Goal: Task Accomplishment & Management: Use online tool/utility

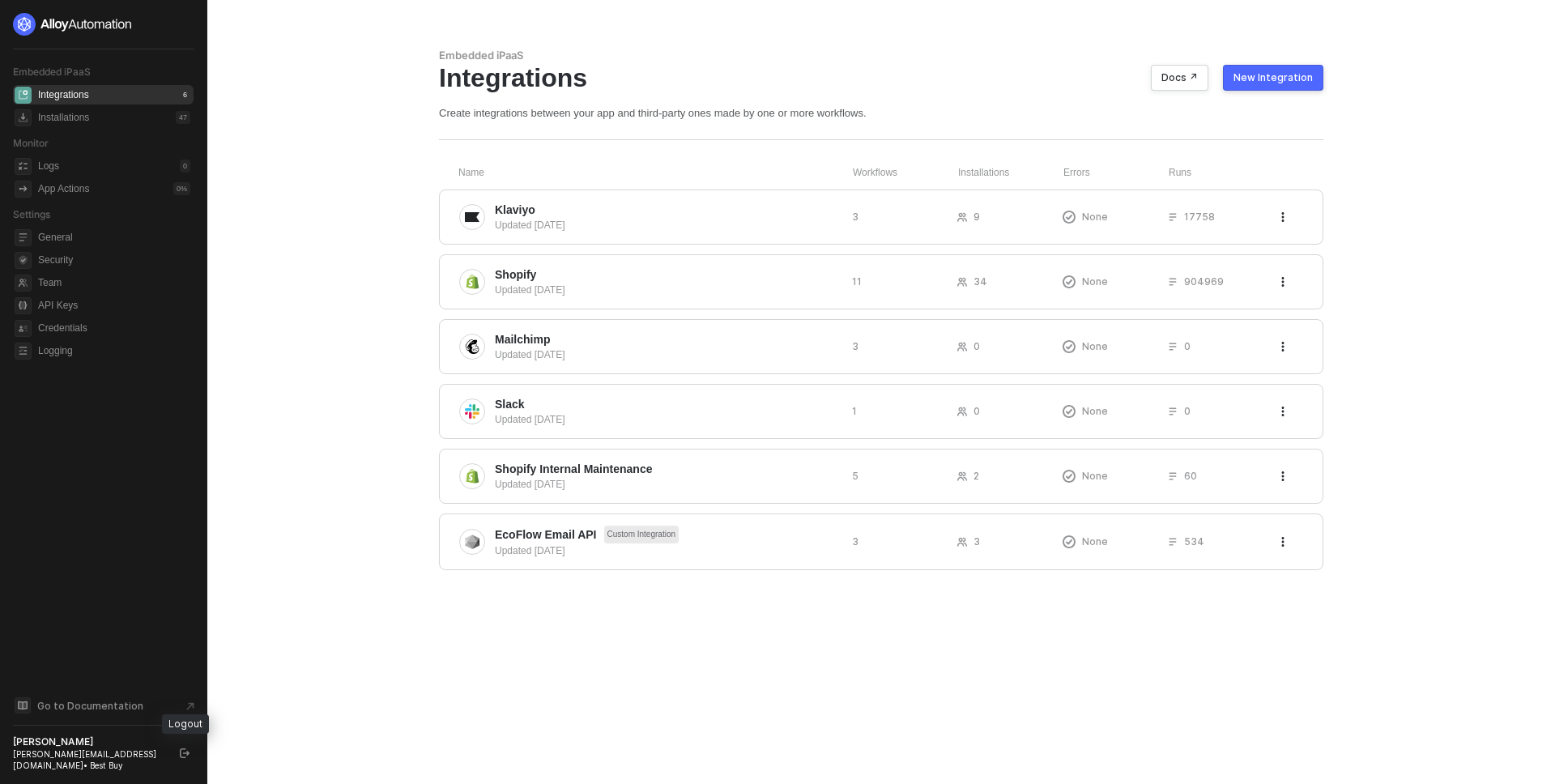
click at [181, 750] on icon "logout" at bounding box center [185, 753] width 10 height 10
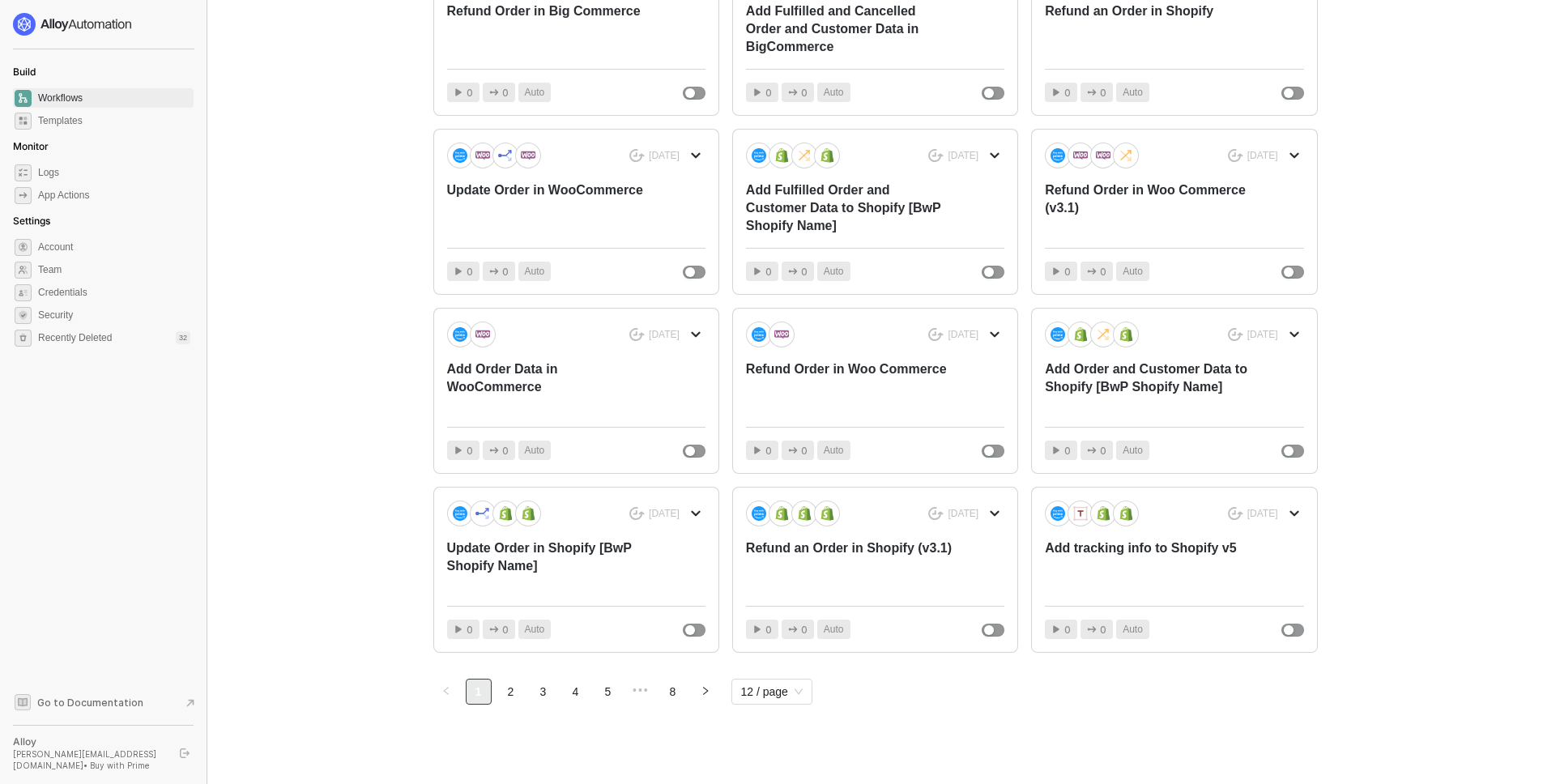
scroll to position [230, 0]
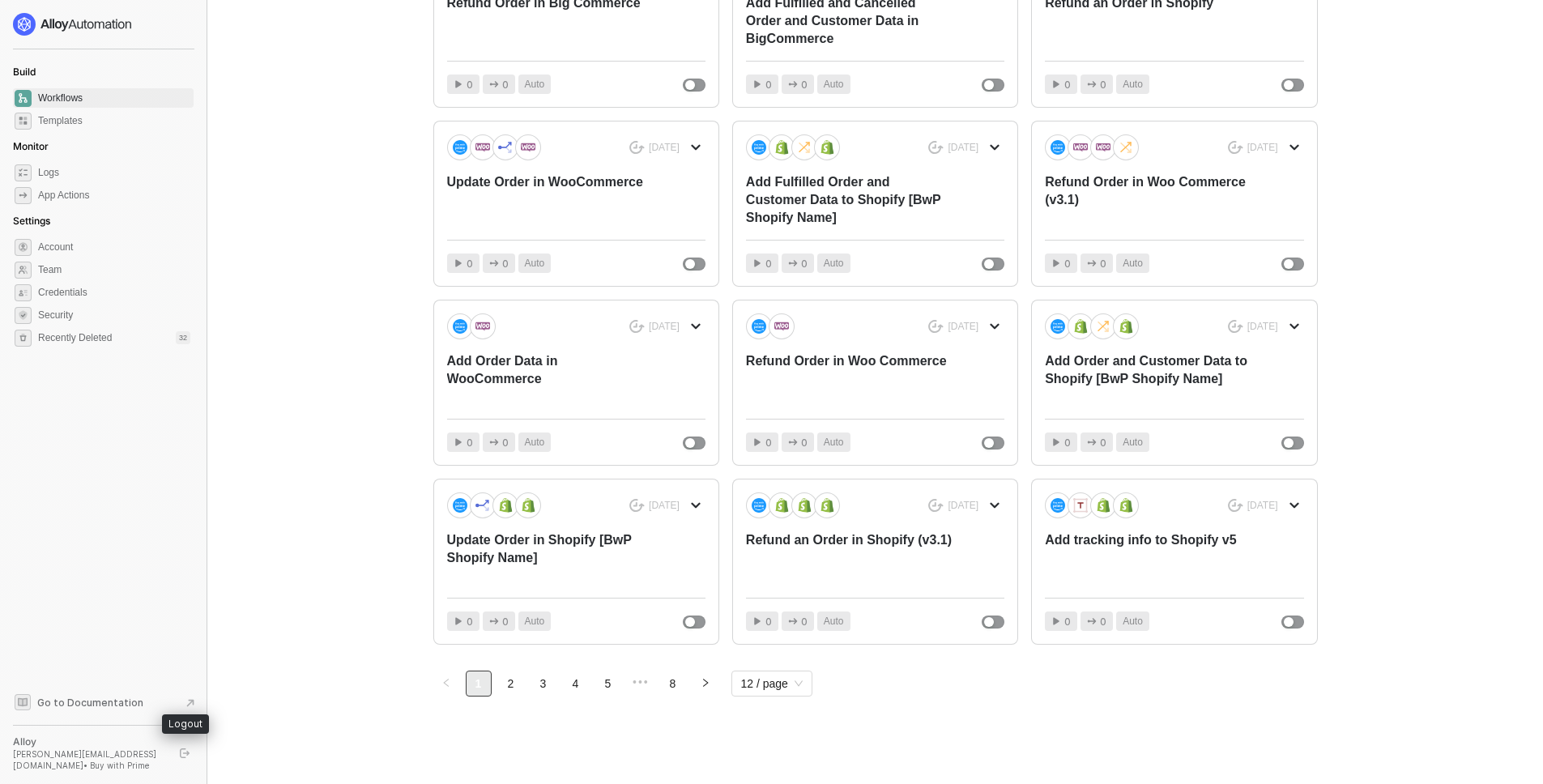
click at [179, 745] on button "button" at bounding box center [185, 753] width 20 height 20
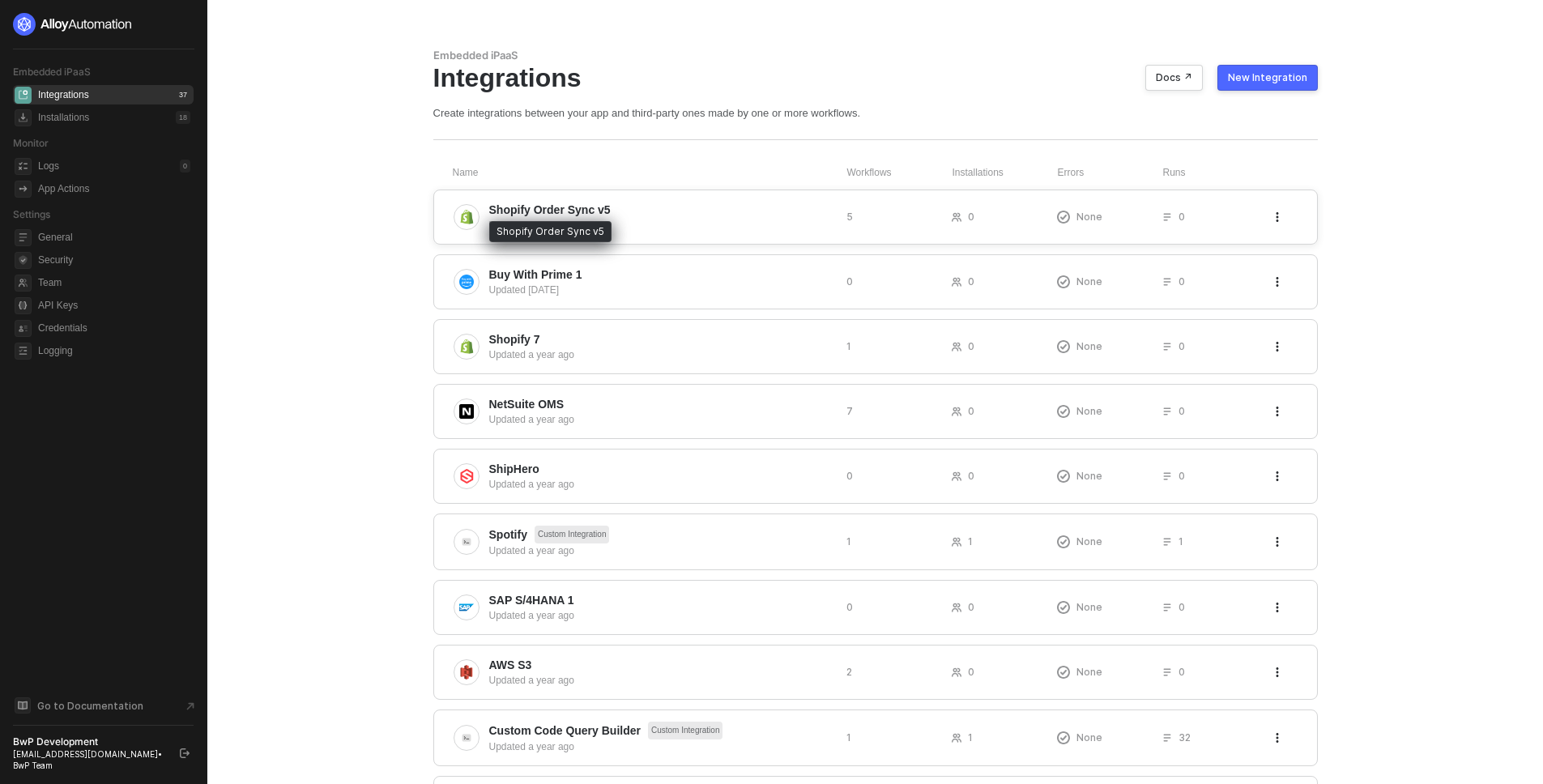
click at [543, 202] on span "Shopify Order Sync v5" at bounding box center [550, 210] width 122 height 16
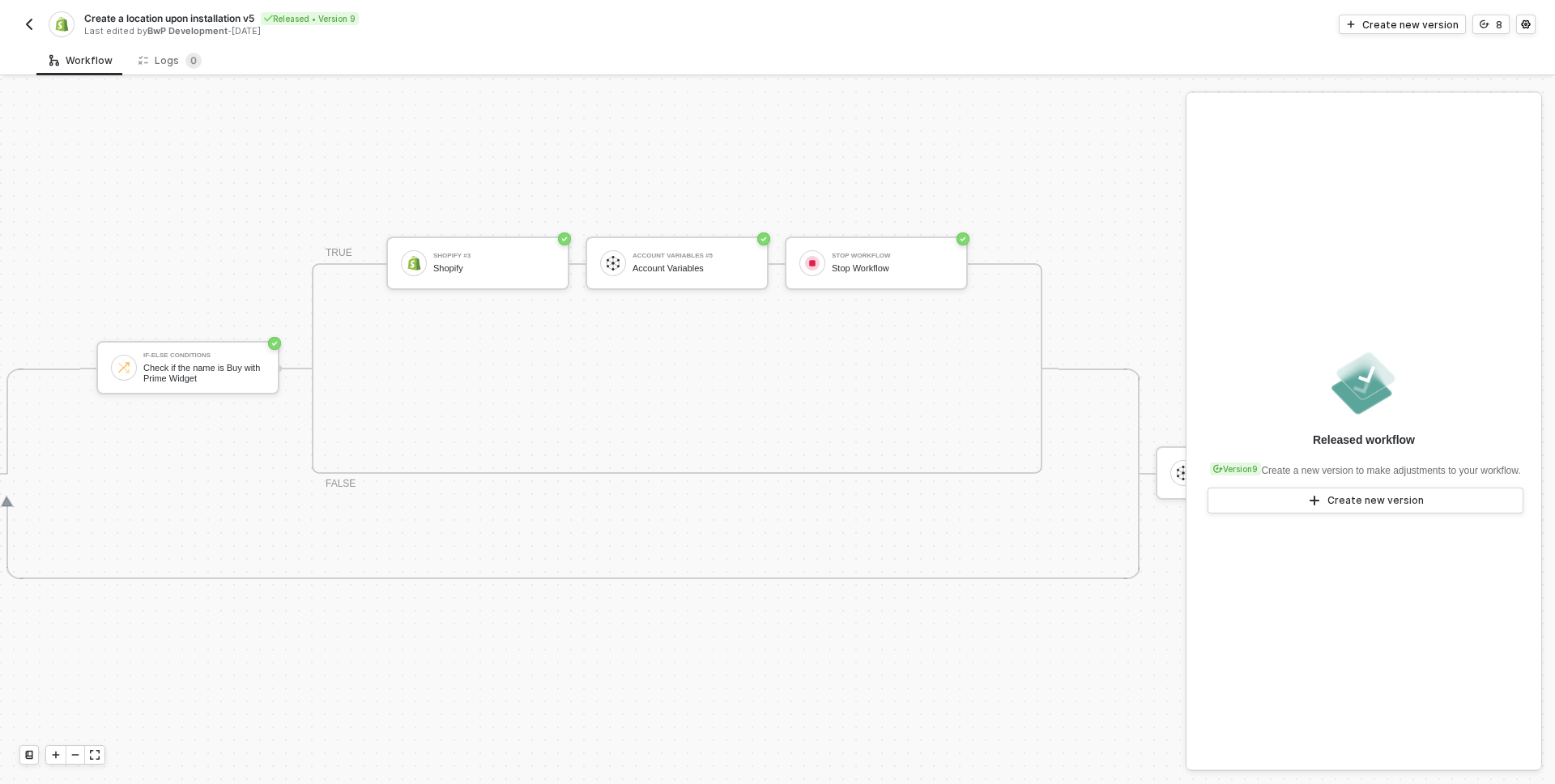
scroll to position [401, 822]
click at [477, 252] on div "Shopify #3" at bounding box center [505, 255] width 122 height 7
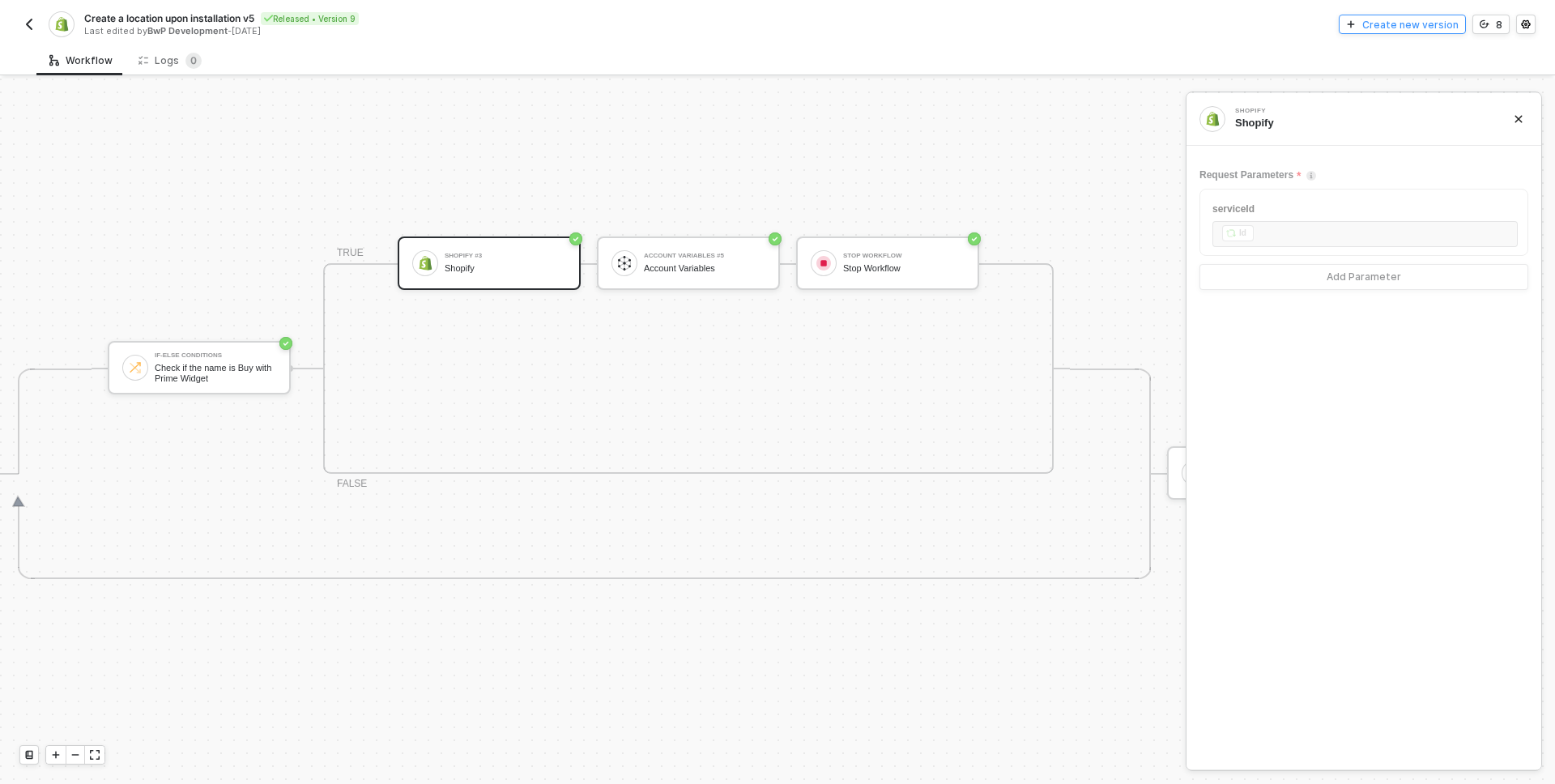
click at [1413, 23] on div "Create new version" at bounding box center [1410, 25] width 96 height 14
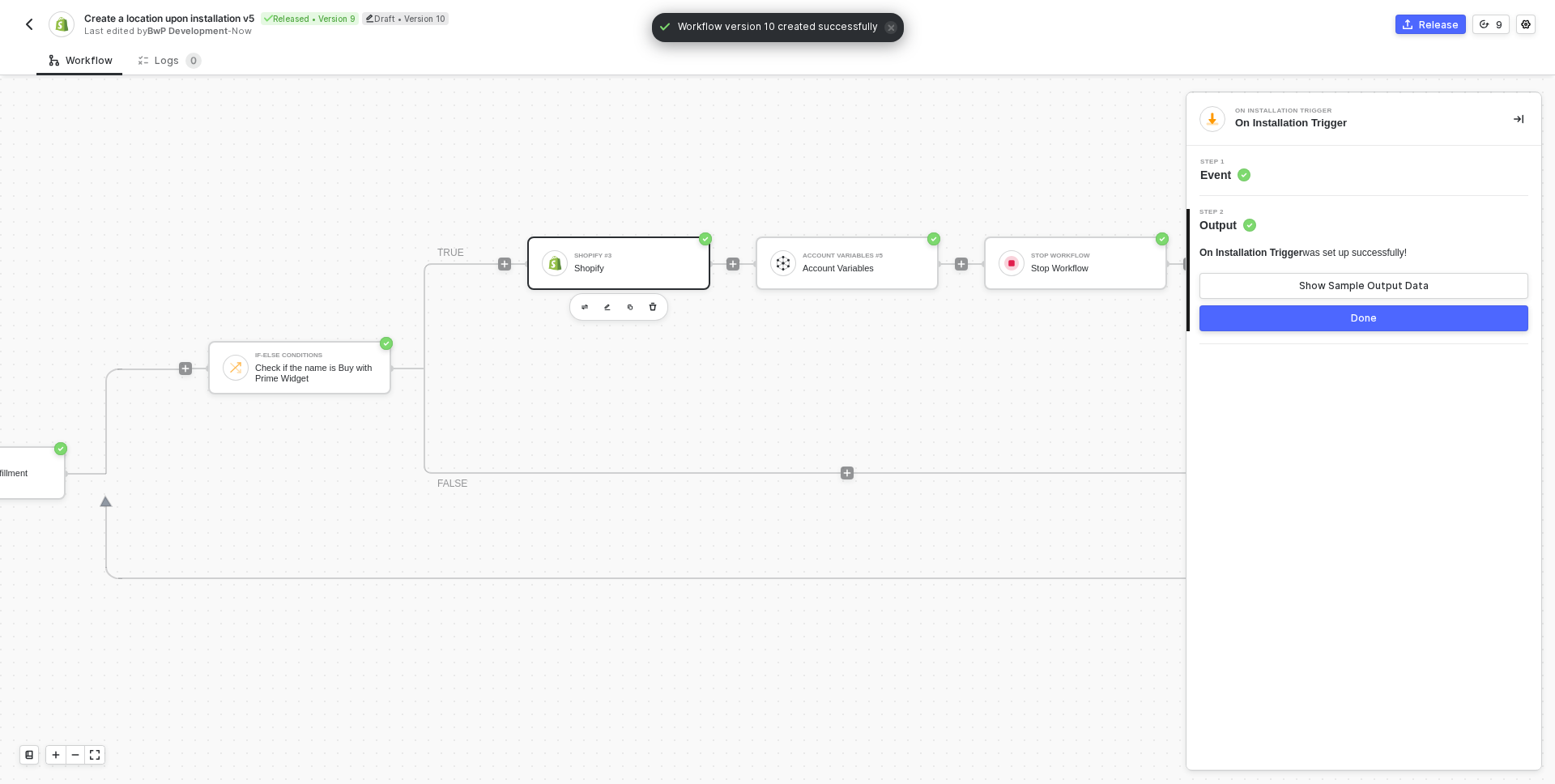
click at [586, 252] on div "Shopify #3" at bounding box center [635, 255] width 122 height 7
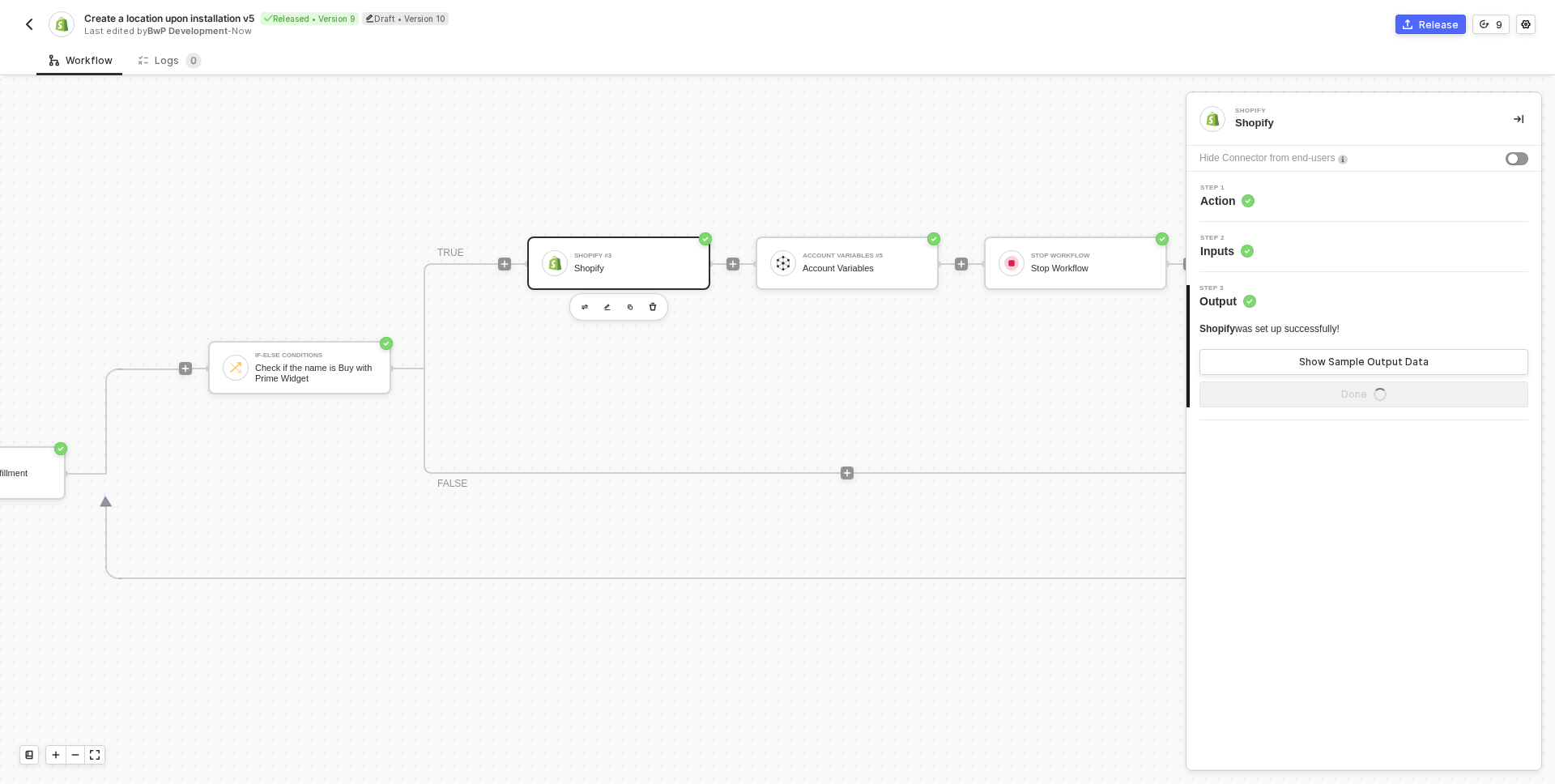
click at [1328, 244] on div "Step 2 Inputs" at bounding box center [1366, 246] width 351 height 25
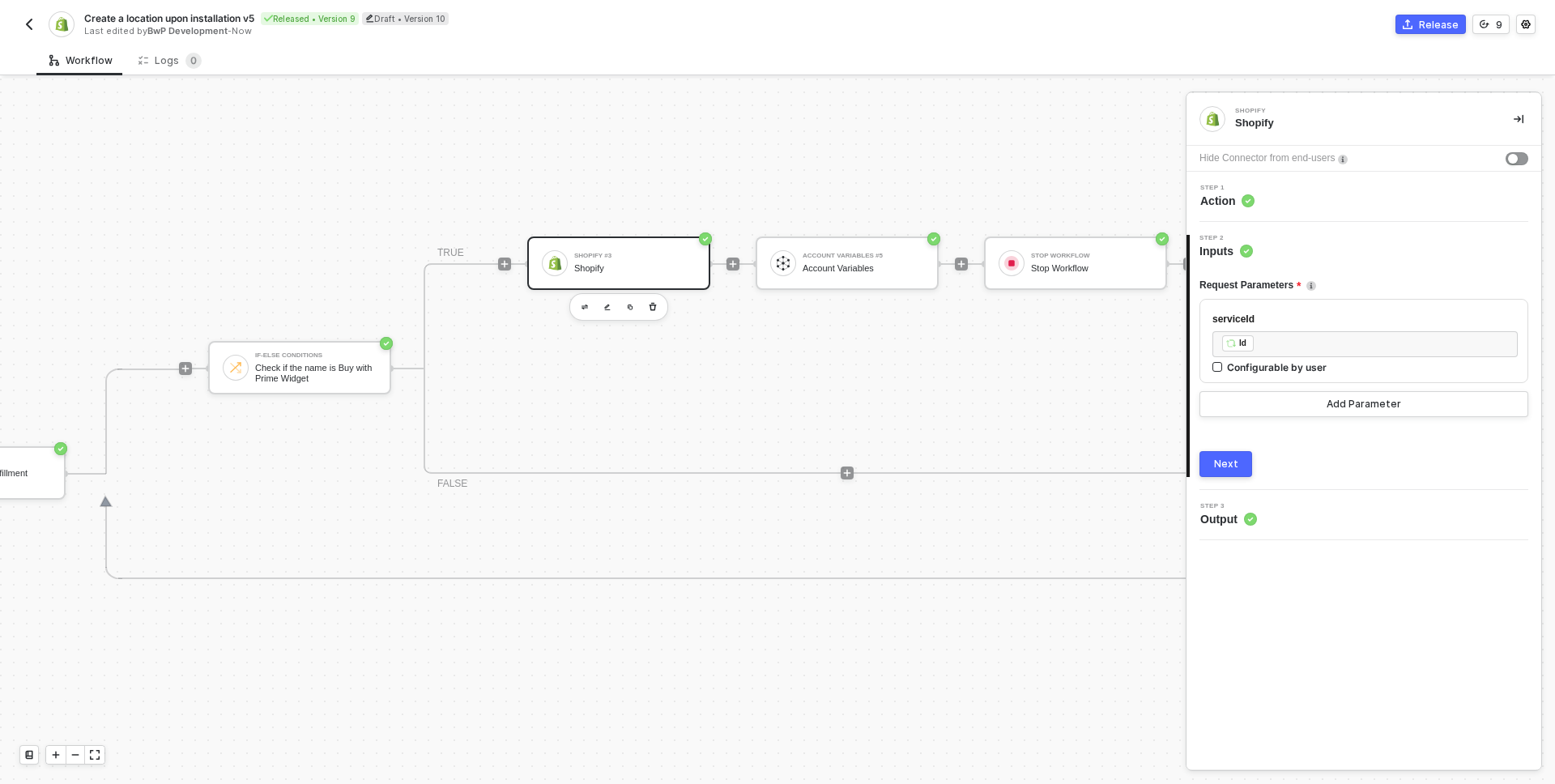
click at [1291, 209] on div "Step 1 Action" at bounding box center [1364, 197] width 355 height 50
click at [1290, 194] on div "Step 1 Action" at bounding box center [1366, 197] width 351 height 25
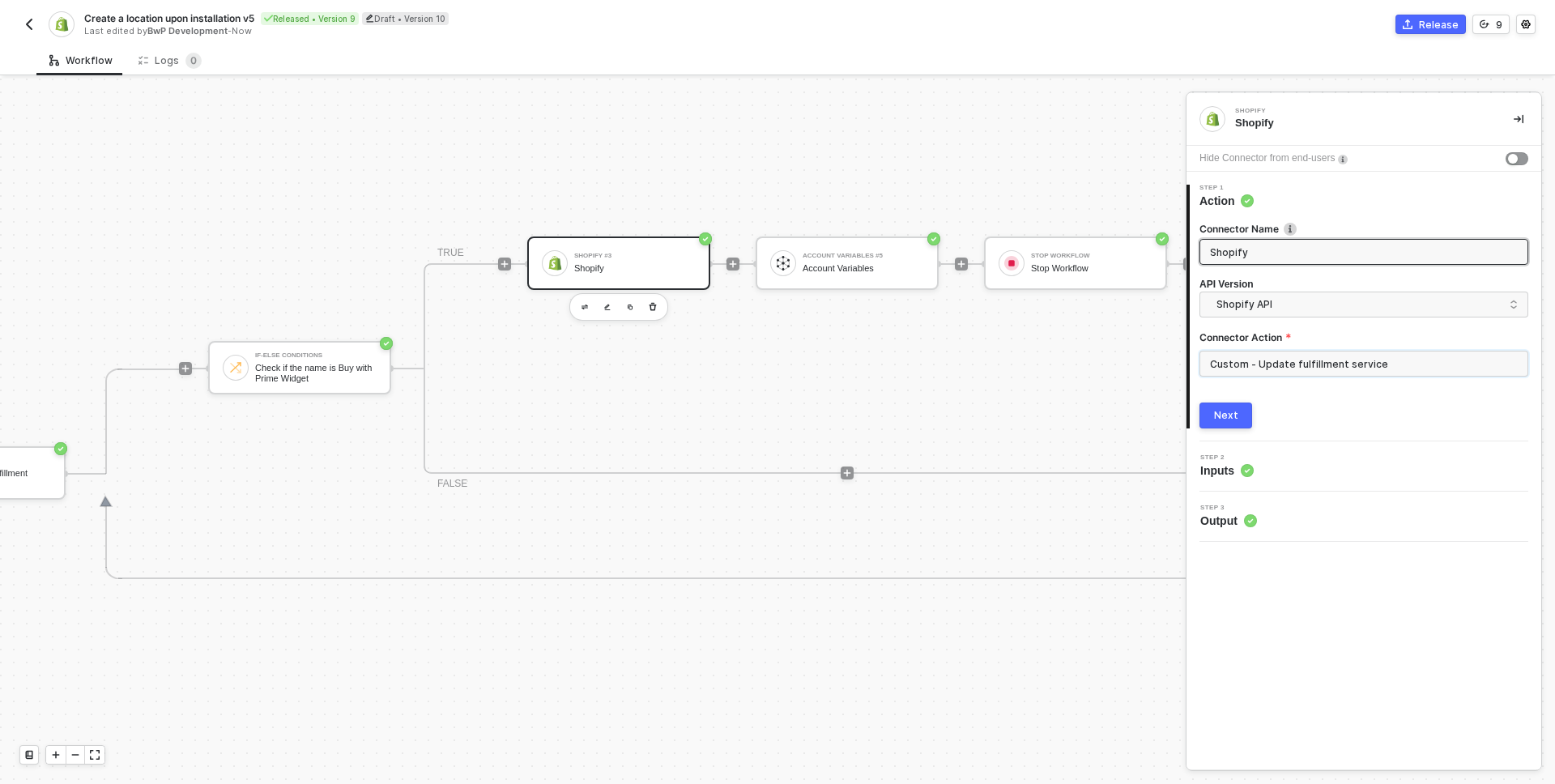
click at [1296, 360] on input "Custom - Update fulfillment service" at bounding box center [1364, 364] width 328 height 26
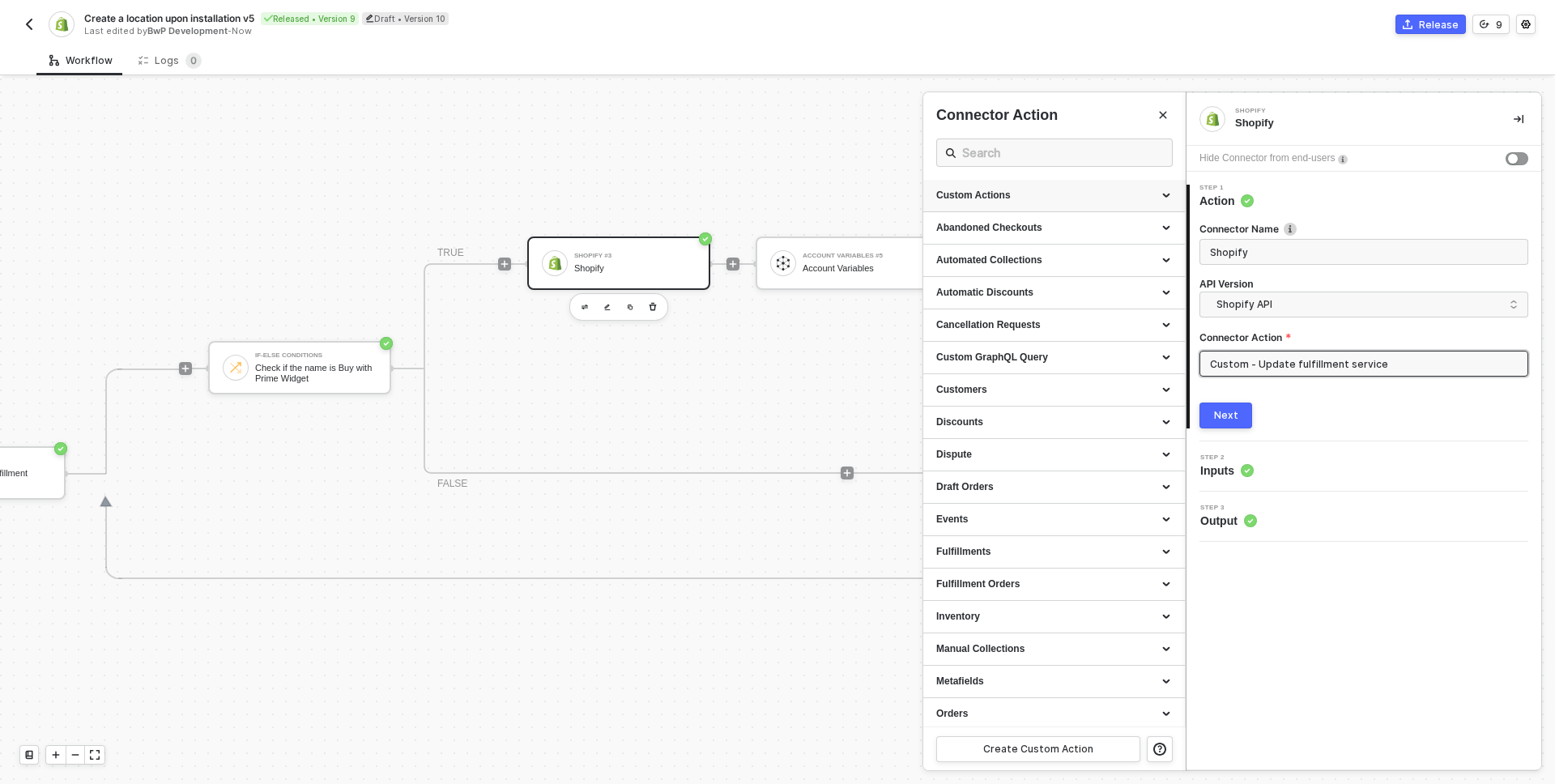
click at [1106, 191] on div "Custom Actions" at bounding box center [1054, 196] width 235 height 14
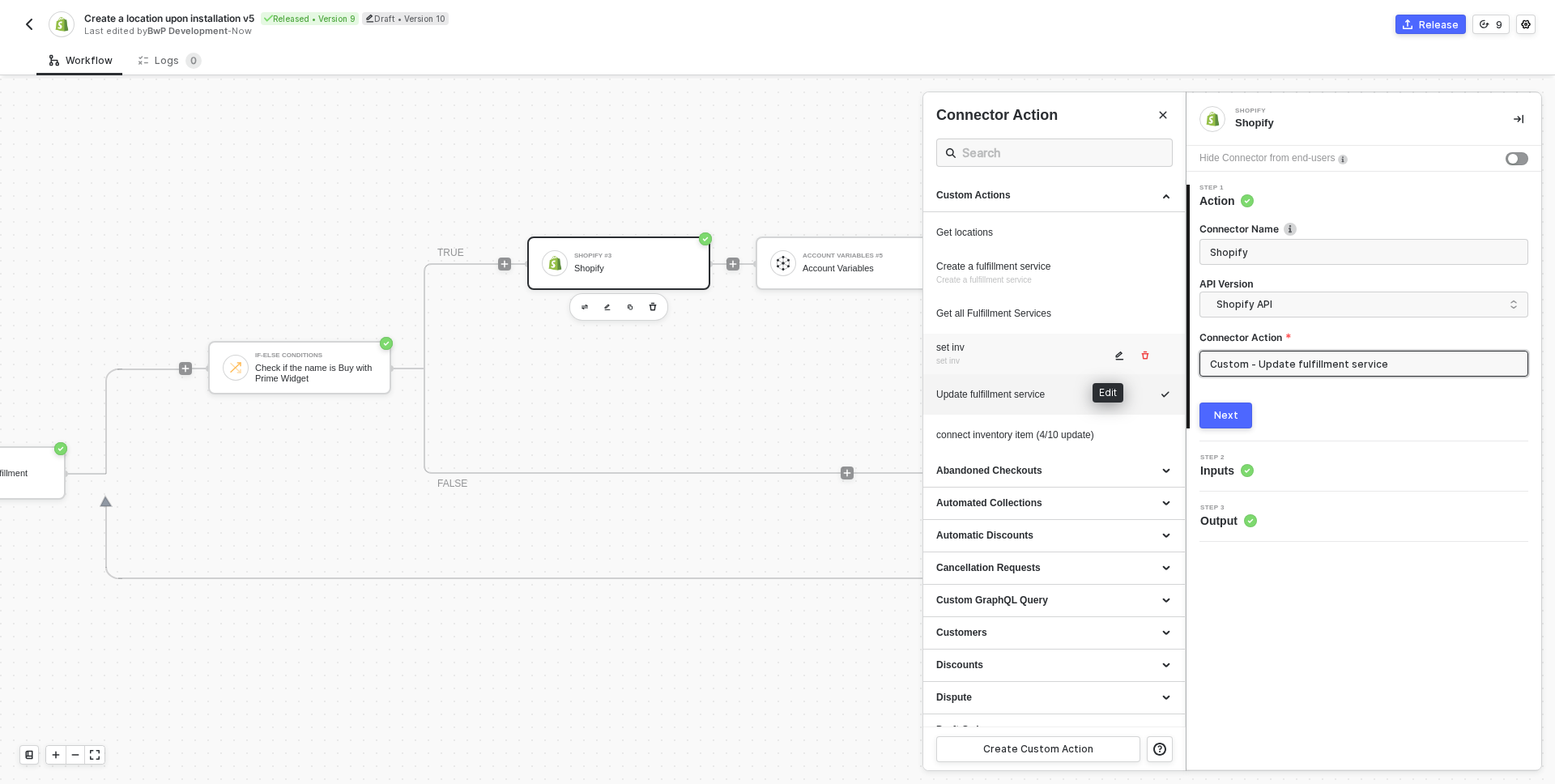
click at [1116, 352] on icon "icon-edit" at bounding box center [1120, 355] width 8 height 9
type textarea "HTTP/1.1 404 Not Found { "errors": "Not Found" }"
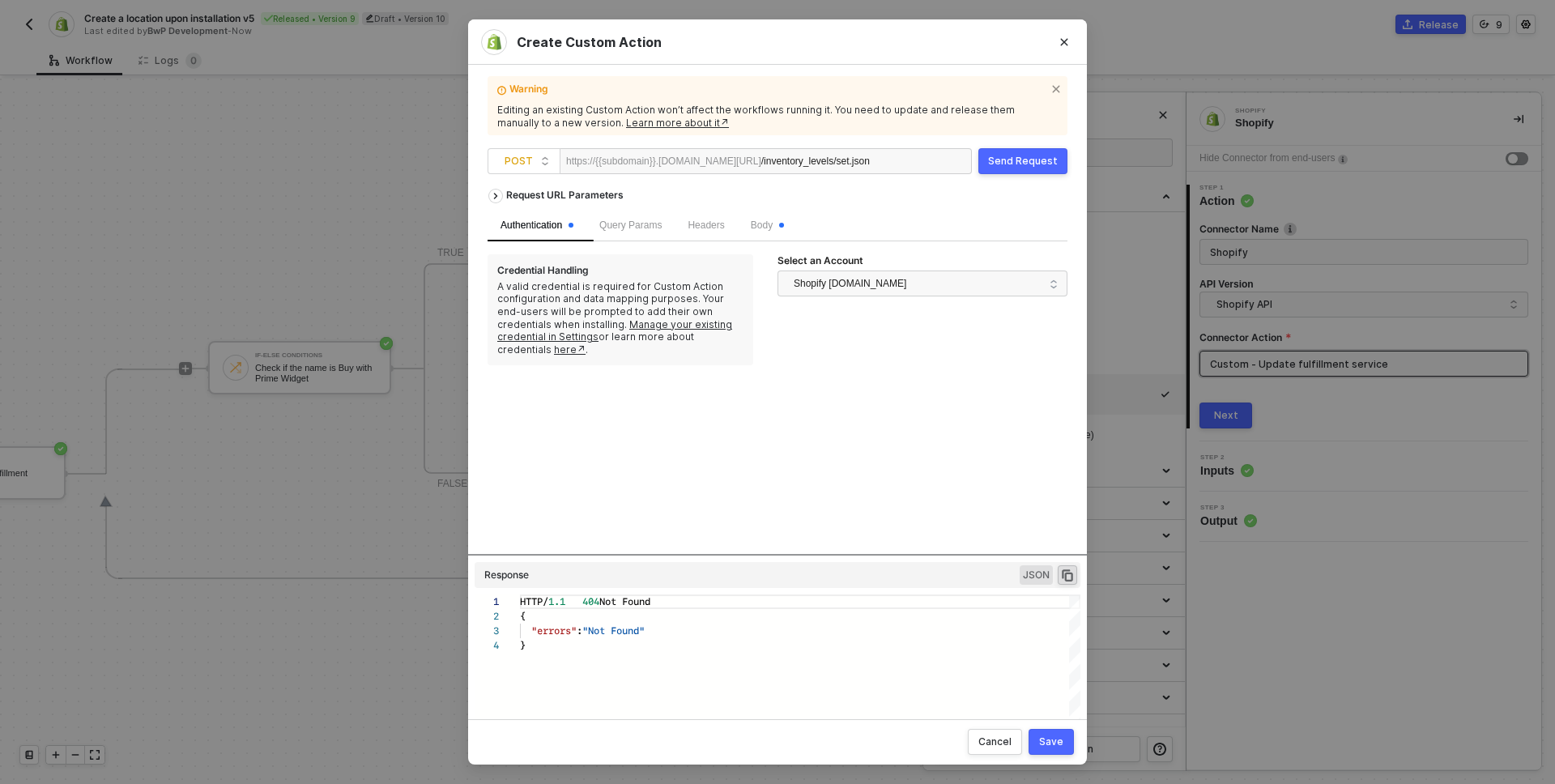
scroll to position [44, 0]
click at [784, 223] on span "Body" at bounding box center [768, 224] width 34 height 11
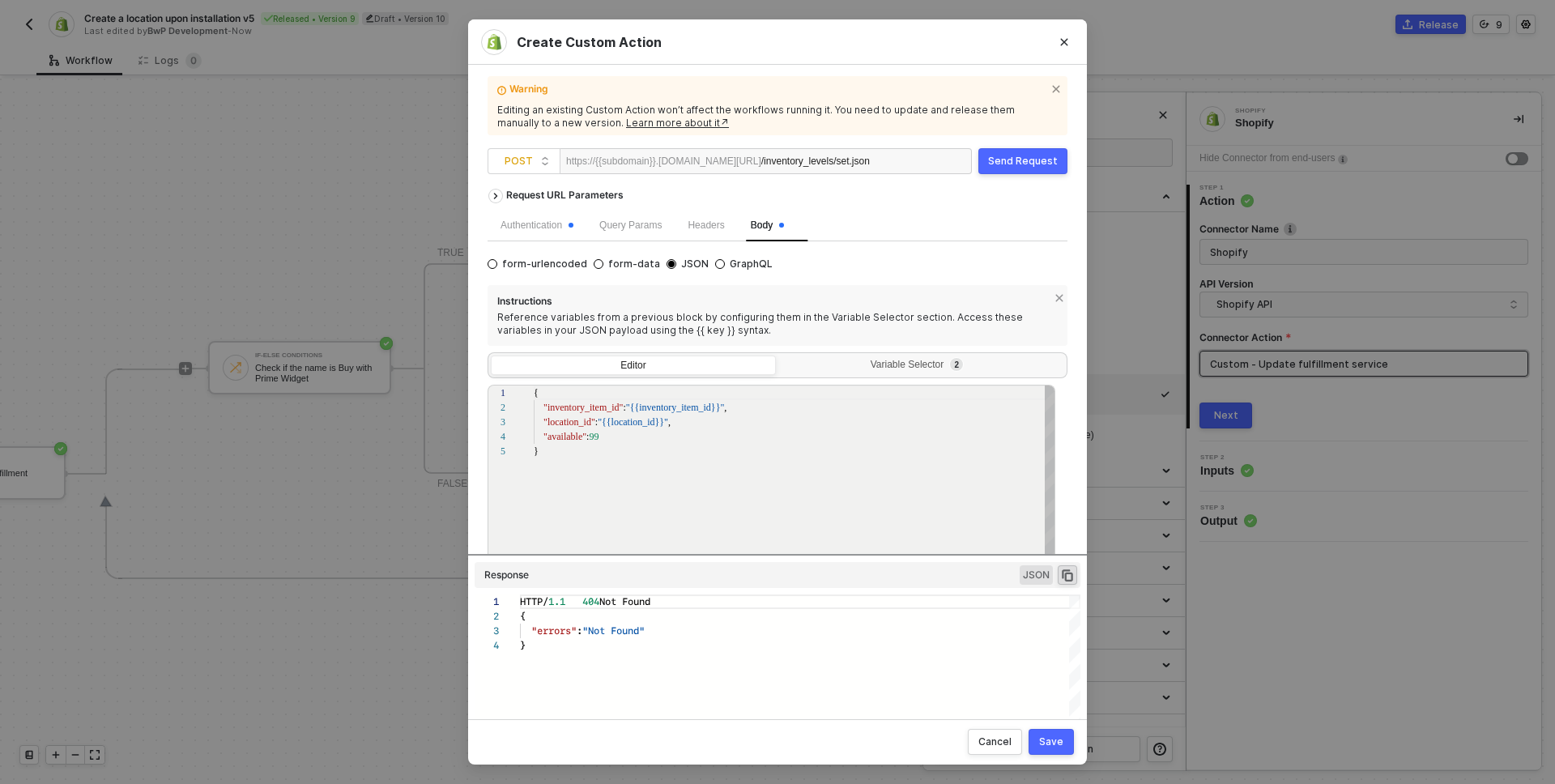
scroll to position [58, 0]
click at [858, 365] on div "Variable Selector 2" at bounding box center [920, 365] width 264 height 13
click at [779, 355] on input "Variable Selector 2" at bounding box center [779, 355] width 0 height 0
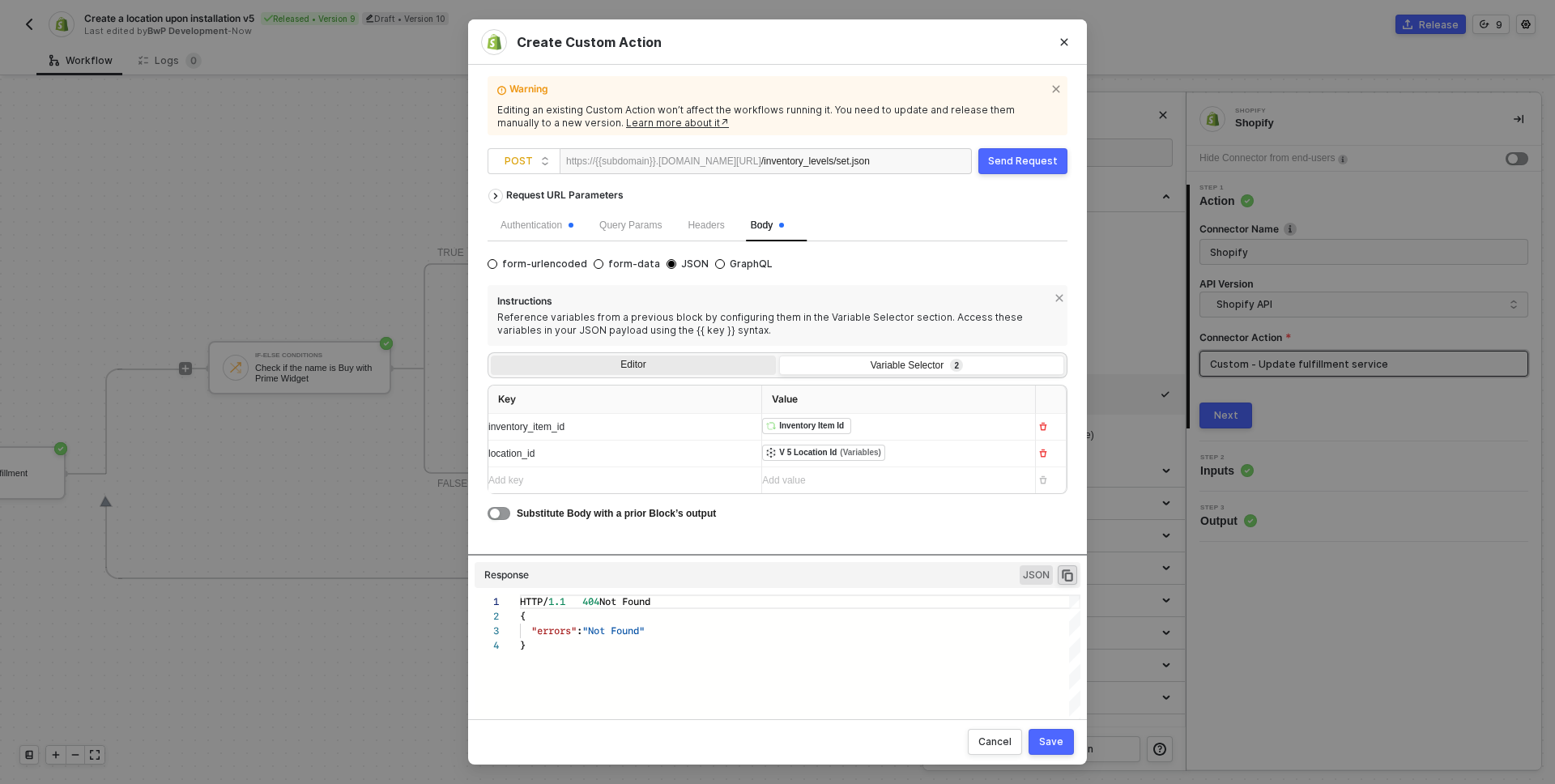
click at [641, 358] on div "Editor" at bounding box center [633, 366] width 285 height 23
click at [491, 355] on input "Editor" at bounding box center [491, 355] width 0 height 0
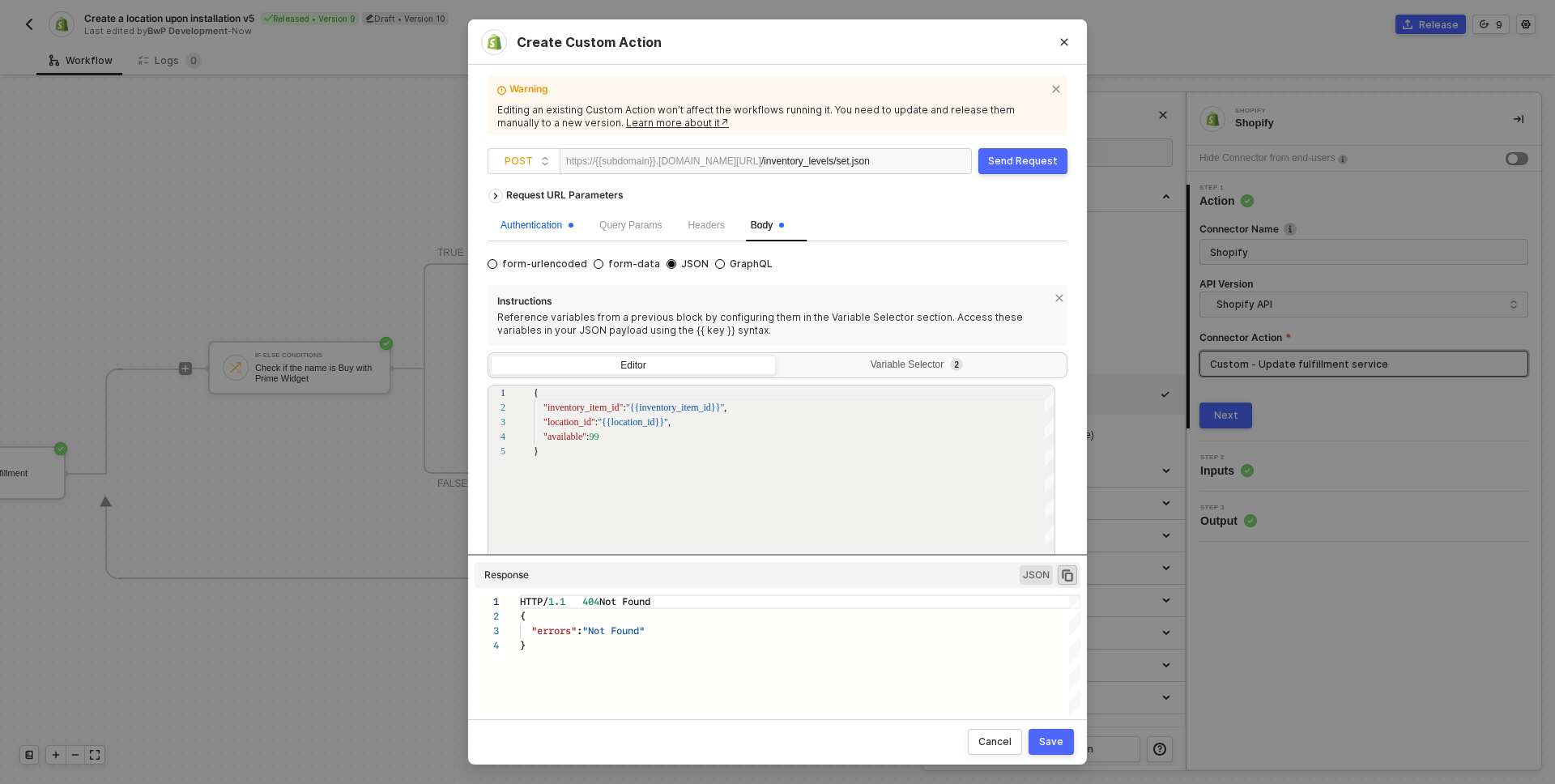
click at [555, 221] on div "Authentication" at bounding box center [537, 225] width 73 height 16
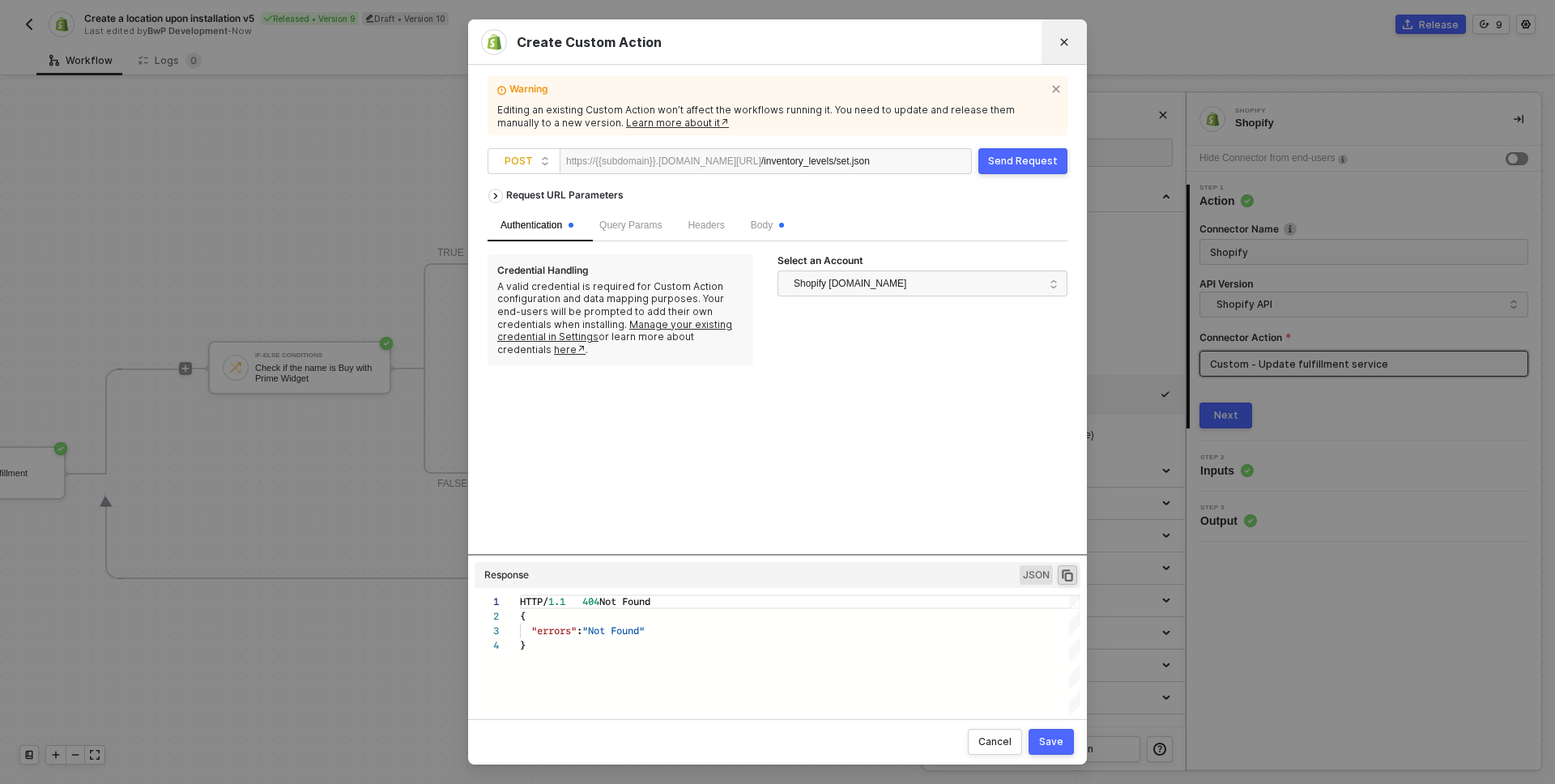
click at [1060, 43] on icon "Close" at bounding box center [1064, 43] width 10 height 10
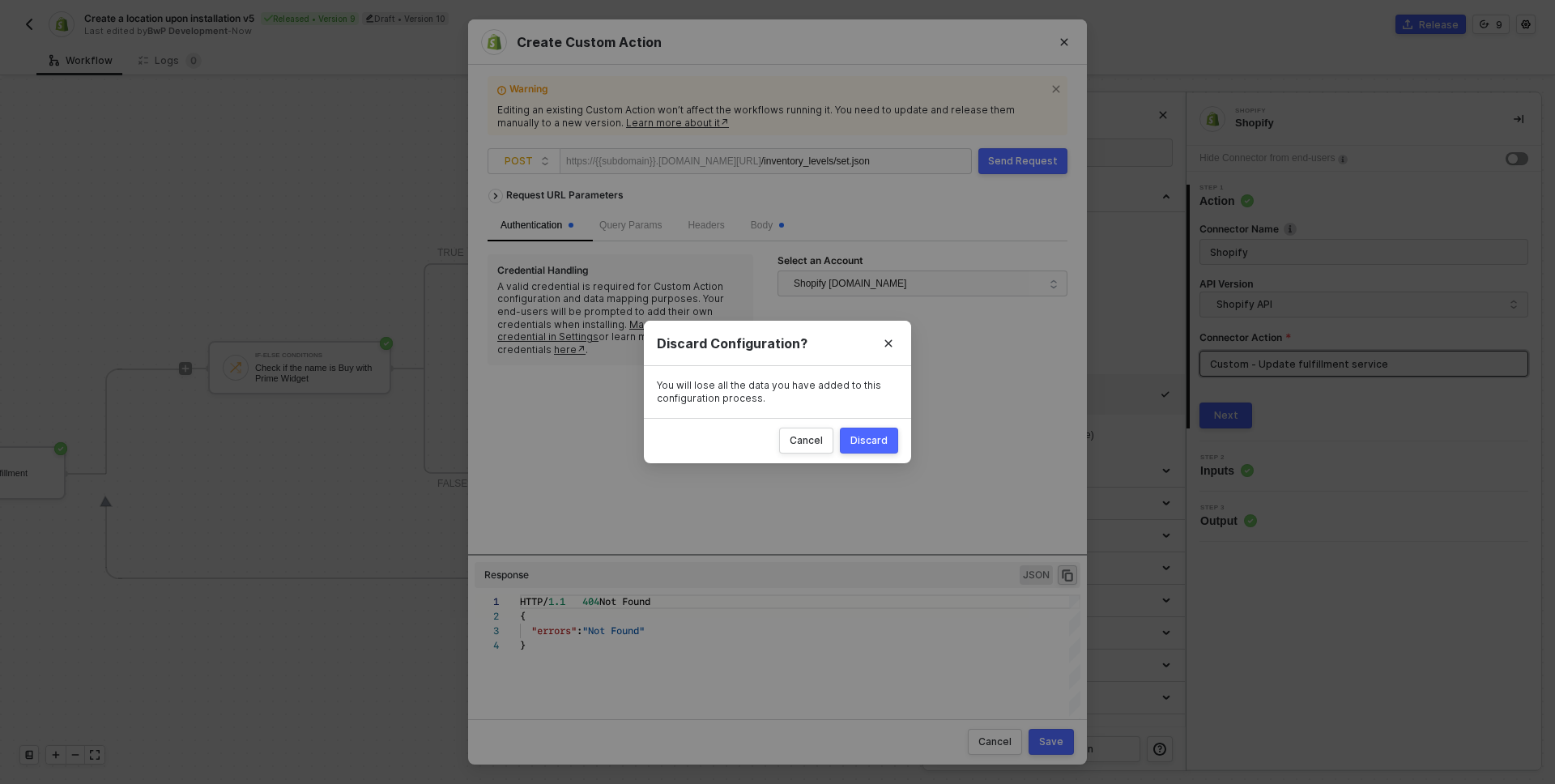
click at [880, 440] on div "Discard" at bounding box center [869, 440] width 38 height 13
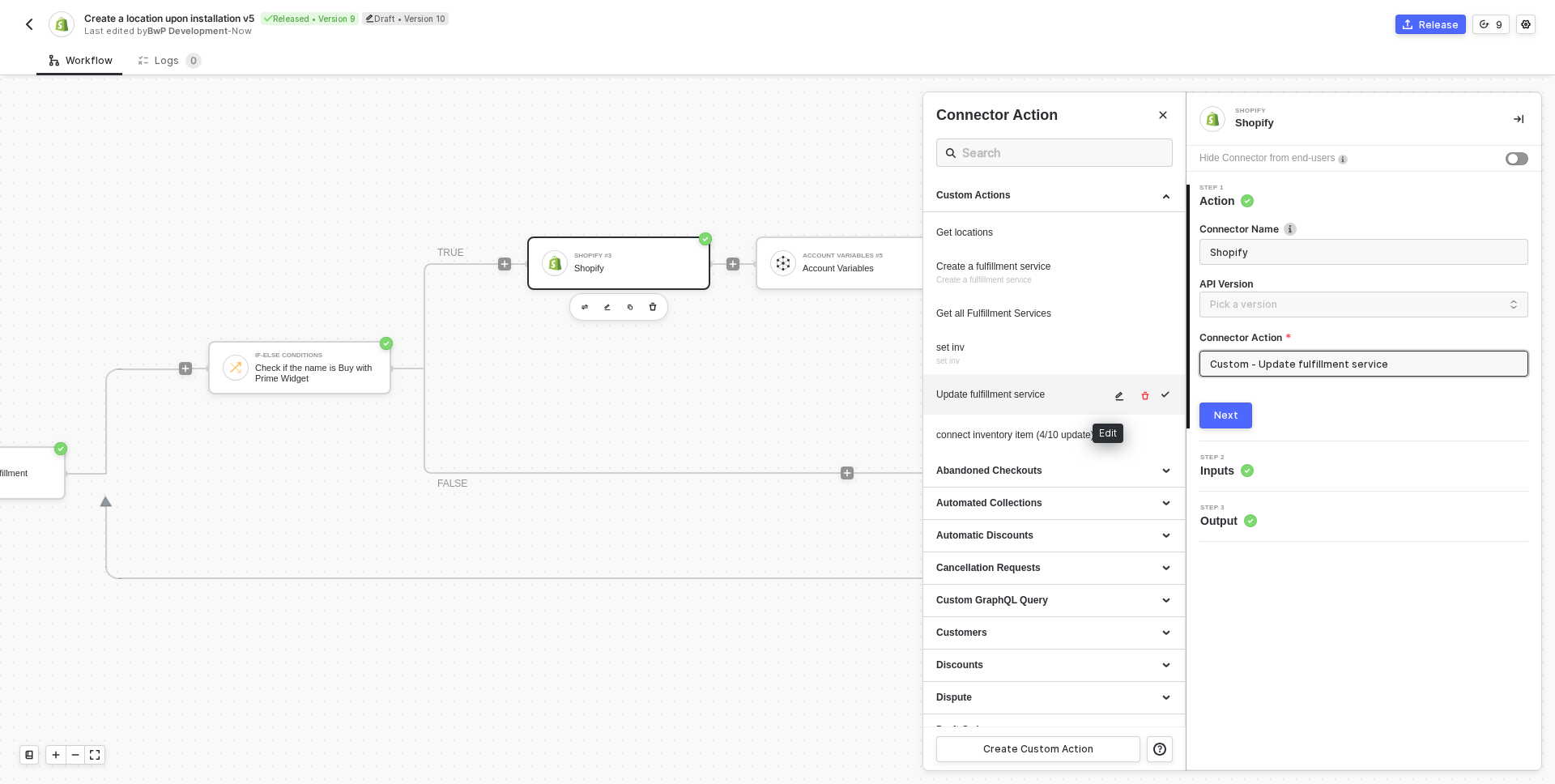
click at [1115, 394] on icon "icon-edit" at bounding box center [1120, 395] width 10 height 10
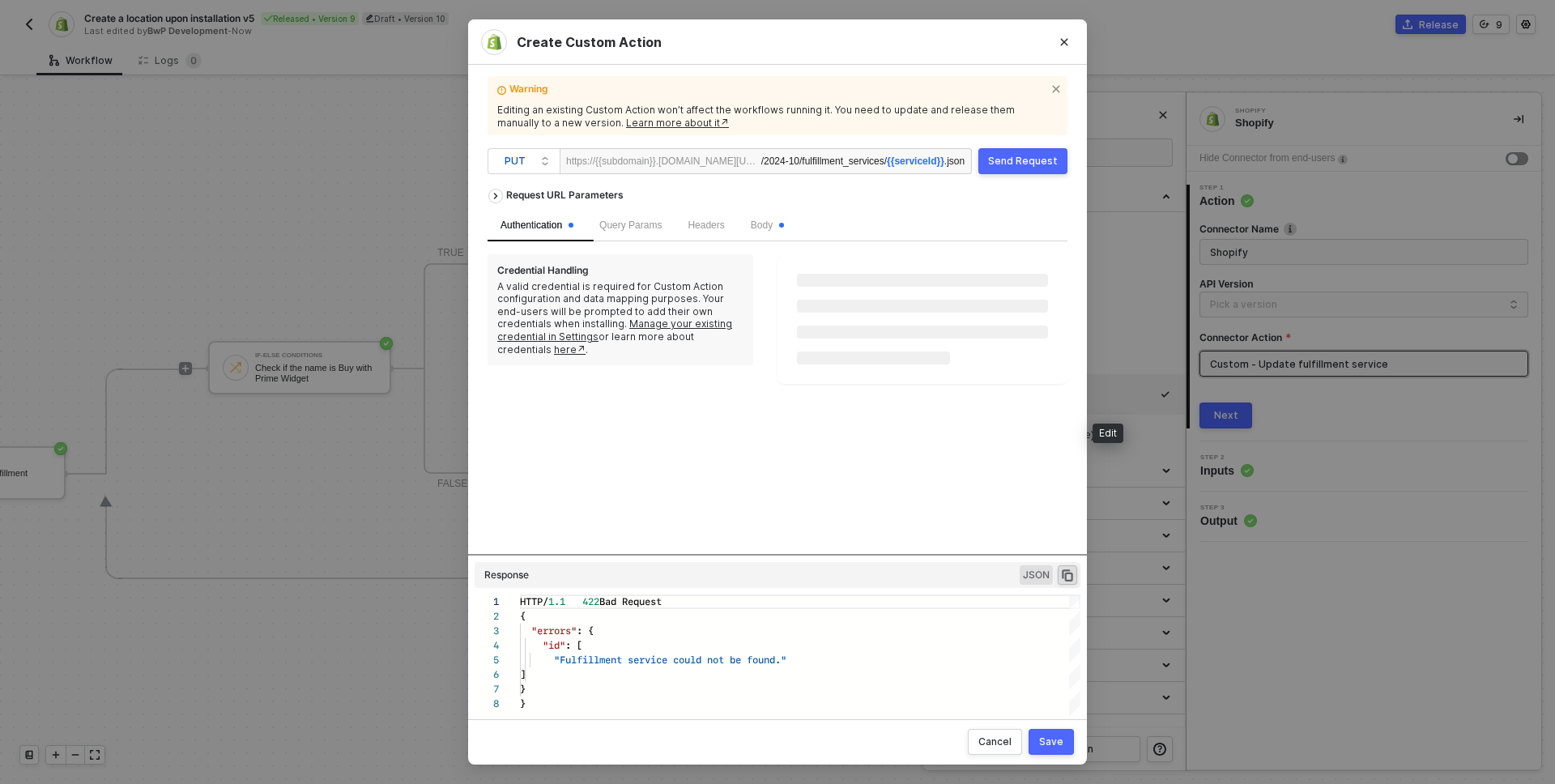
scroll to position [102, 0]
click at [774, 221] on span "Body" at bounding box center [768, 224] width 34 height 11
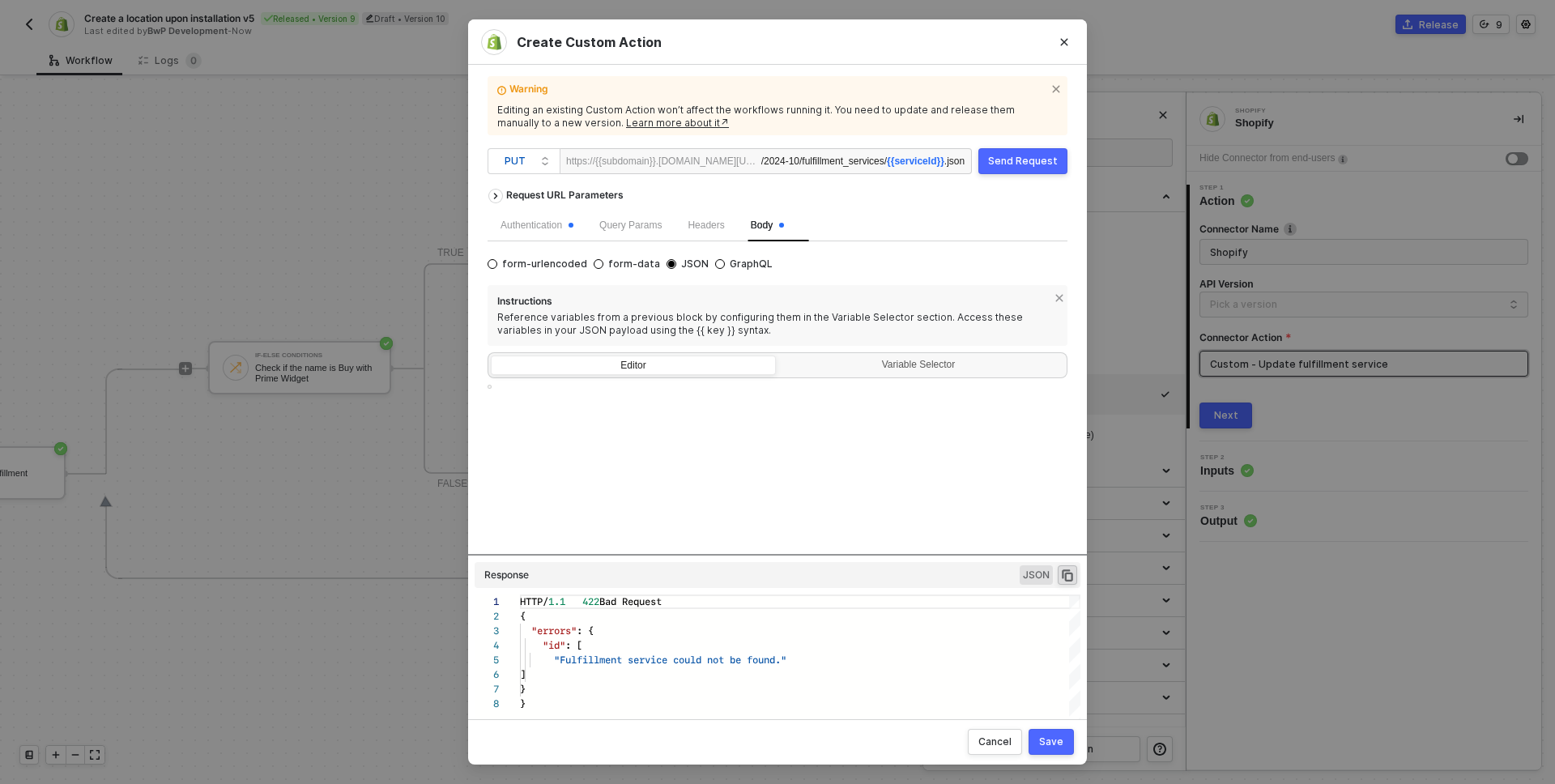
type textarea "{ "fulfillment_service": { "name": "Buy with Prime Widget", "fulfillment_orders…"
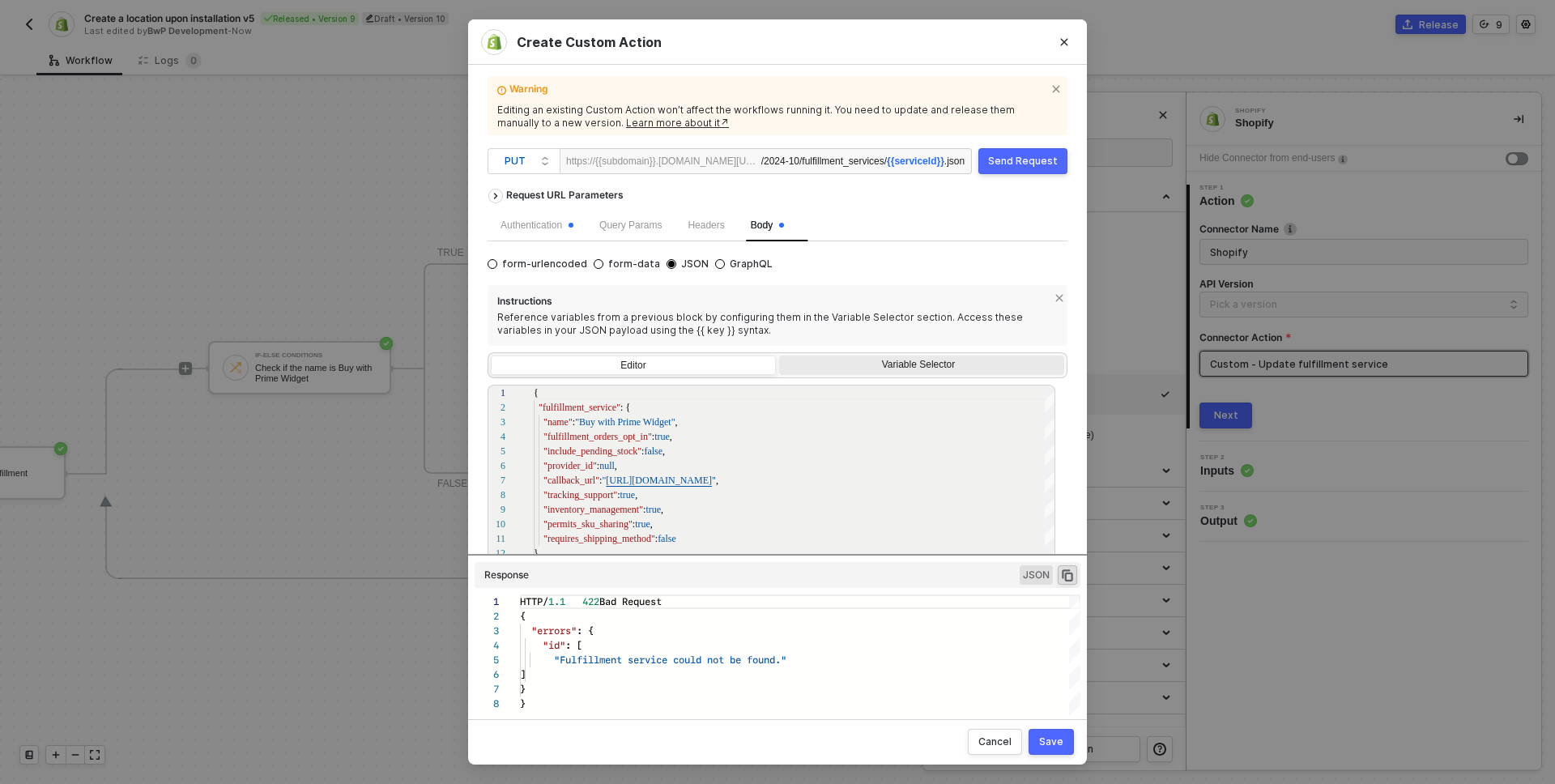
click at [903, 358] on div "Variable Selector" at bounding box center [922, 366] width 285 height 23
click at [779, 355] on input "Variable Selector" at bounding box center [779, 355] width 0 height 0
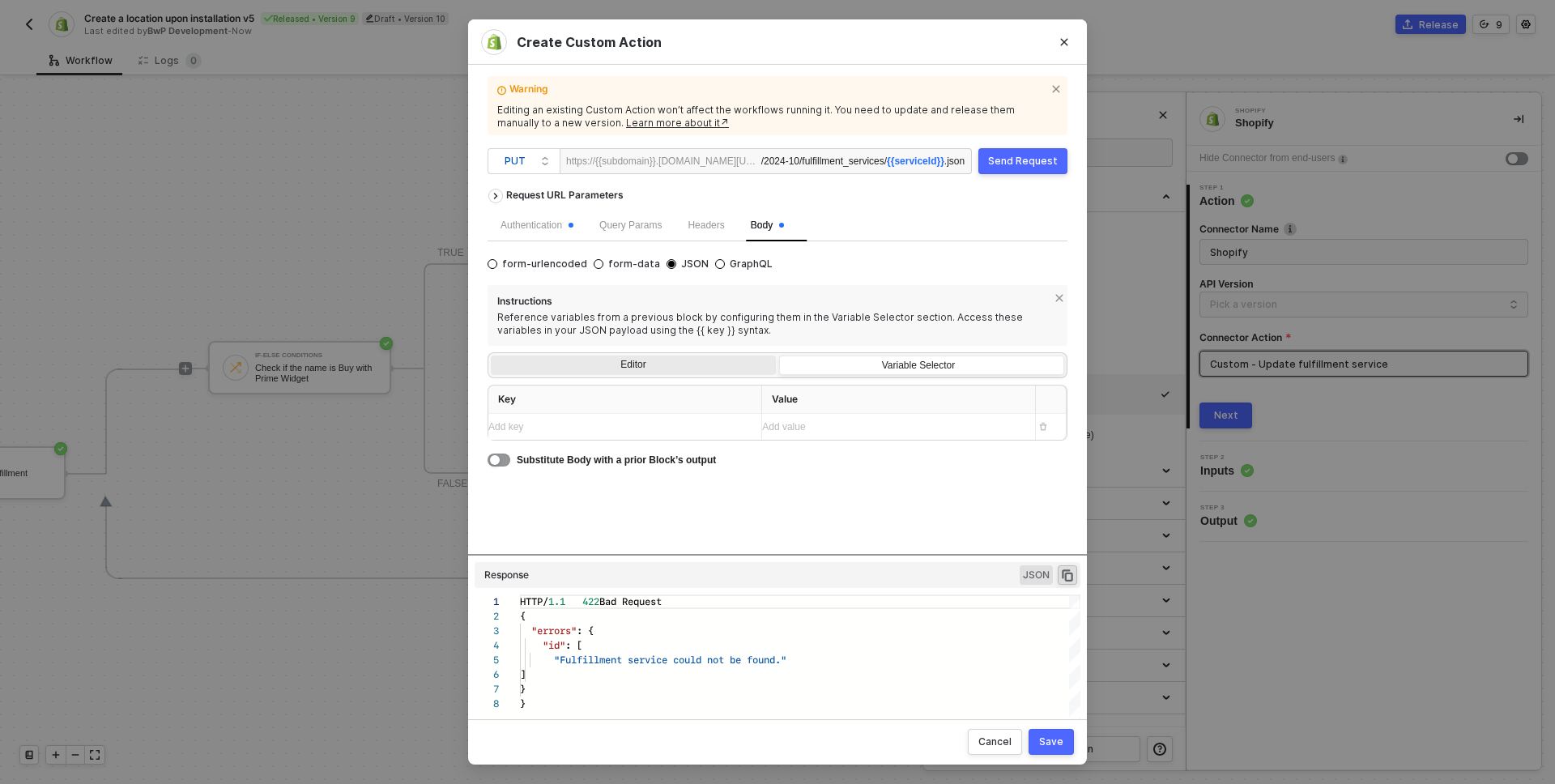
click at [629, 360] on div "Editor" at bounding box center [633, 366] width 285 height 23
click at [491, 355] on input "Editor" at bounding box center [491, 355] width 0 height 0
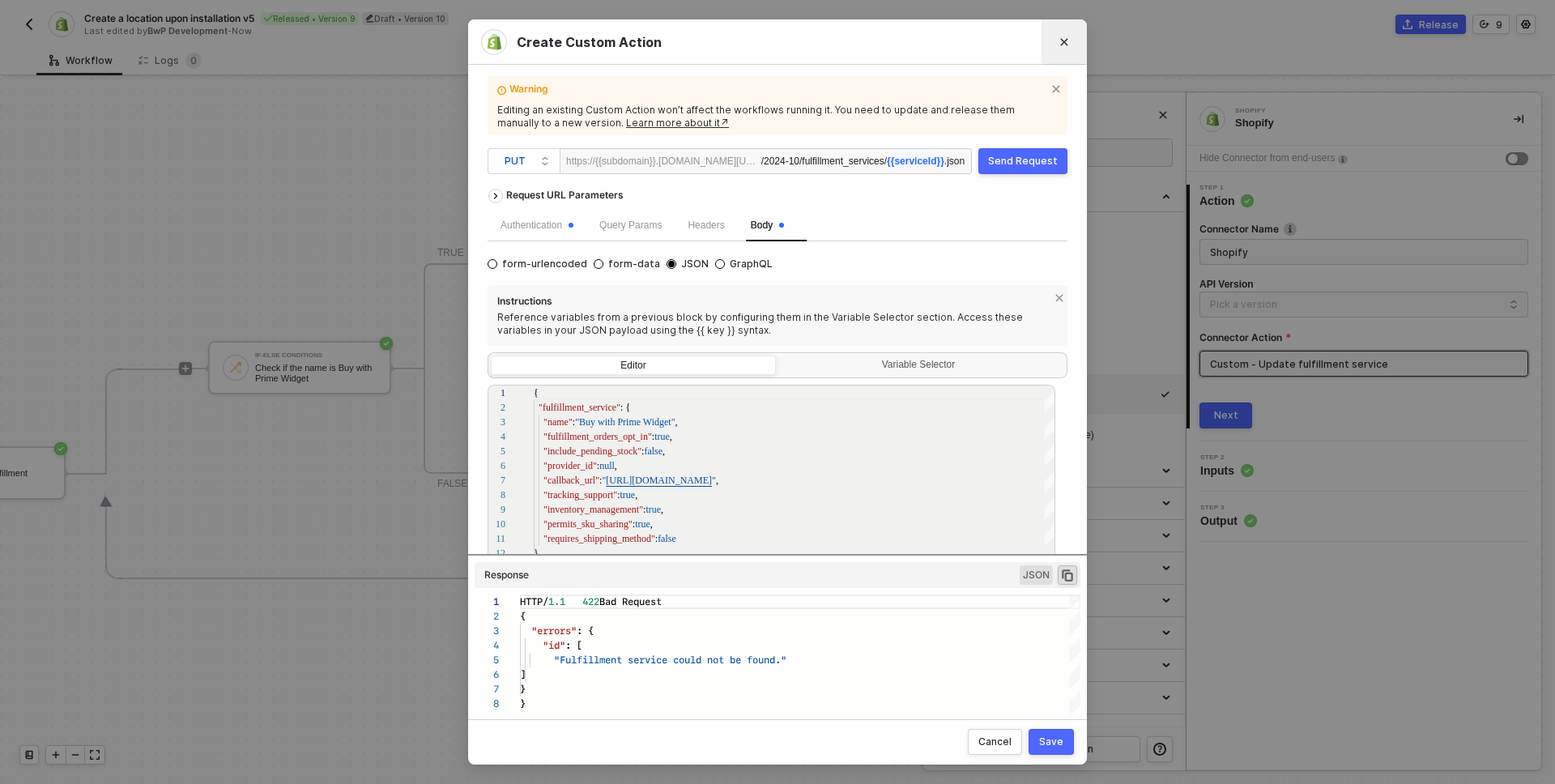
click at [1067, 38] on icon "Close" at bounding box center [1064, 43] width 10 height 10
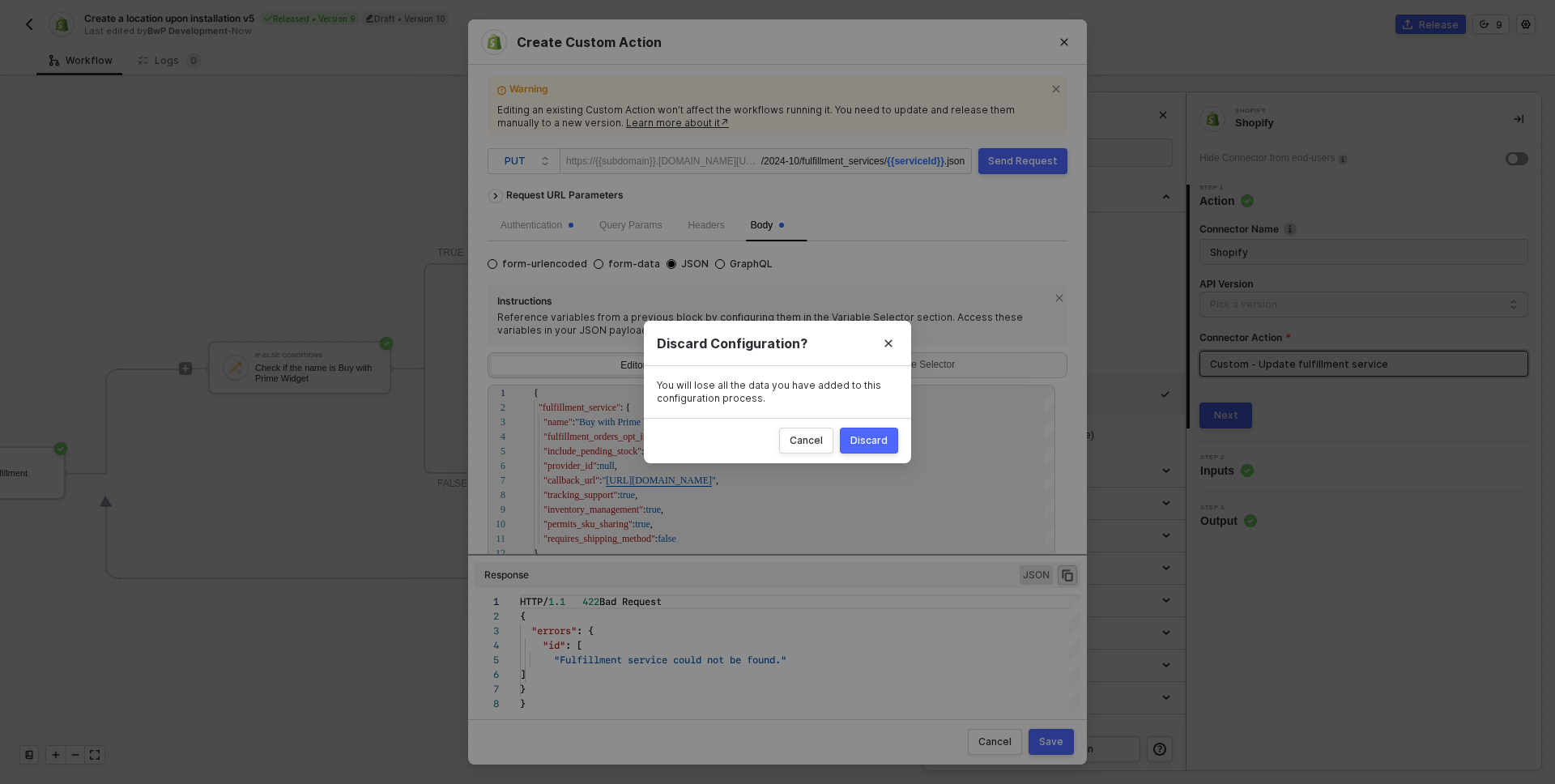
click at [882, 436] on div "Discard" at bounding box center [869, 440] width 38 height 13
radio input "true"
radio input "false"
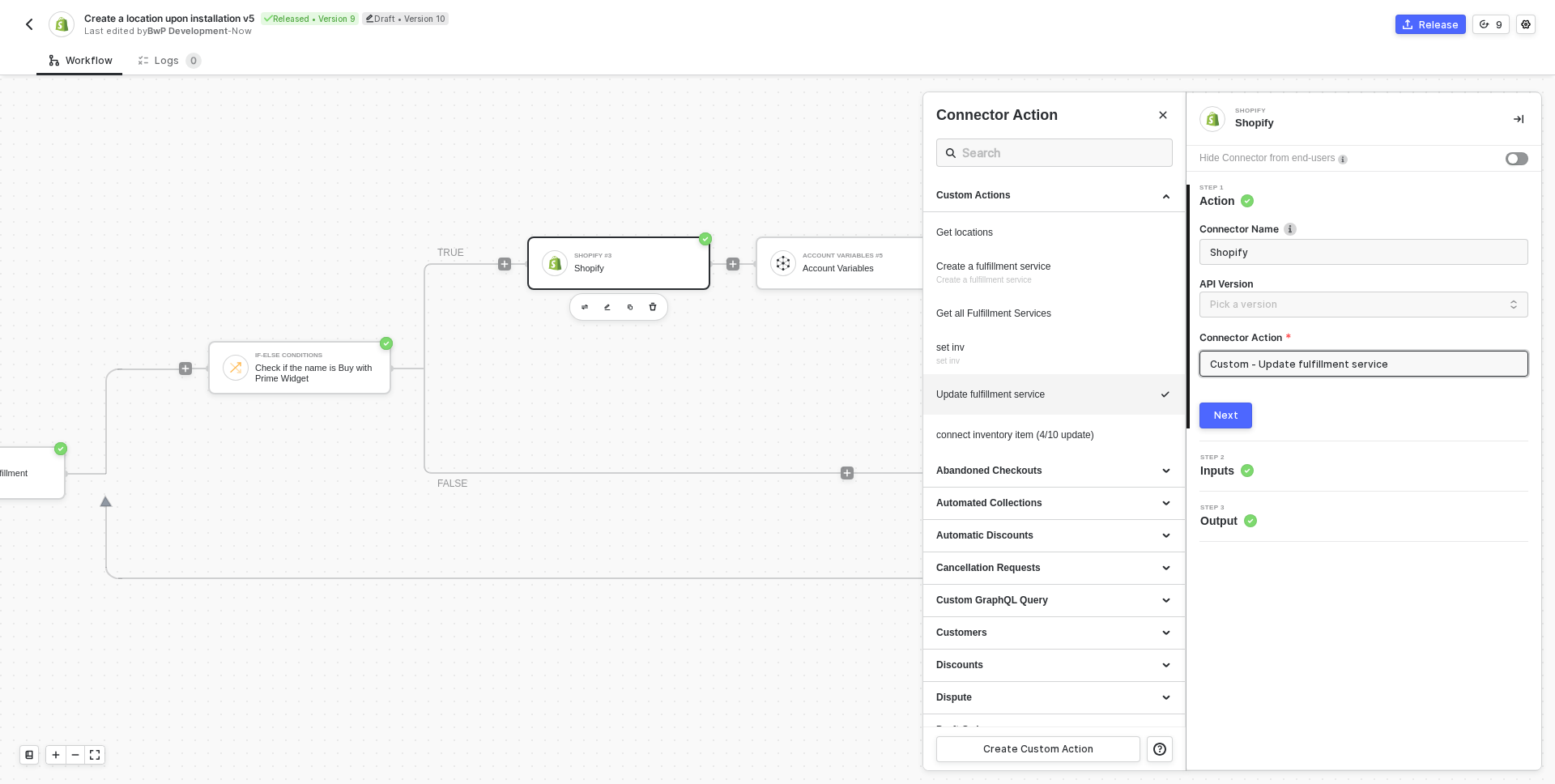
click at [342, 504] on div at bounding box center [778, 430] width 1555 height 705
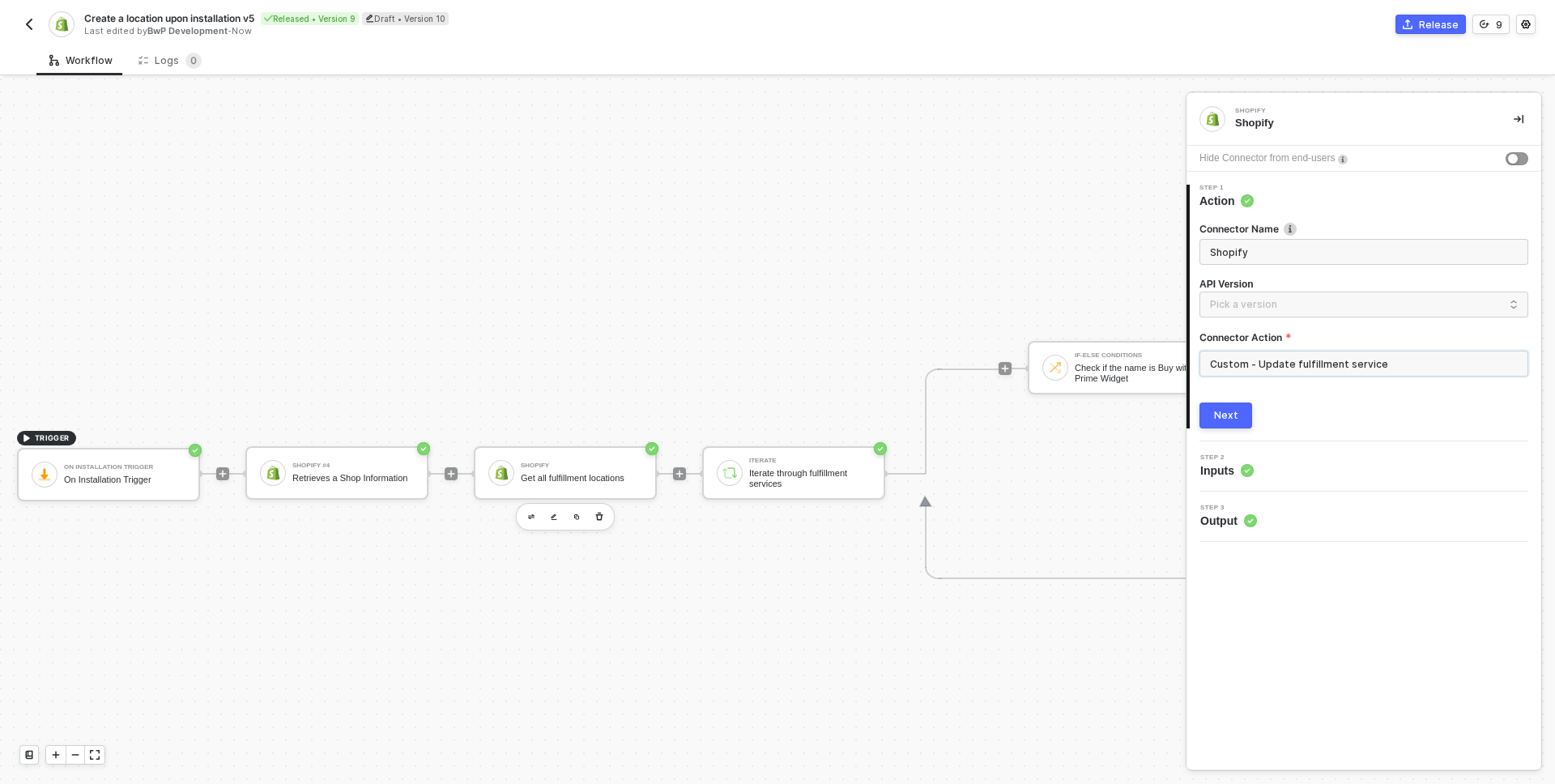
scroll to position [401, 0]
click at [33, 24] on img "button" at bounding box center [29, 24] width 13 height 13
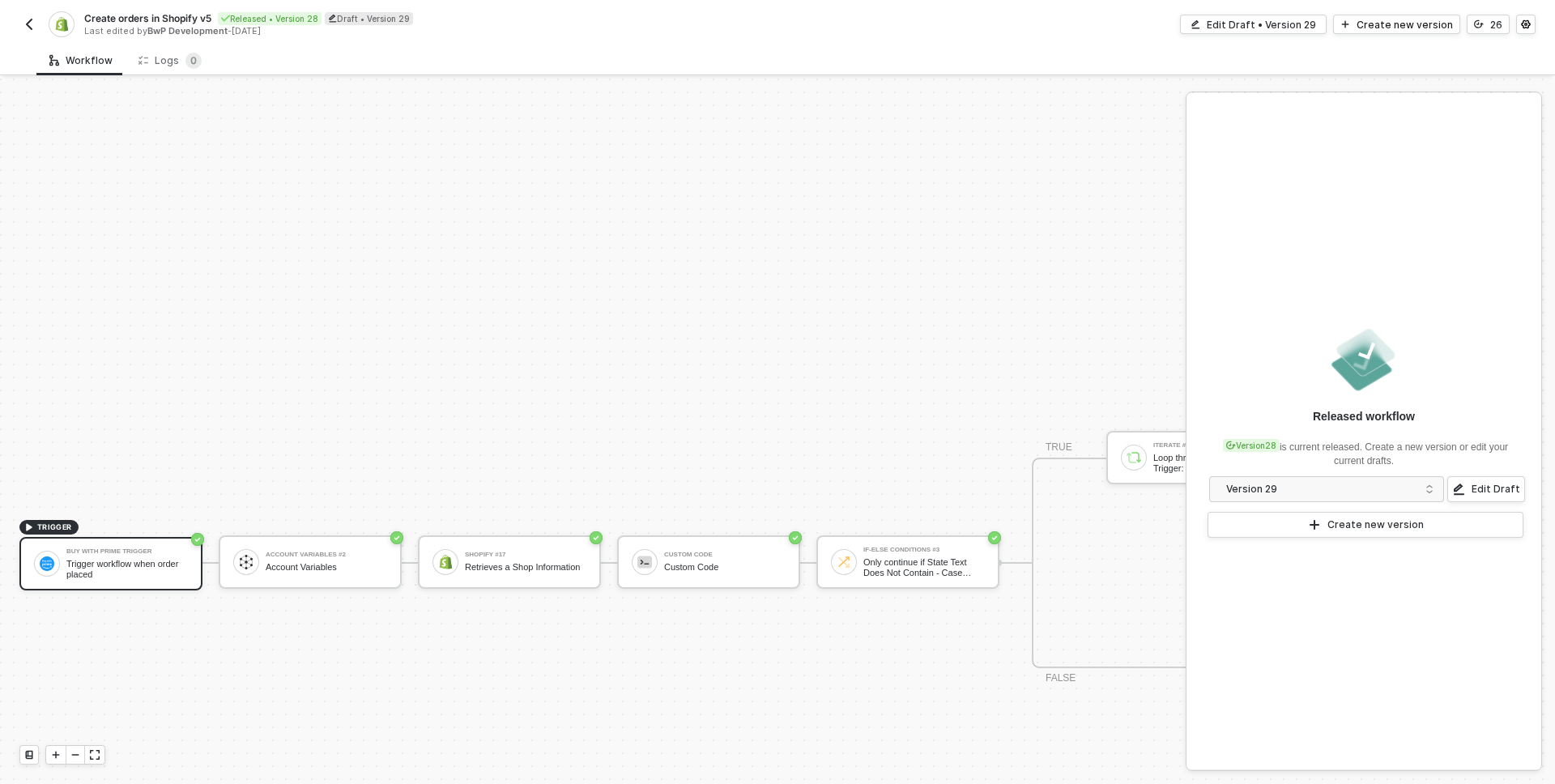
scroll to position [942, 0]
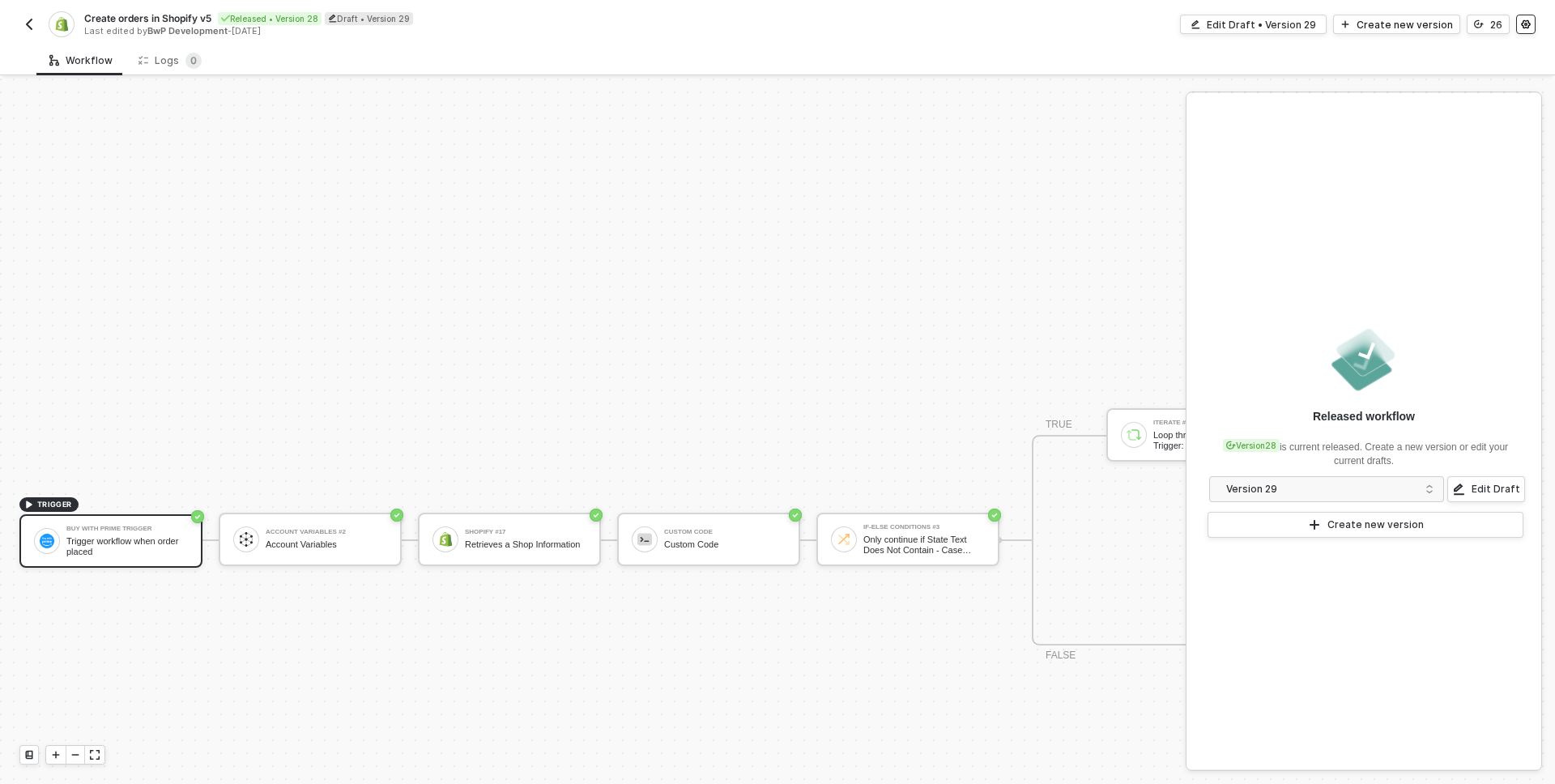
click at [1523, 23] on icon "icon-settings" at bounding box center [1526, 25] width 10 height 10
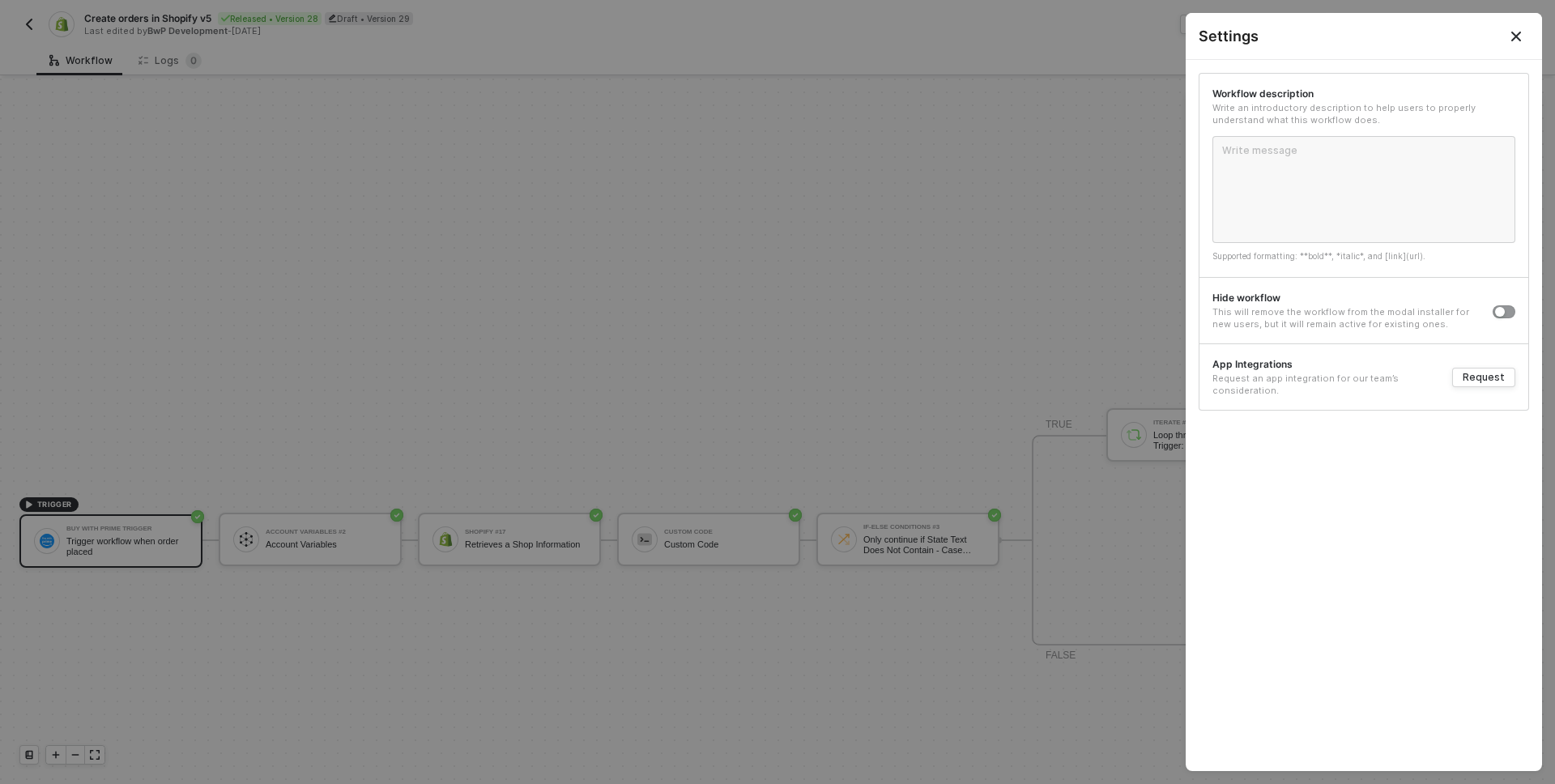
click at [1521, 28] on button "Close" at bounding box center [1516, 36] width 51 height 46
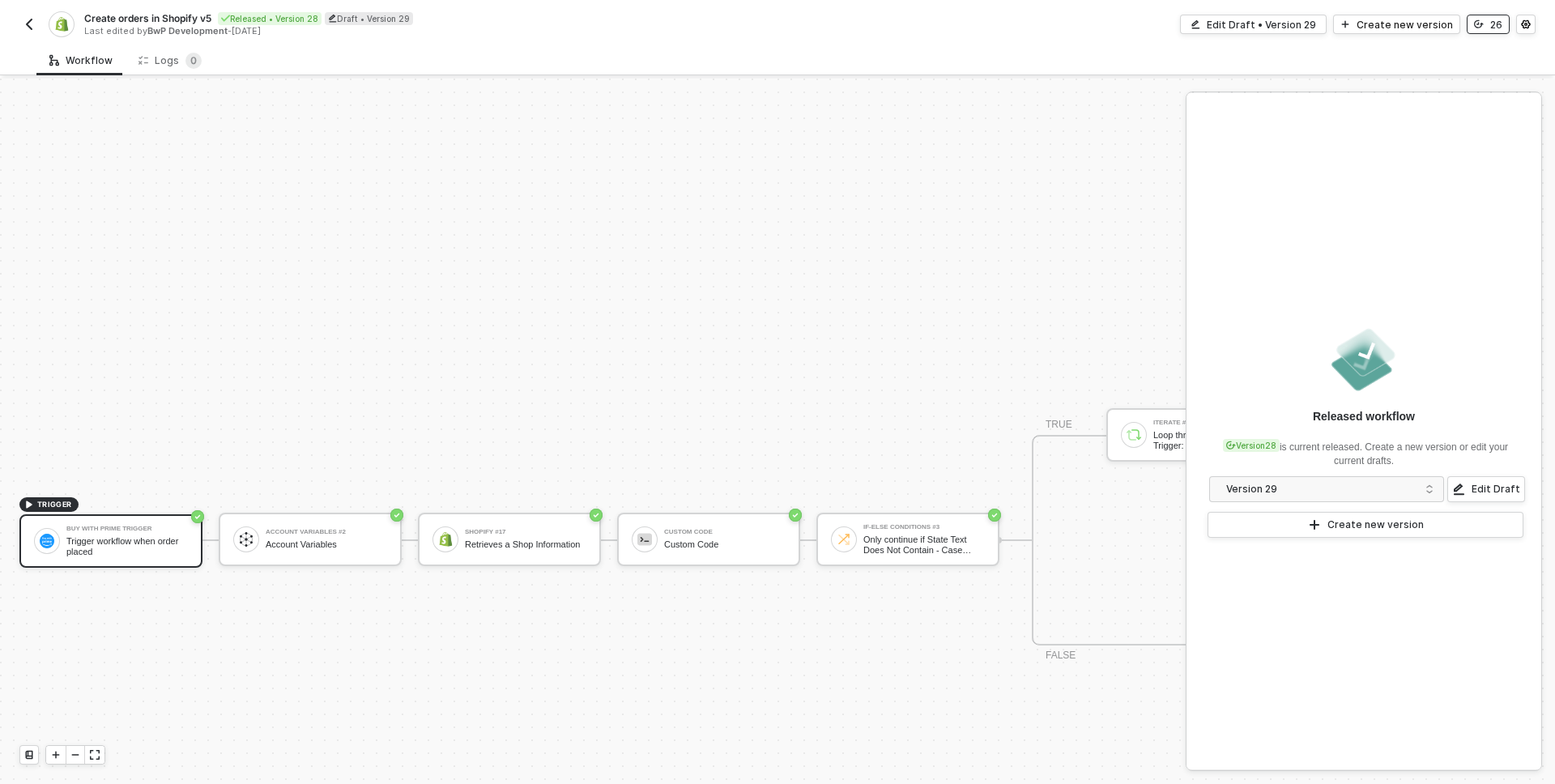
click at [1503, 23] on button "26" at bounding box center [1488, 25] width 43 height 20
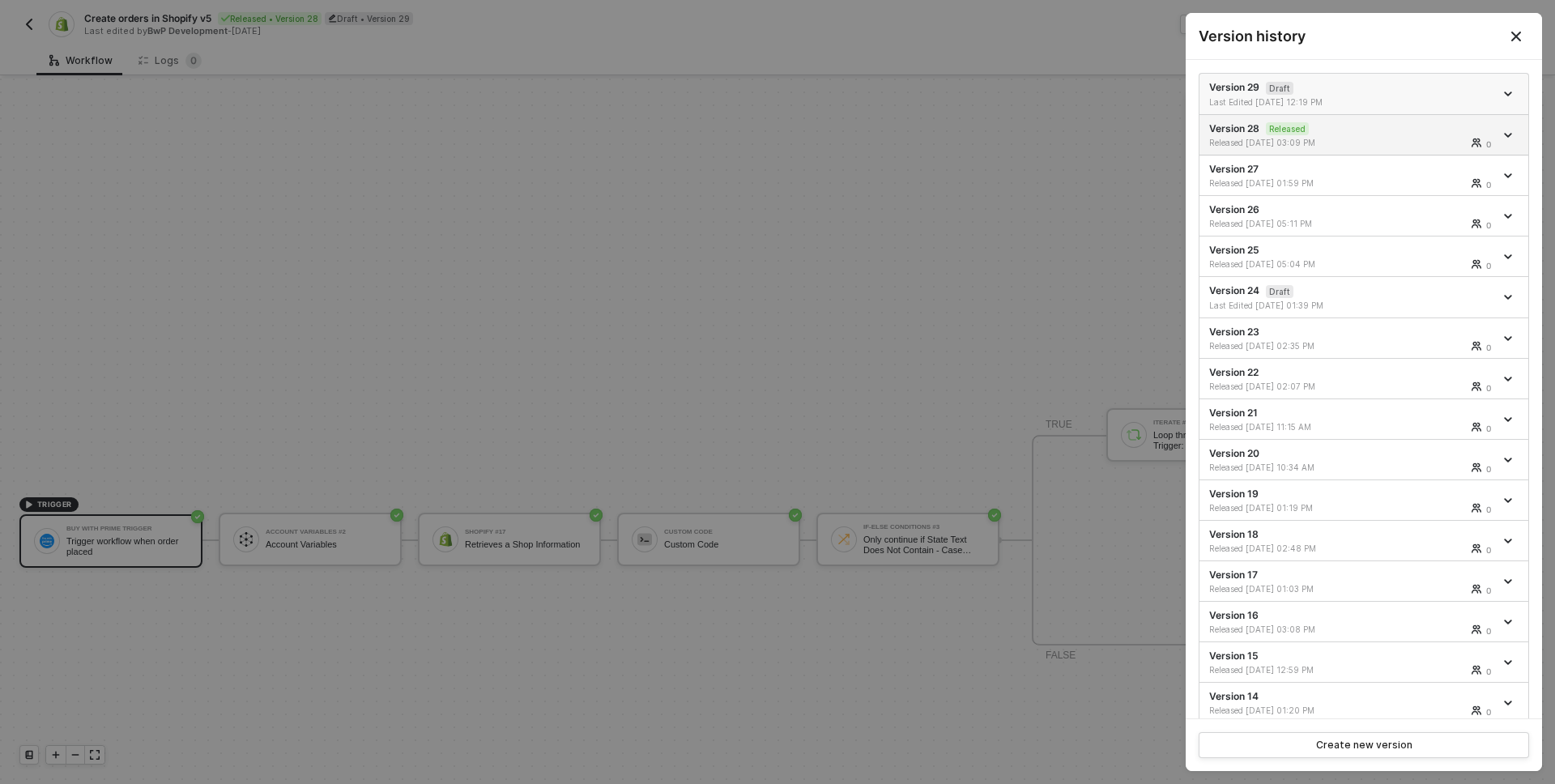
click at [1348, 91] on div "Version 29 Draft Last Edited 06/16/2025 12:19 PM" at bounding box center [1351, 94] width 285 height 28
click at [1284, 132] on sup "Released" at bounding box center [1287, 129] width 43 height 13
click at [1289, 92] on sup "Draft" at bounding box center [1280, 88] width 28 height 13
click at [1277, 128] on sup "Released" at bounding box center [1287, 129] width 43 height 13
click at [1336, 81] on div "Version 29 Draft Last Edited 08/13/2025 10:24 AM" at bounding box center [1351, 94] width 285 height 28
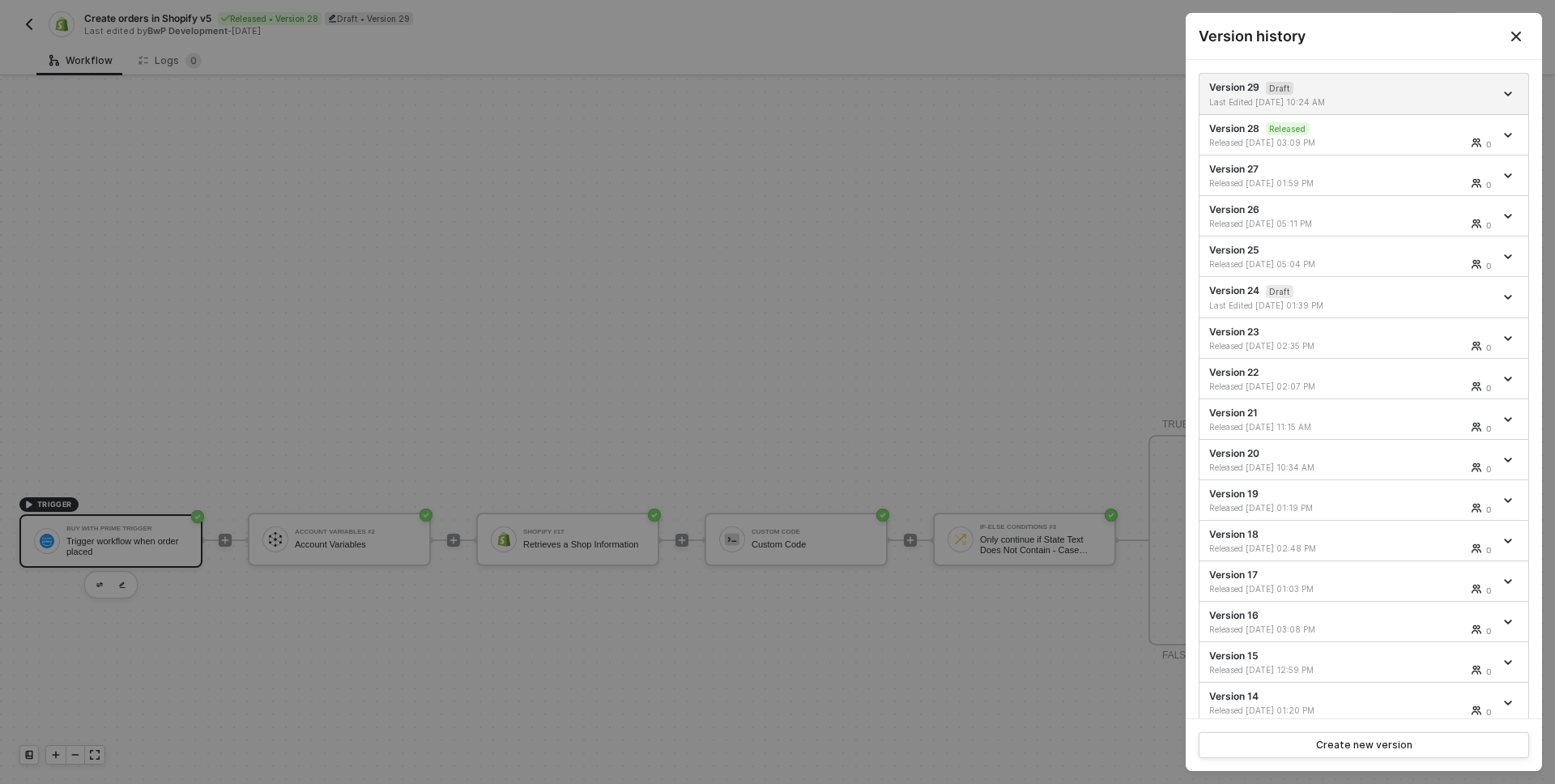
click at [961, 233] on div at bounding box center [778, 392] width 1555 height 784
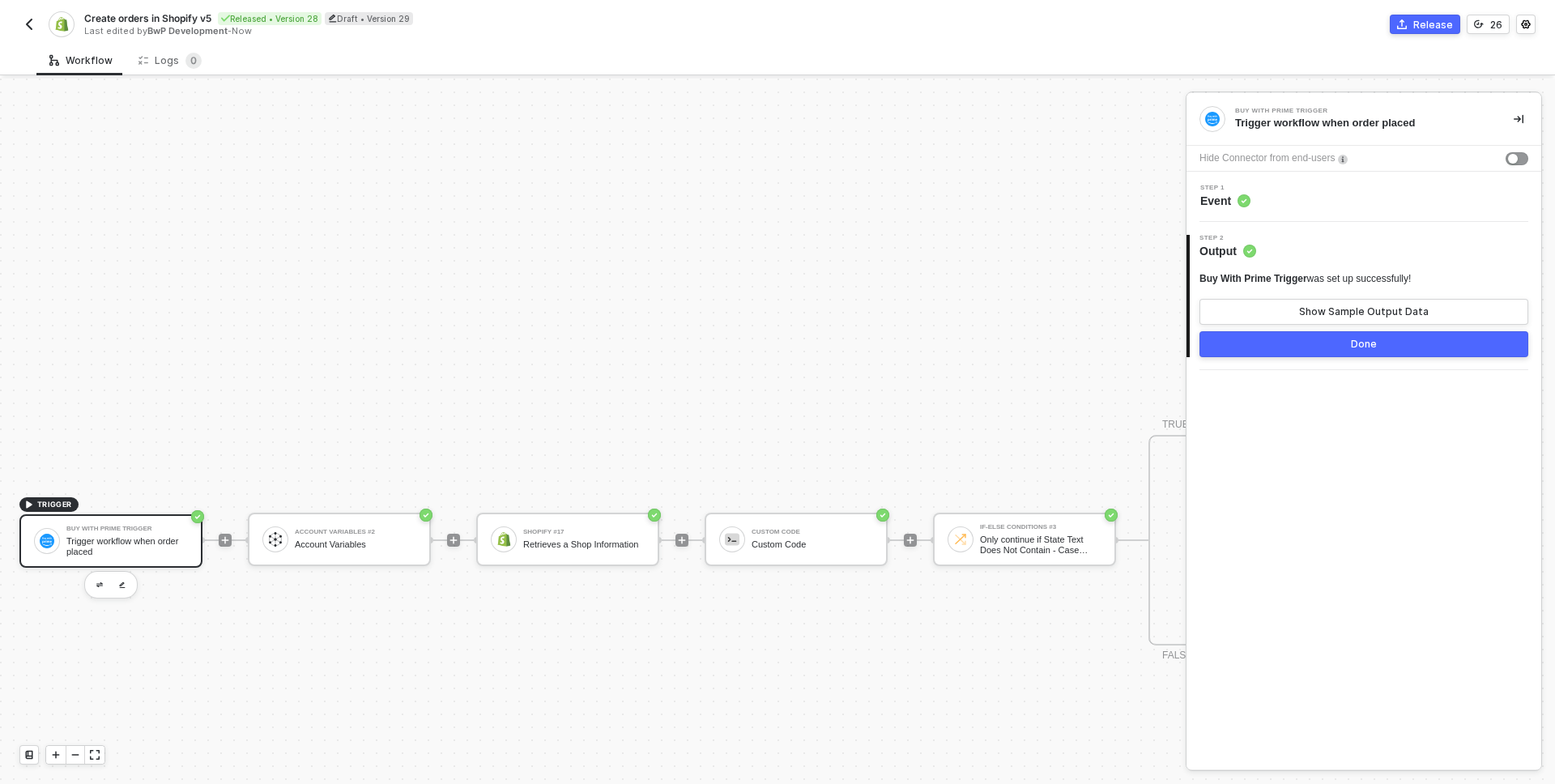
click at [1494, 22] on div "26" at bounding box center [1497, 25] width 12 height 14
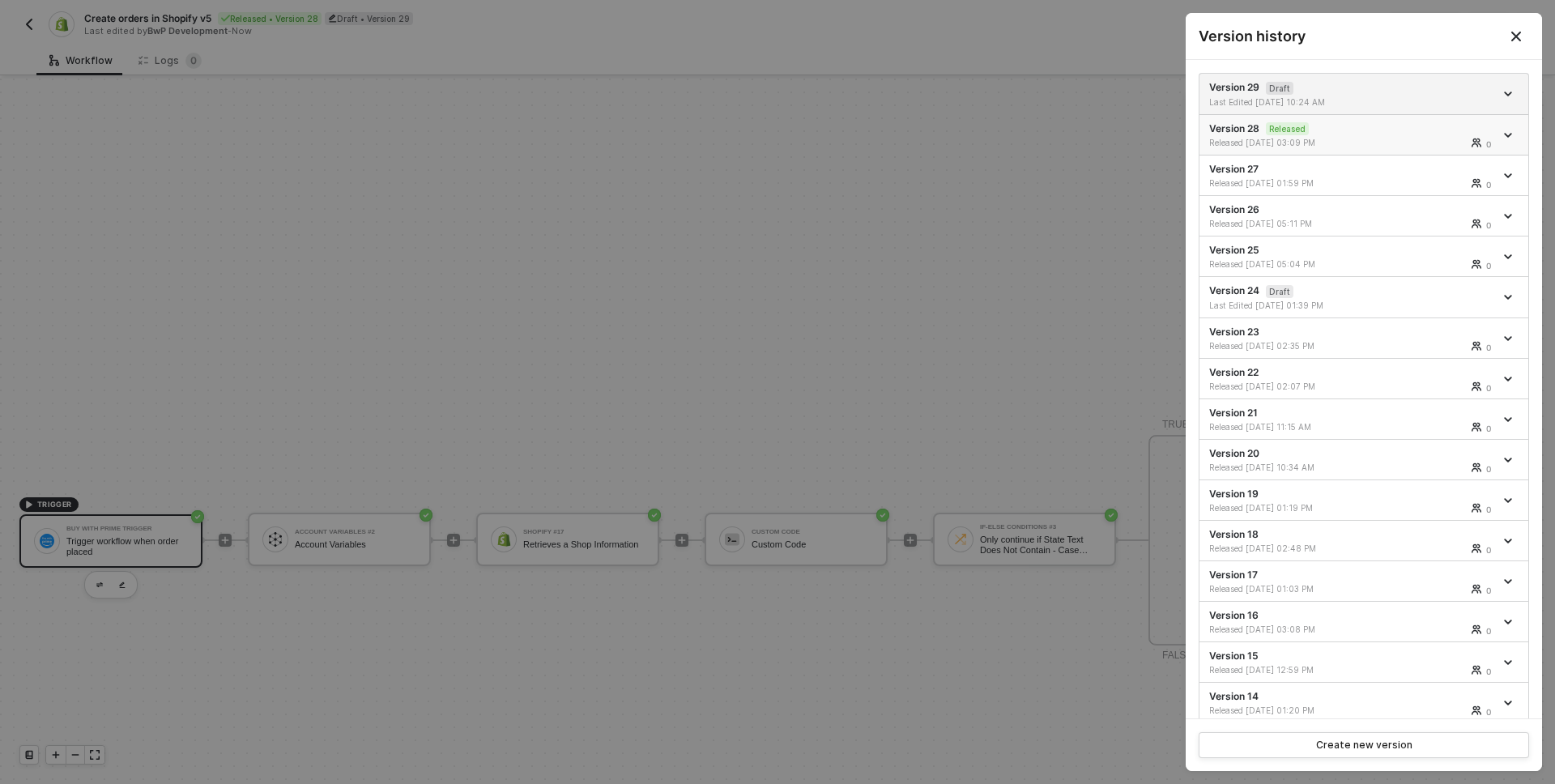
click at [1305, 136] on div "Version 28 Released Released 04/10/2025 03:09 PM 0" at bounding box center [1351, 135] width 285 height 28
click at [660, 261] on div at bounding box center [778, 392] width 1555 height 784
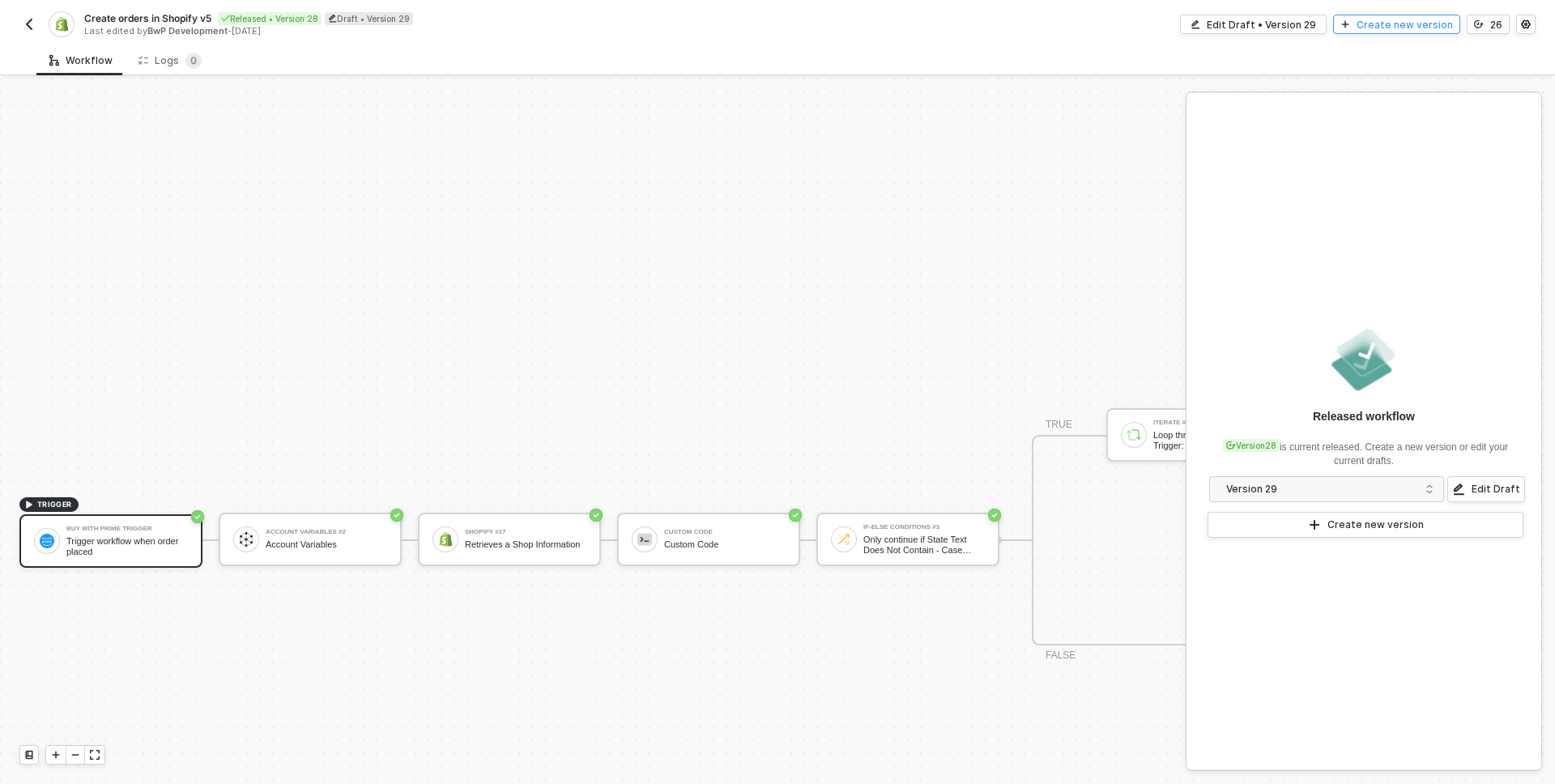
click at [1394, 25] on div "Create new version" at bounding box center [1404, 25] width 96 height 14
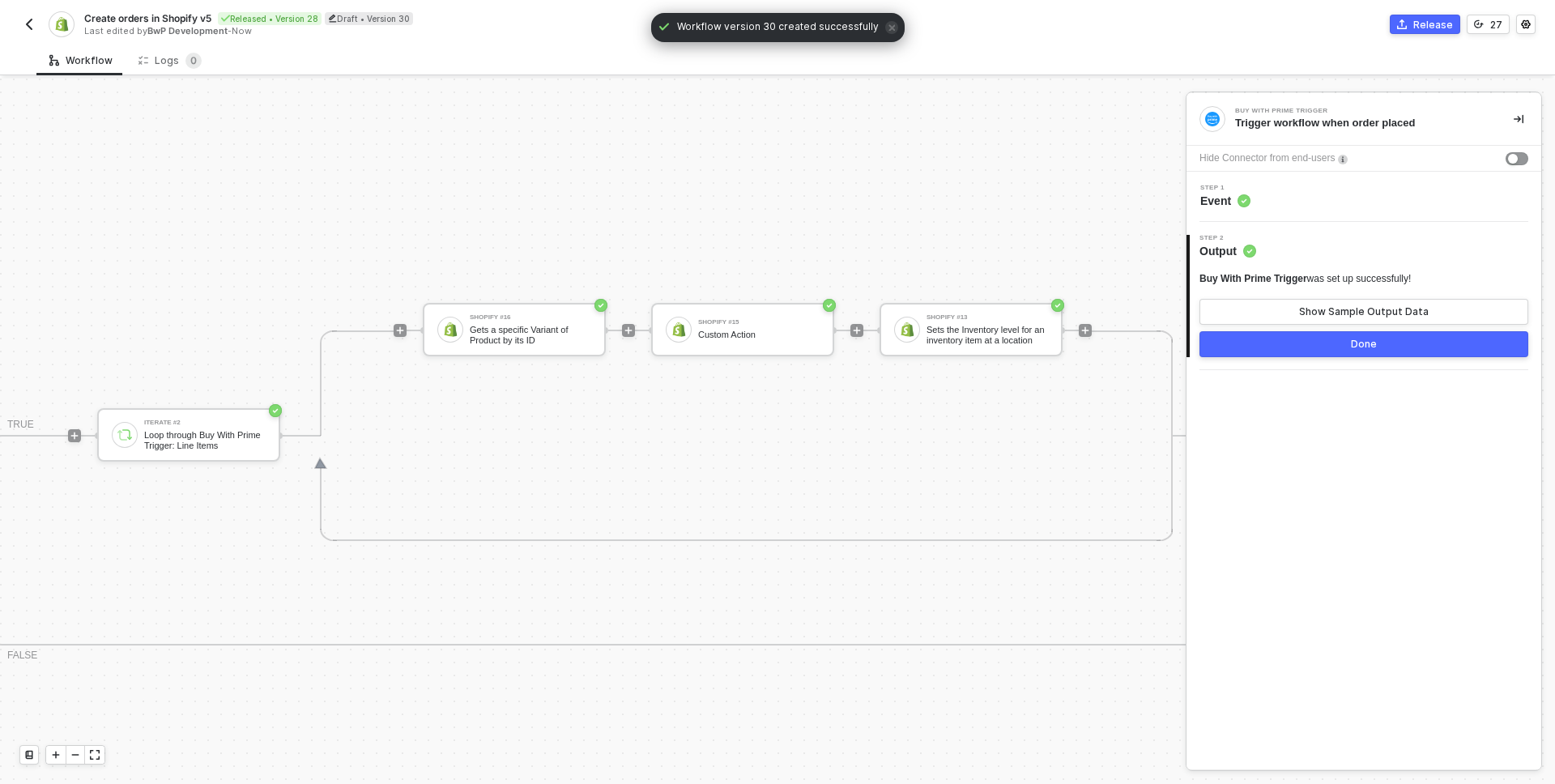
scroll to position [942, 1166]
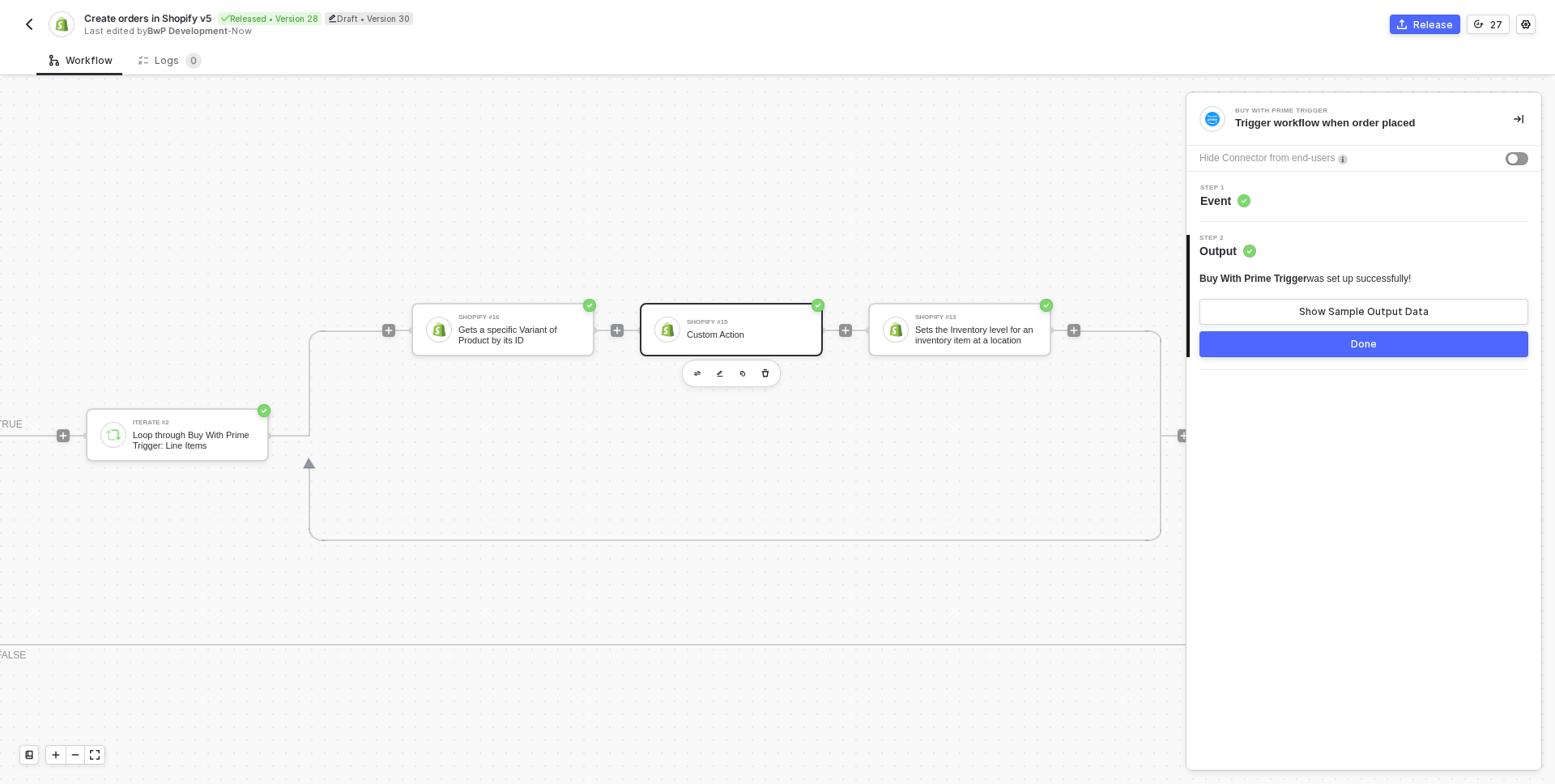
click at [726, 325] on div "Shopify #15" at bounding box center [747, 322] width 122 height 7
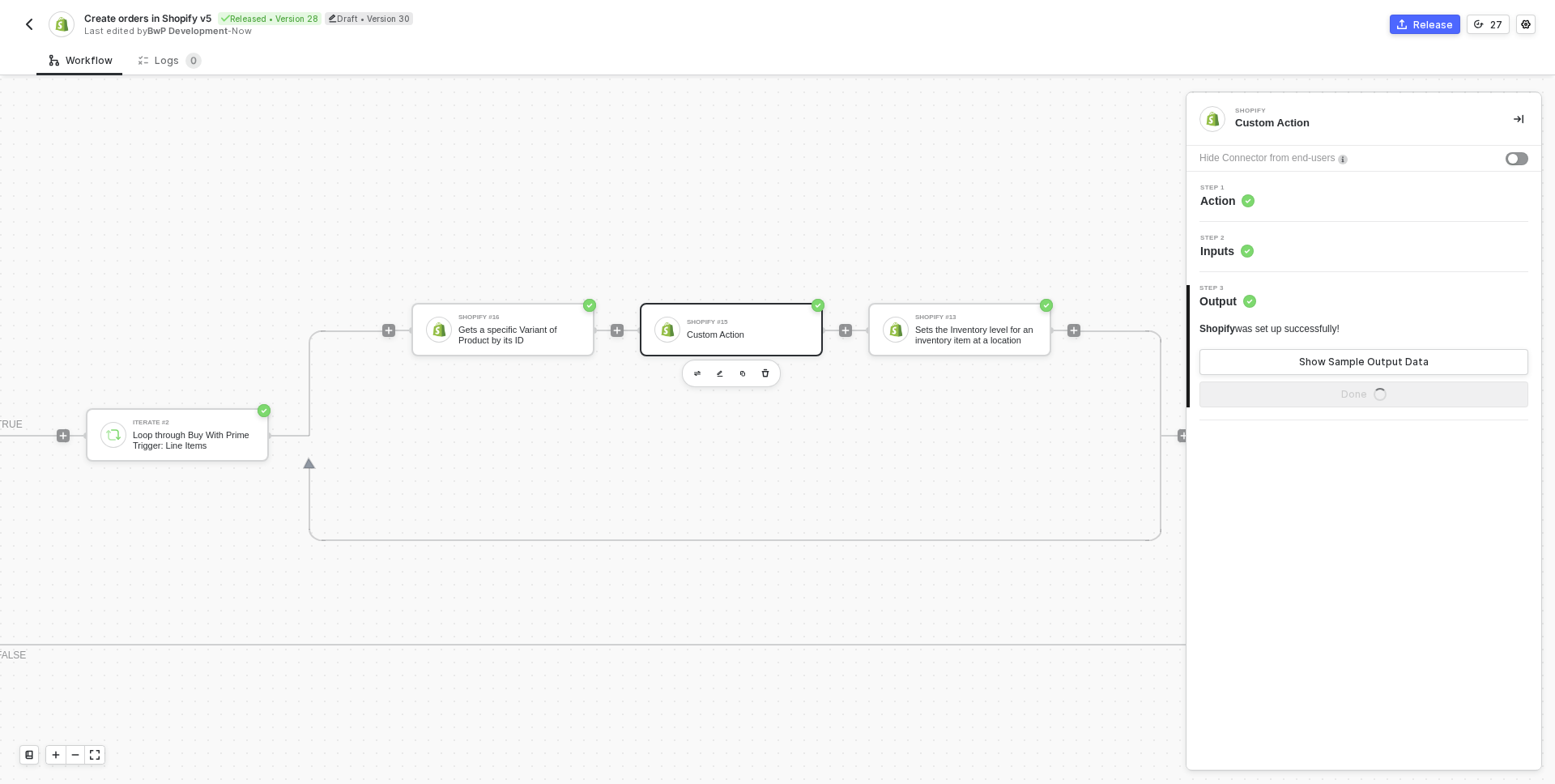
click at [1313, 193] on div "Step 1 Action" at bounding box center [1366, 197] width 351 height 25
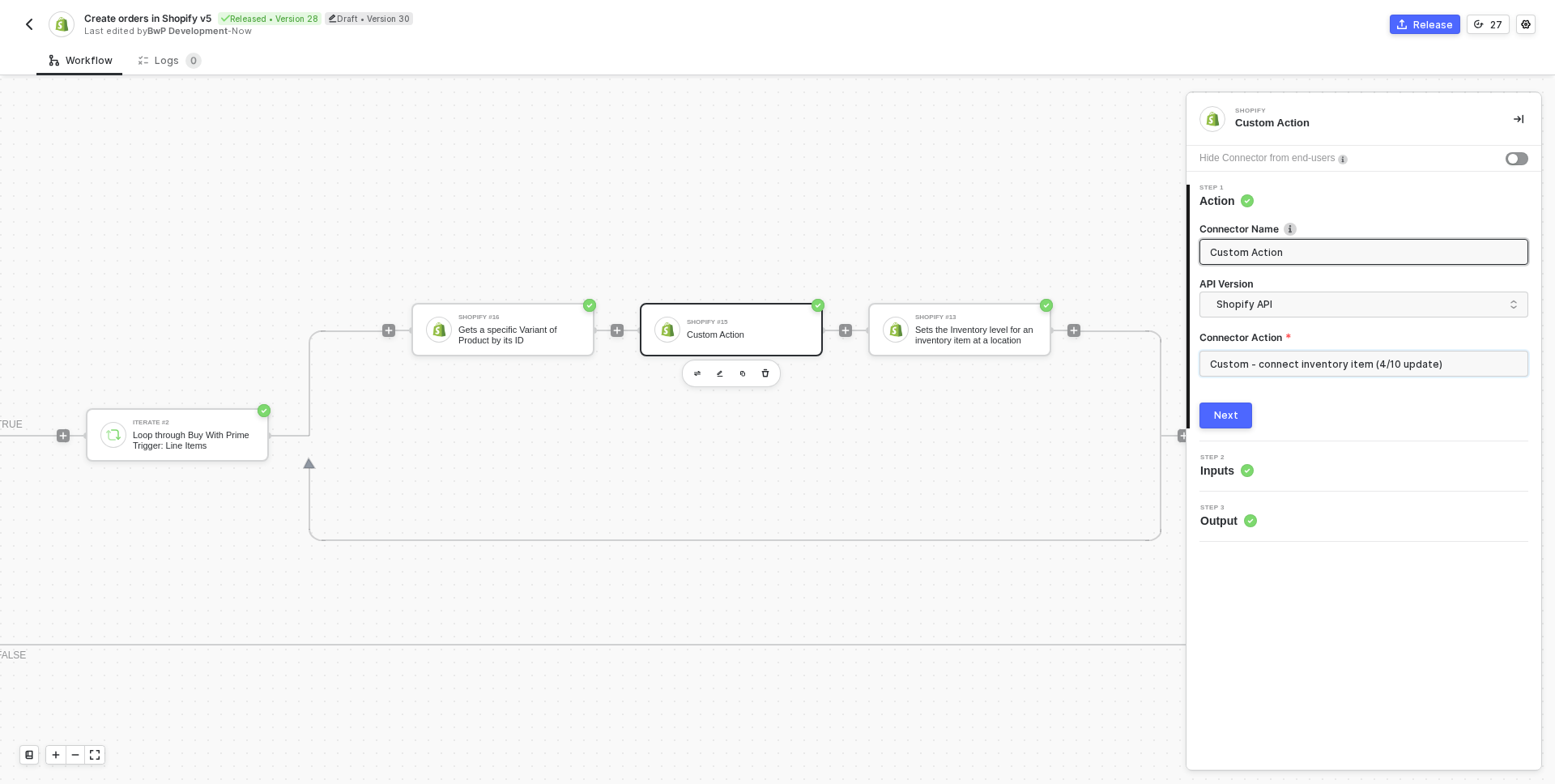
click at [1323, 361] on input "Custom - connect inventory item (4/10 update)" at bounding box center [1364, 364] width 328 height 26
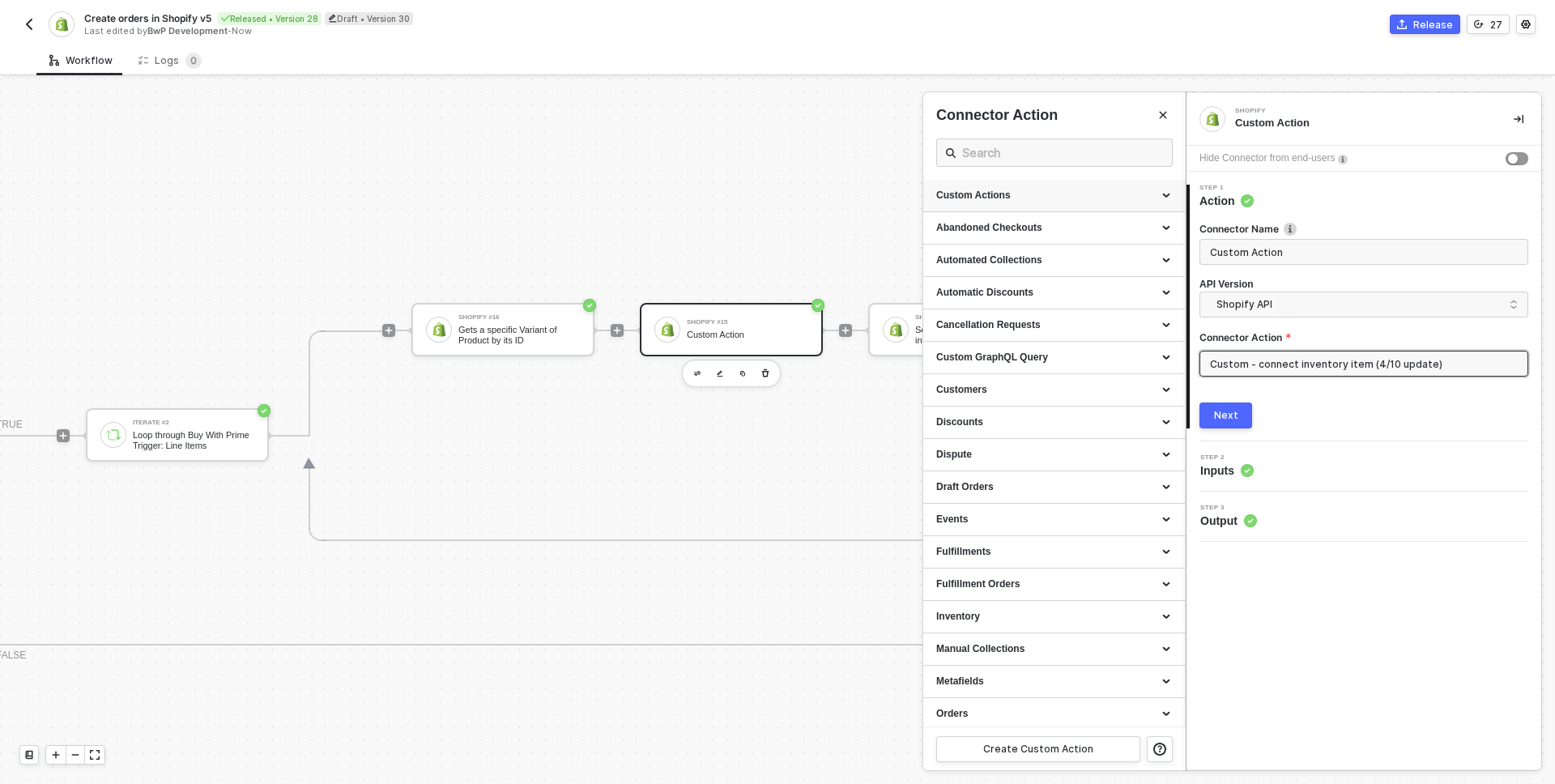
click at [1073, 201] on div "Custom Actions" at bounding box center [1054, 196] width 235 height 14
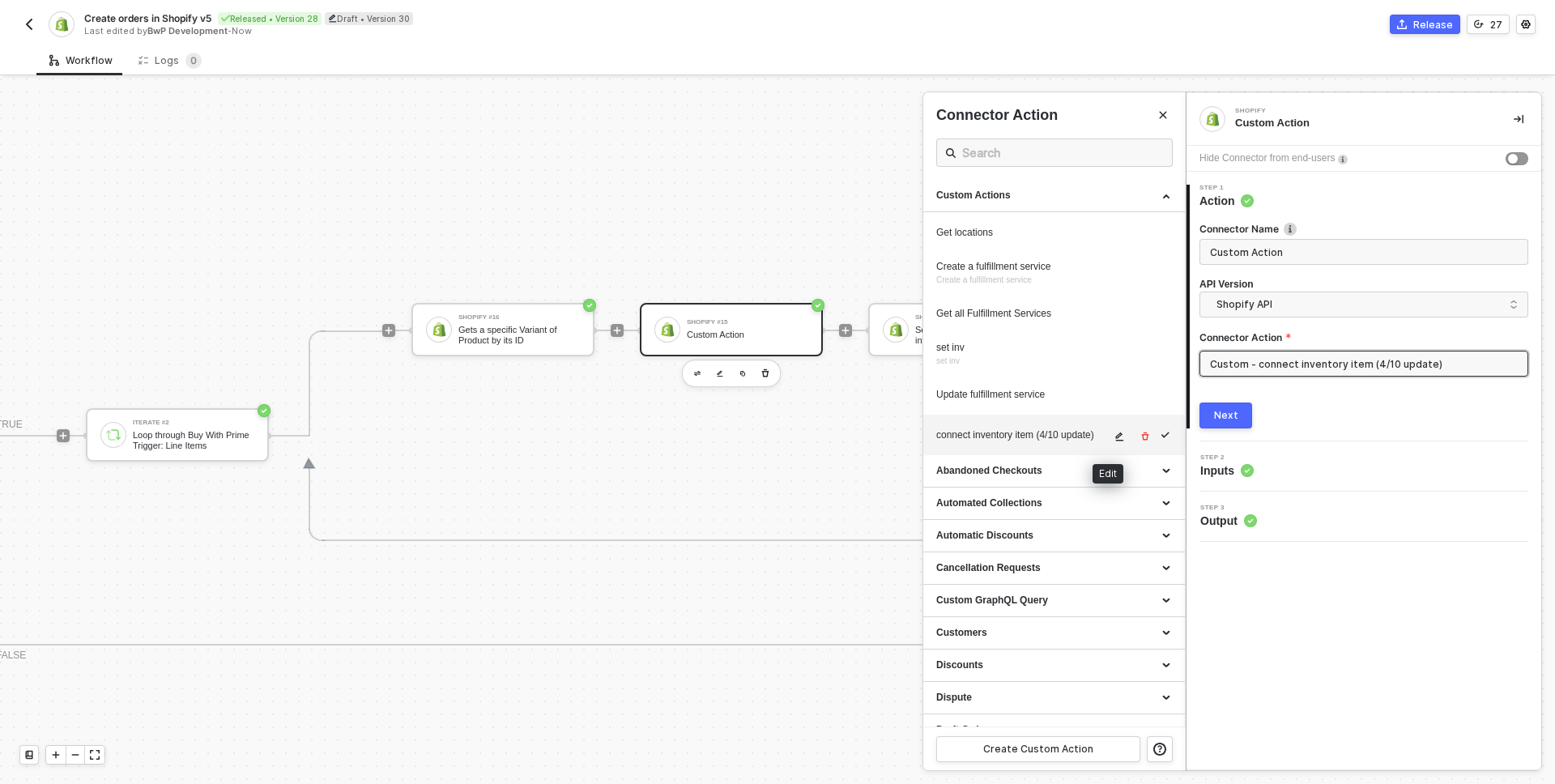
click at [1116, 437] on icon "icon-edit" at bounding box center [1120, 436] width 8 height 9
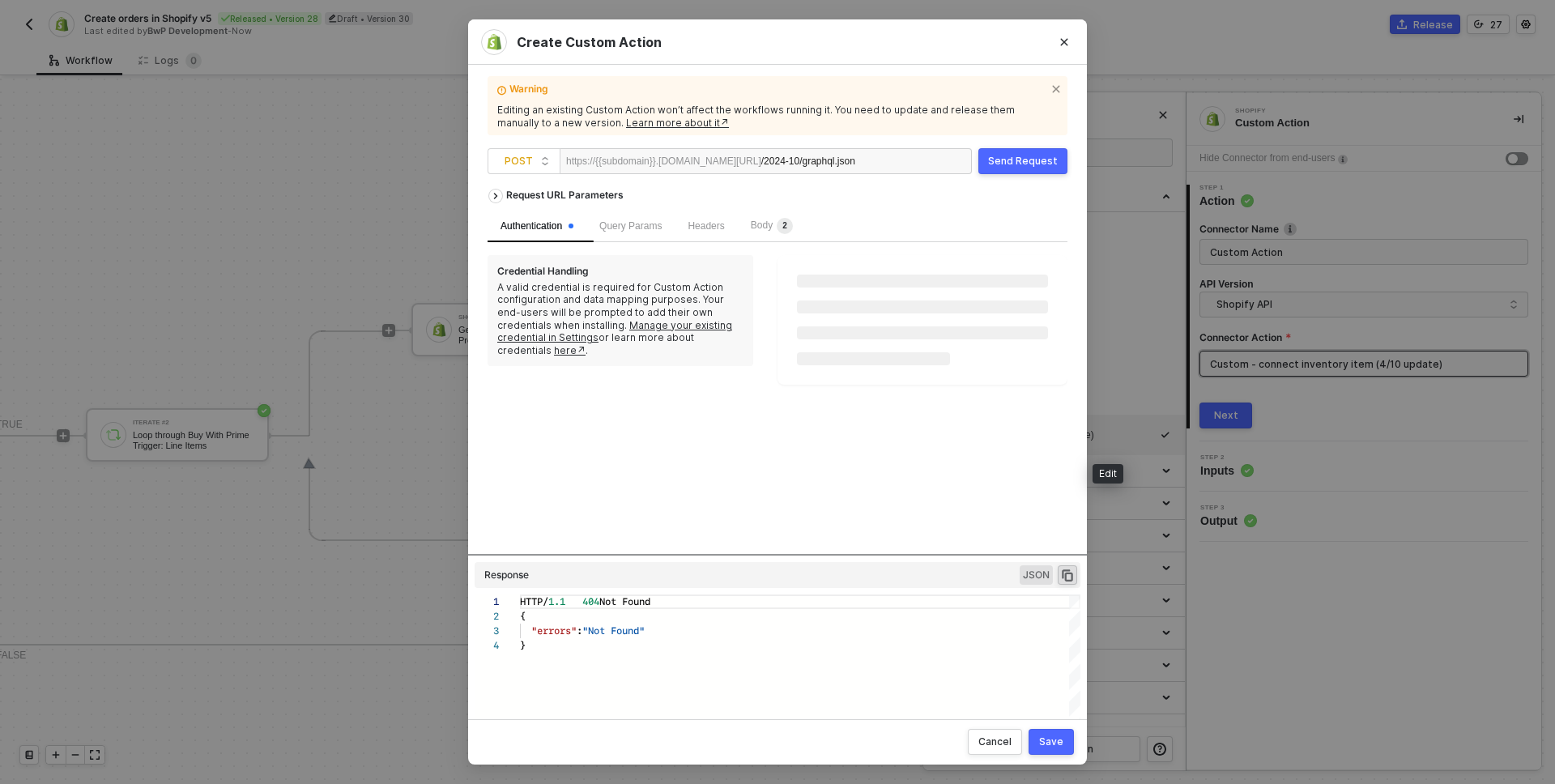
scroll to position [44, 0]
click at [778, 221] on span "Body 2" at bounding box center [772, 225] width 43 height 11
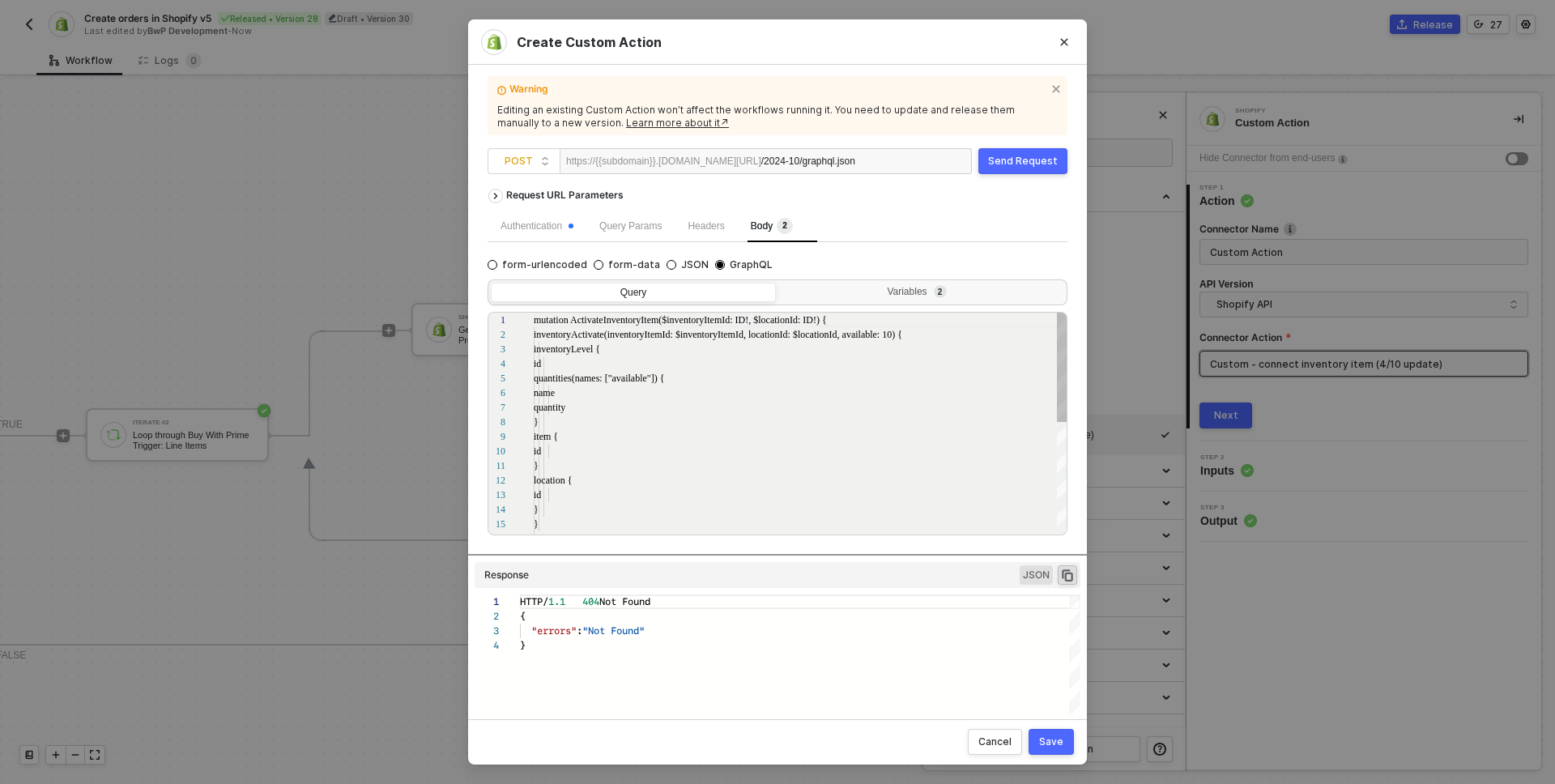
scroll to position [145, 0]
click at [593, 338] on span "inventoryActivate(inventoryItemId: $inventoryIte" at bounding box center [631, 333] width 195 height 11
click at [593, 338] on div "1 2 3 4 5 6 7 8 9 10 11 12 13 14 15 16 mutation ActivateInventoryItem($inventor…" at bounding box center [778, 423] width 580 height 223
click at [1063, 34] on button "Close" at bounding box center [1064, 42] width 26 height 26
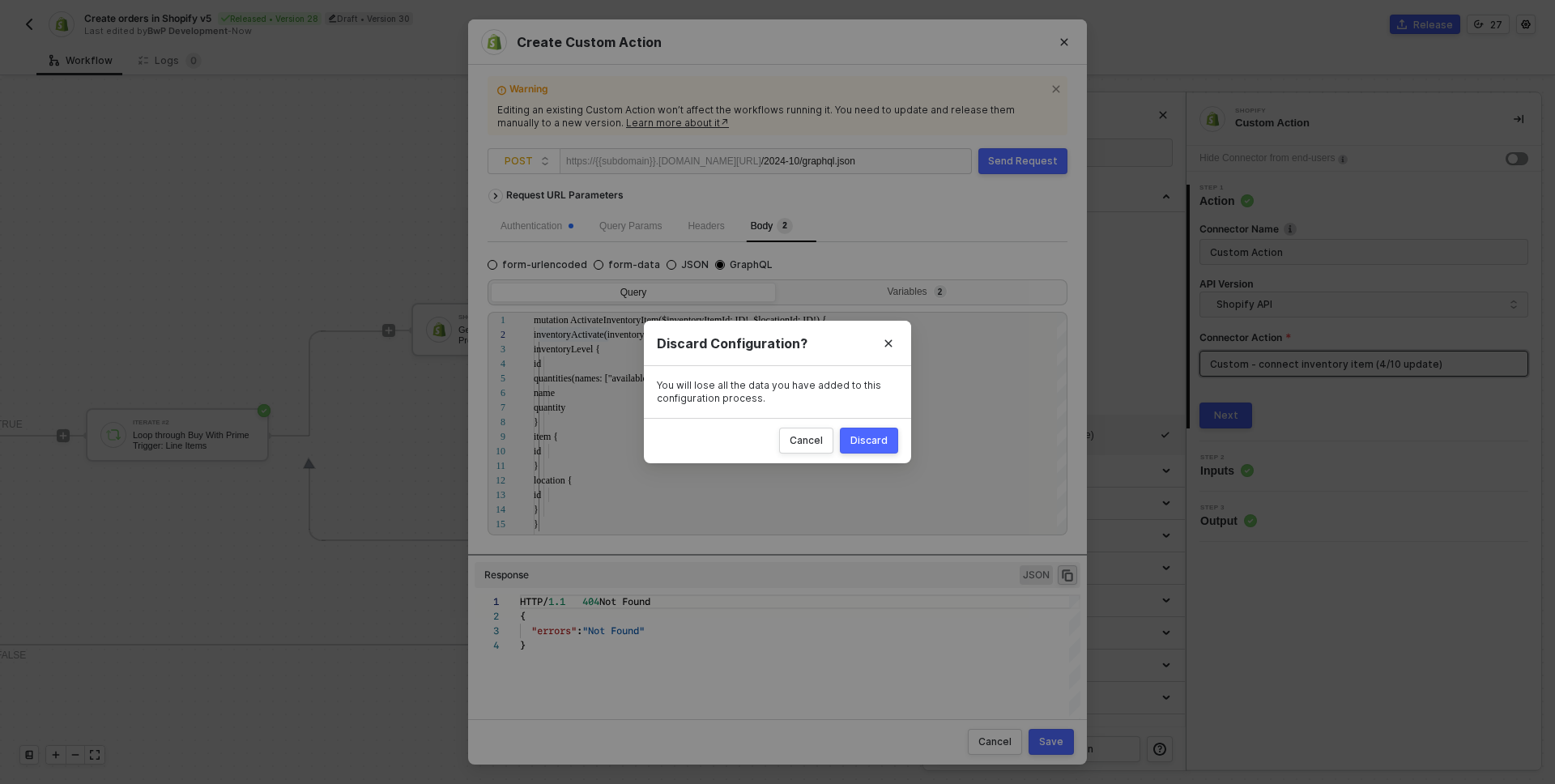
click at [885, 435] on div "Discard" at bounding box center [869, 440] width 38 height 13
radio input "true"
radio input "false"
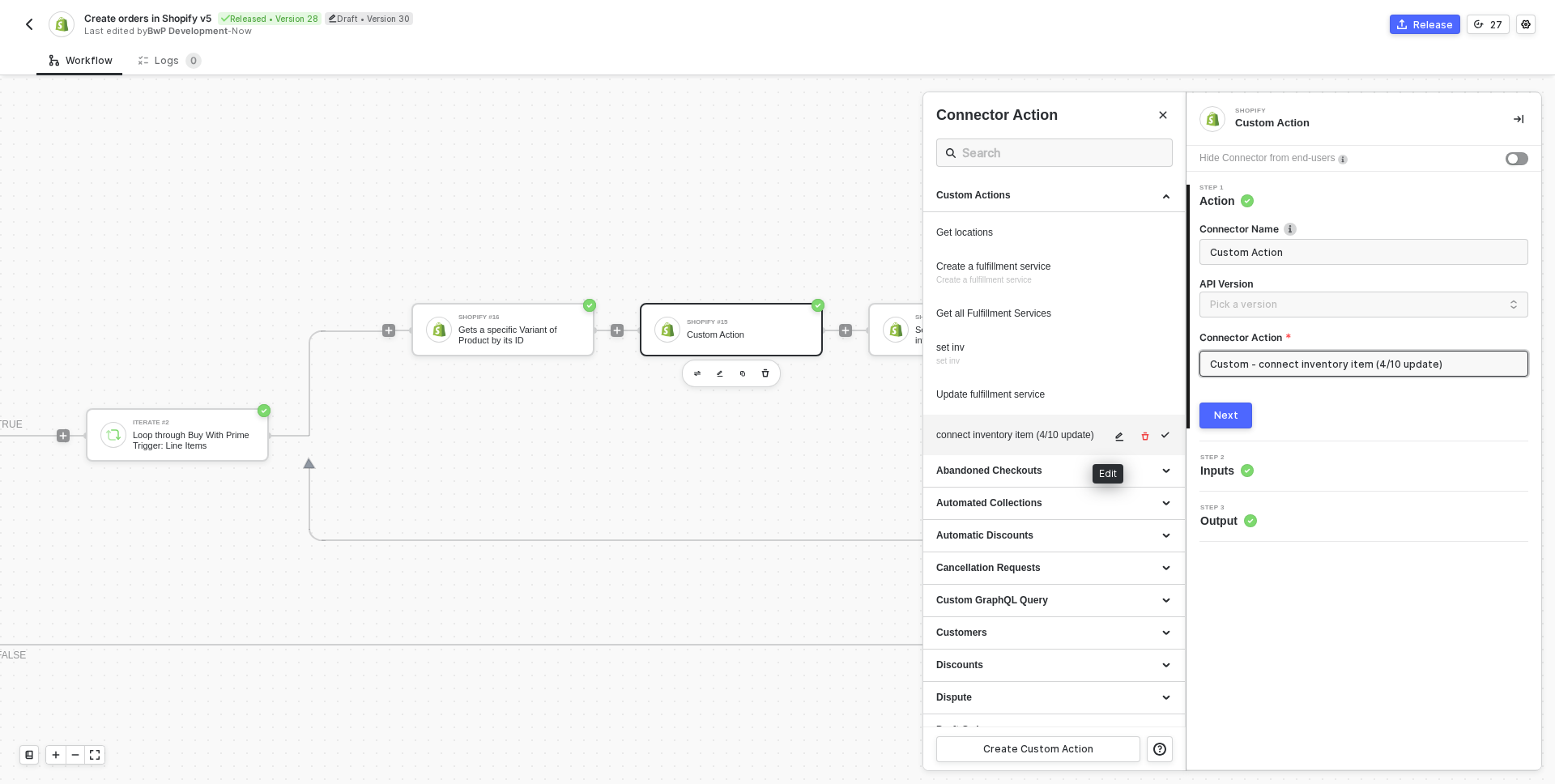
click at [1116, 436] on icon "icon-edit" at bounding box center [1120, 436] width 8 height 9
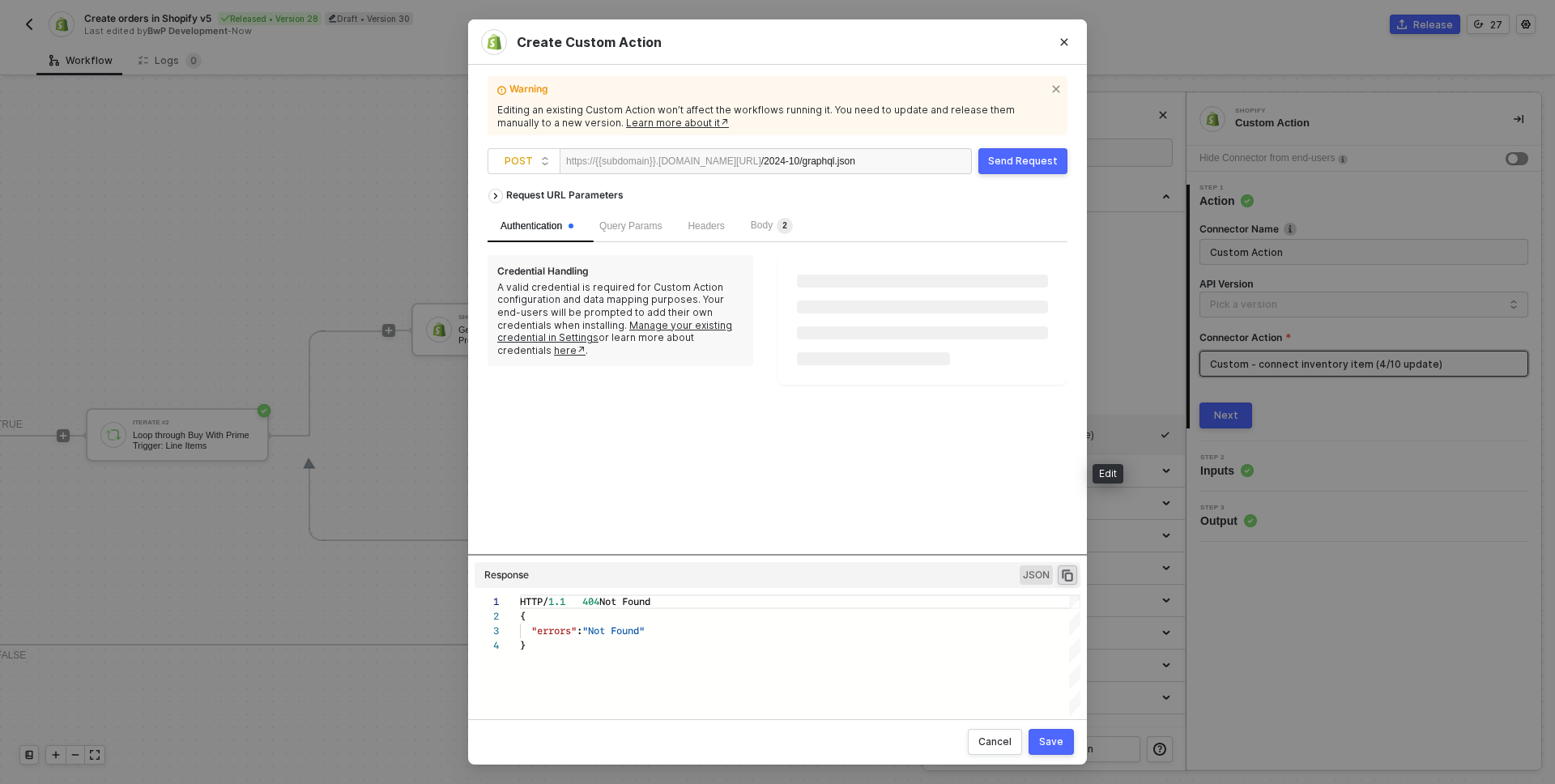
scroll to position [44, 0]
click at [761, 227] on span "Body 2" at bounding box center [772, 225] width 43 height 11
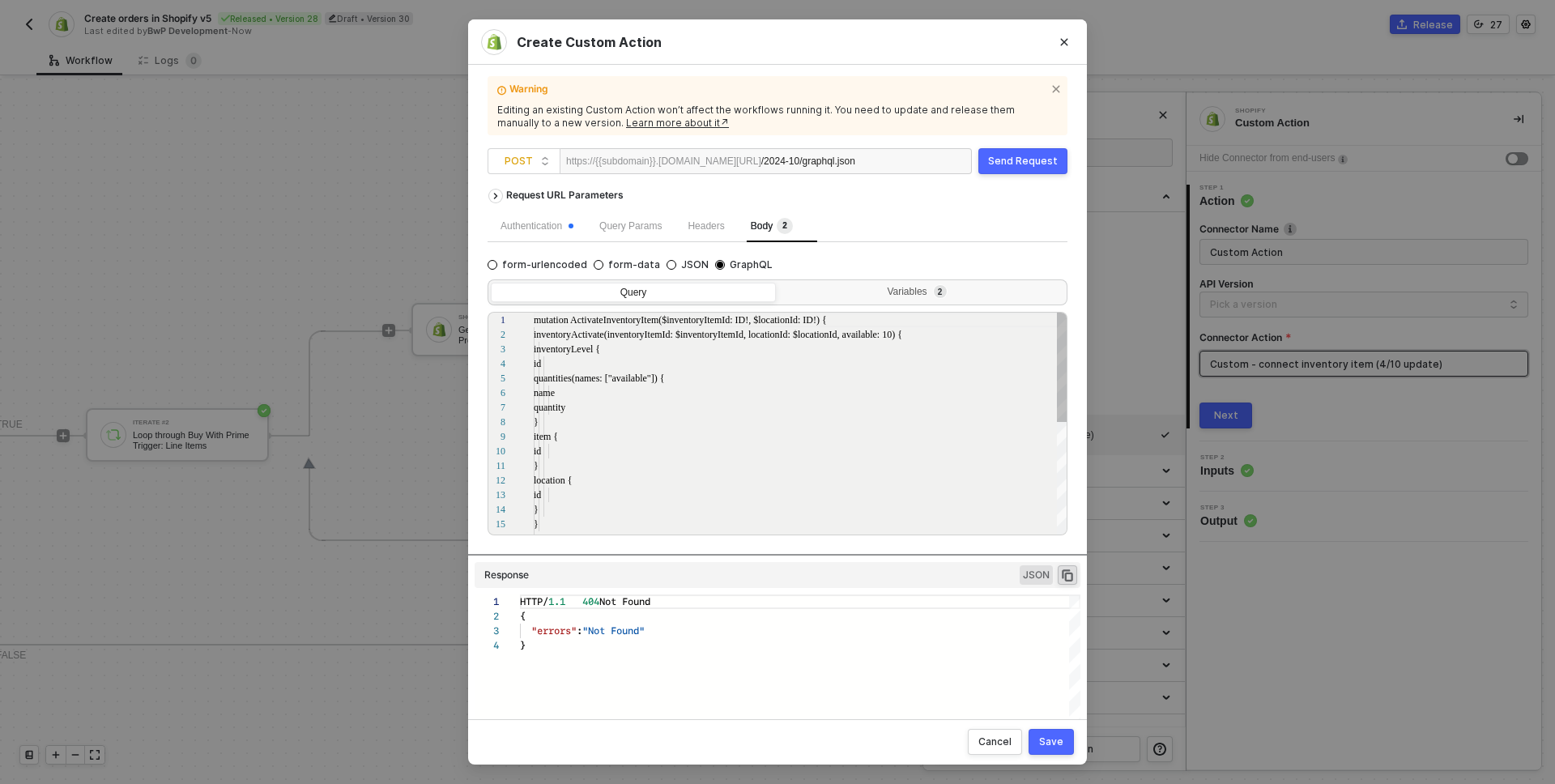
scroll to position [145, 0]
click at [1064, 40] on icon "Close" at bounding box center [1064, 43] width 10 height 10
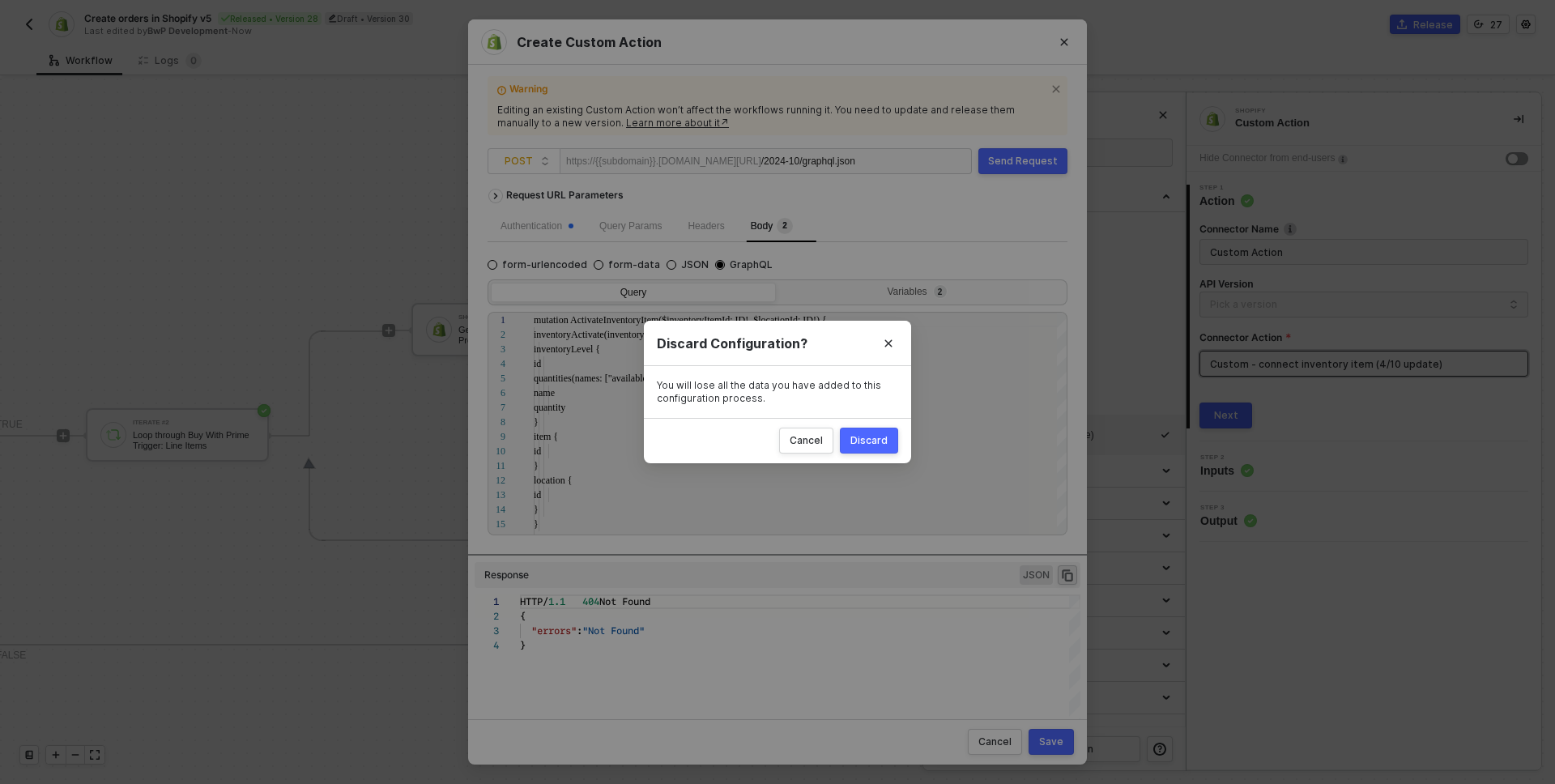
click at [864, 440] on div "Discard" at bounding box center [869, 440] width 38 height 13
radio input "true"
radio input "false"
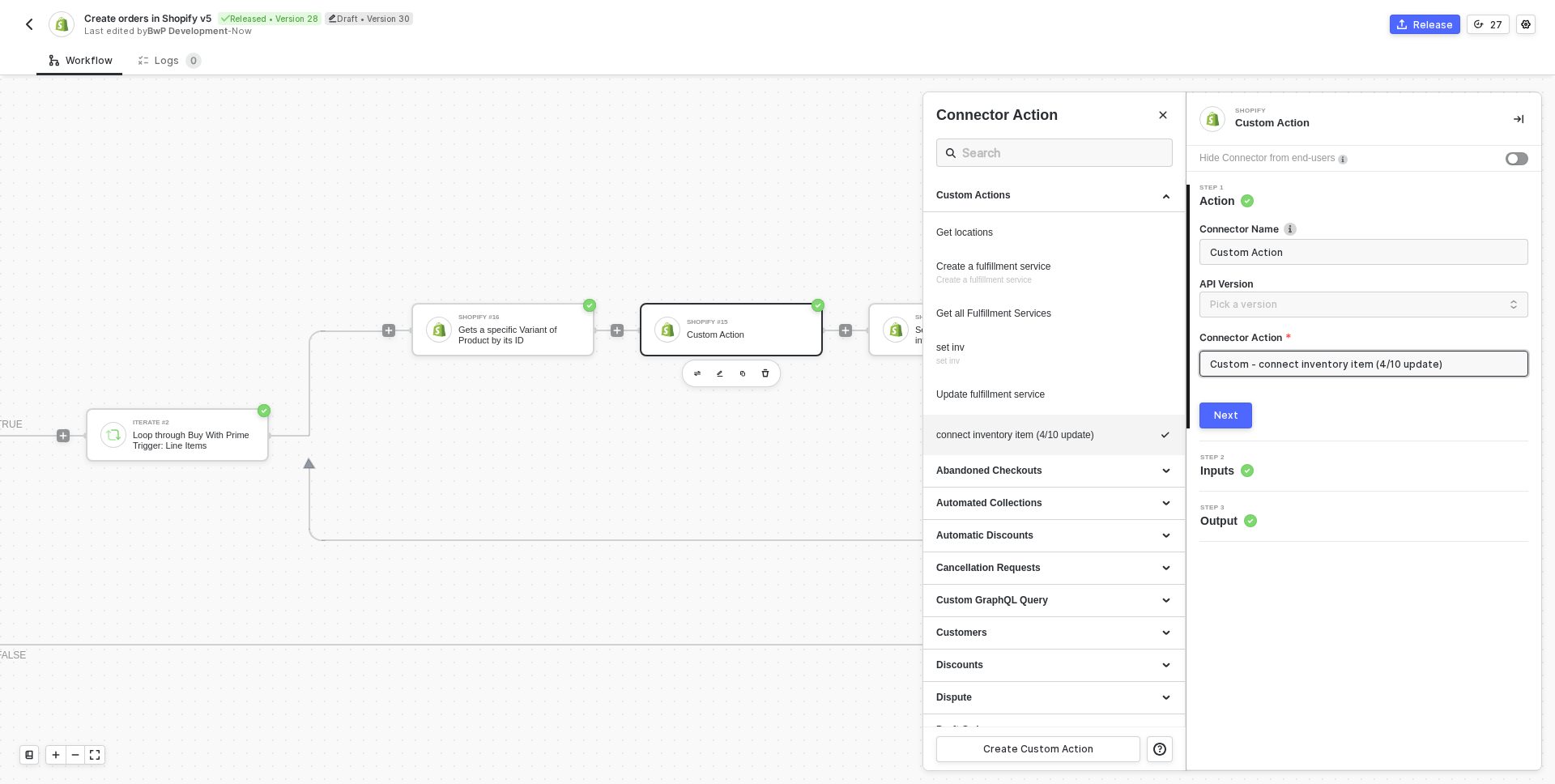
click at [538, 578] on div at bounding box center [778, 430] width 1555 height 705
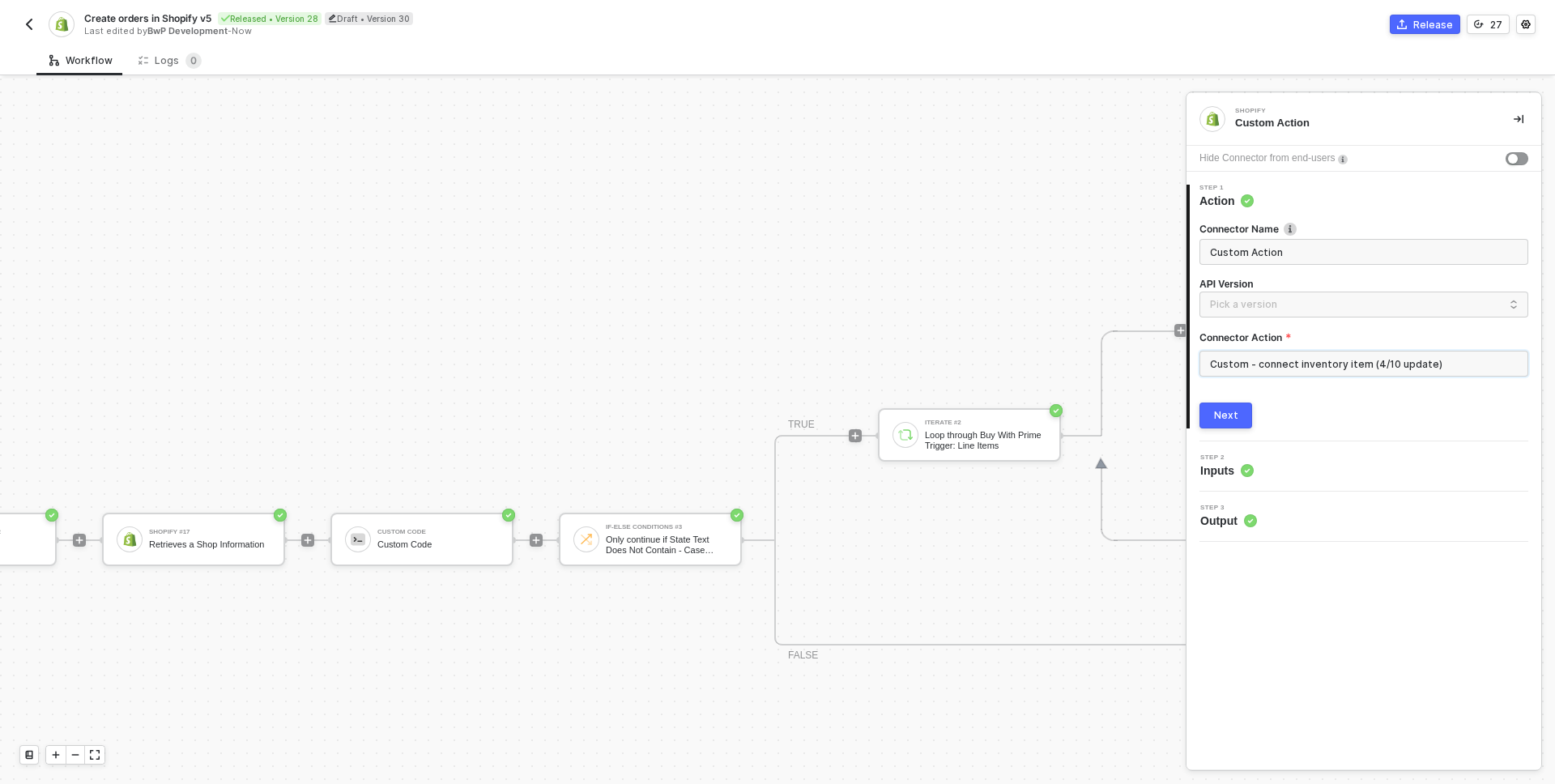
scroll to position [942, 421]
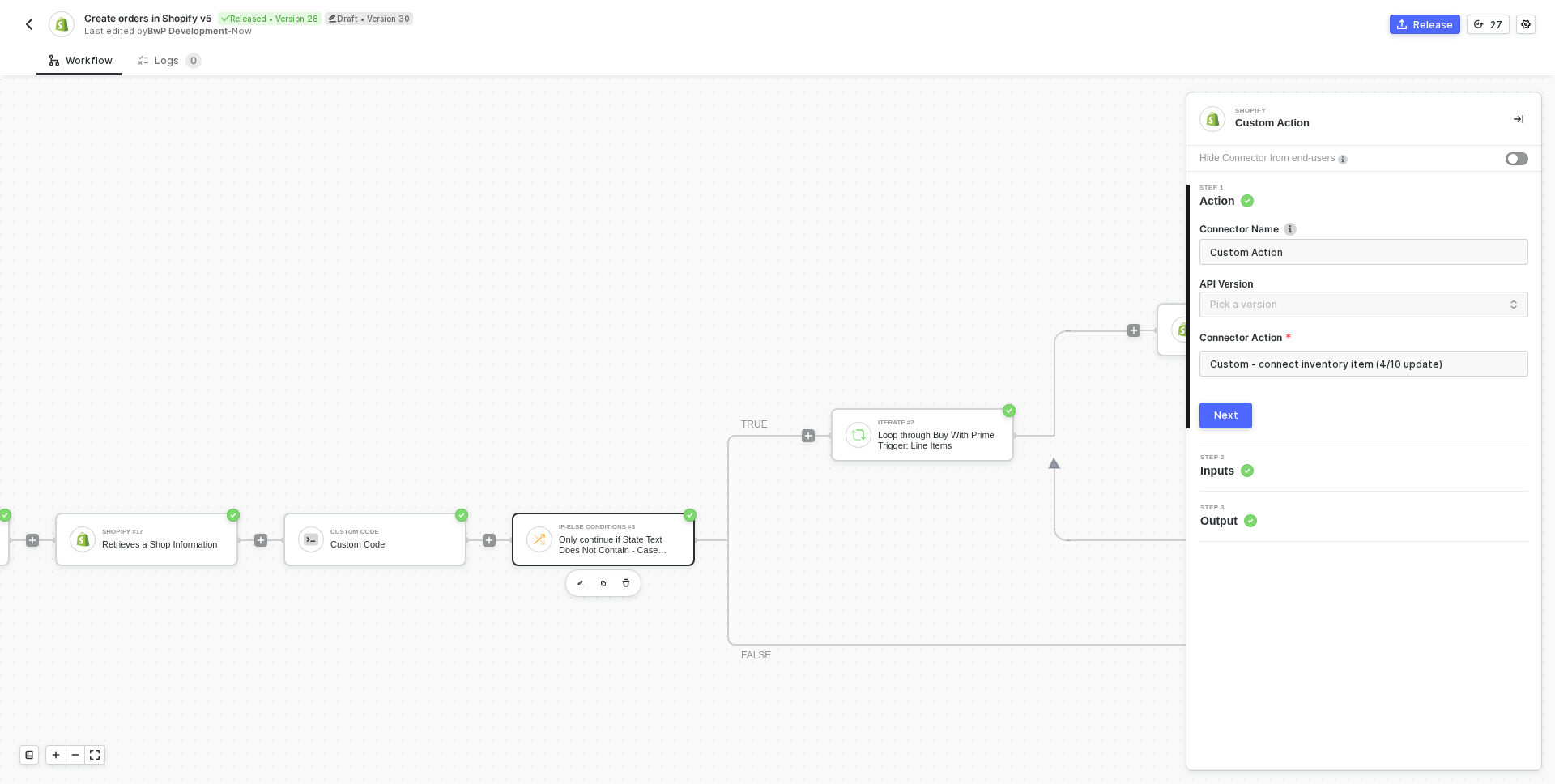
click at [613, 532] on div "If-Else Conditions #3 Only continue if State Text Does Not Contain - Case Sensi…" at bounding box center [619, 539] width 122 height 31
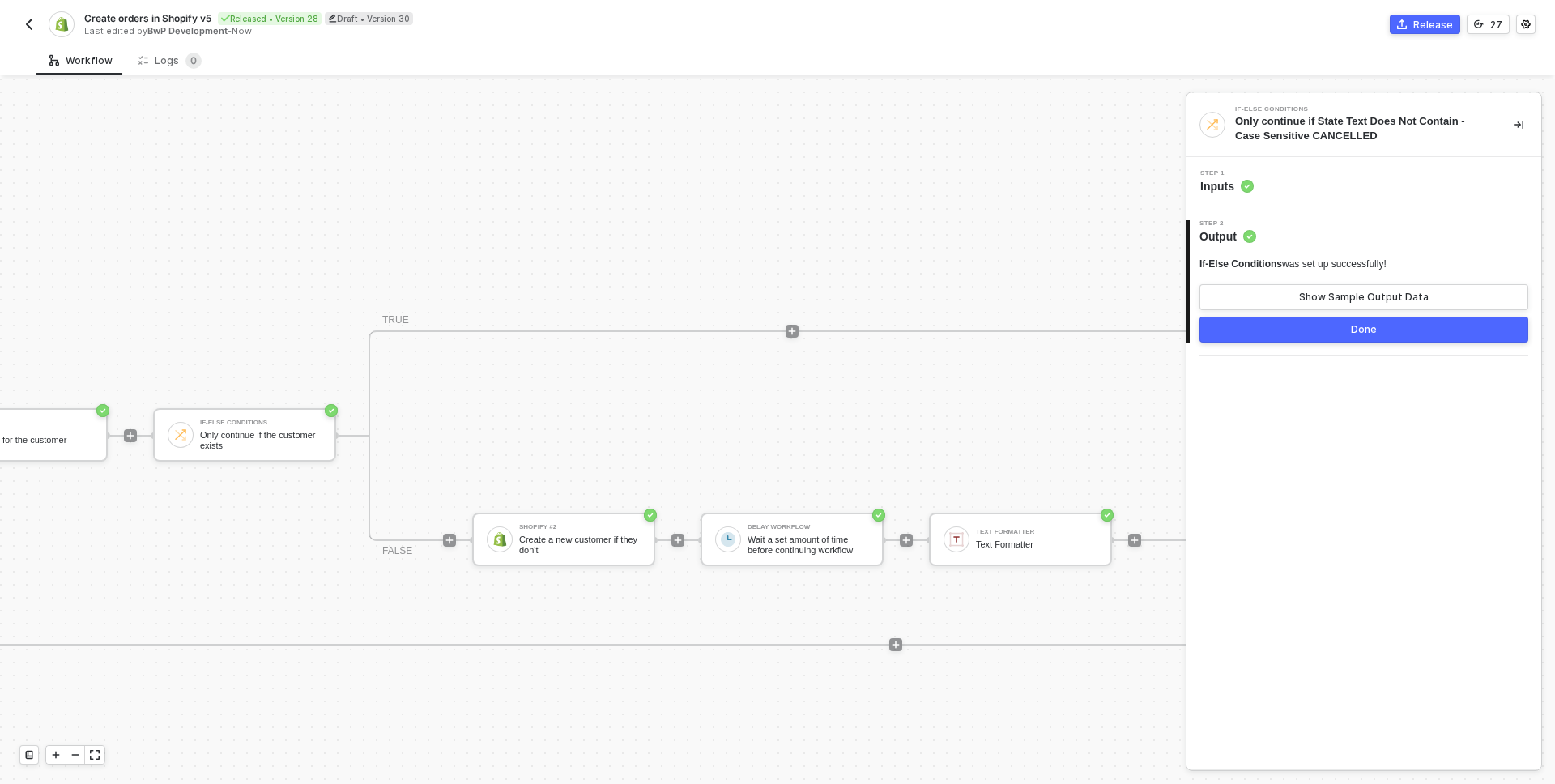
scroll to position [942, 2686]
drag, startPoint x: 83, startPoint y: 12, endPoint x: 218, endPoint y: 15, distance: 135.0
click at [218, 15] on div "Create orders in Shopify v5 Released • Version 28 Draft • Version 30" at bounding box center [429, 18] width 691 height 14
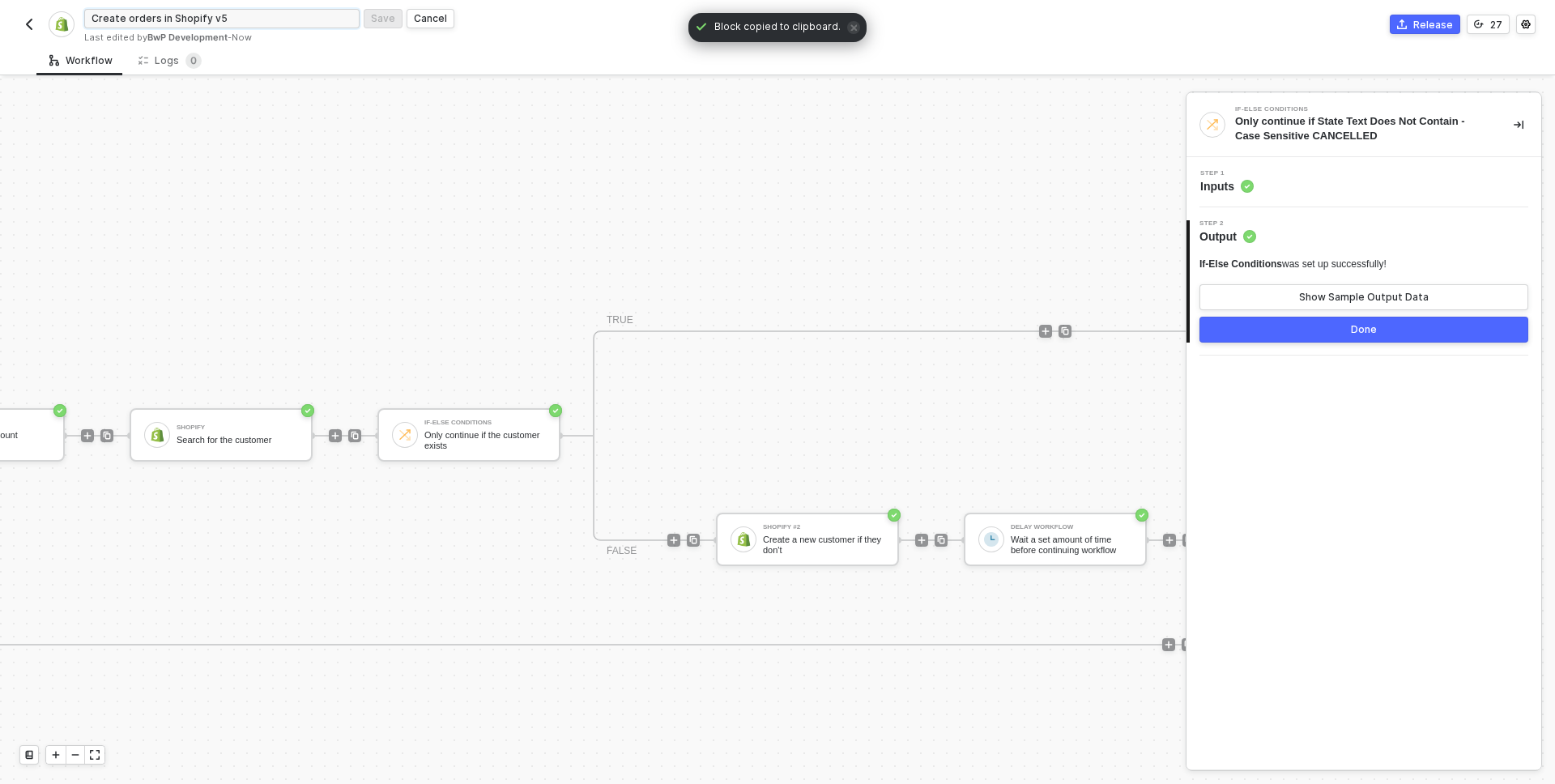
click at [269, 17] on input "Create orders in Shopify v5" at bounding box center [222, 19] width 275 height 20
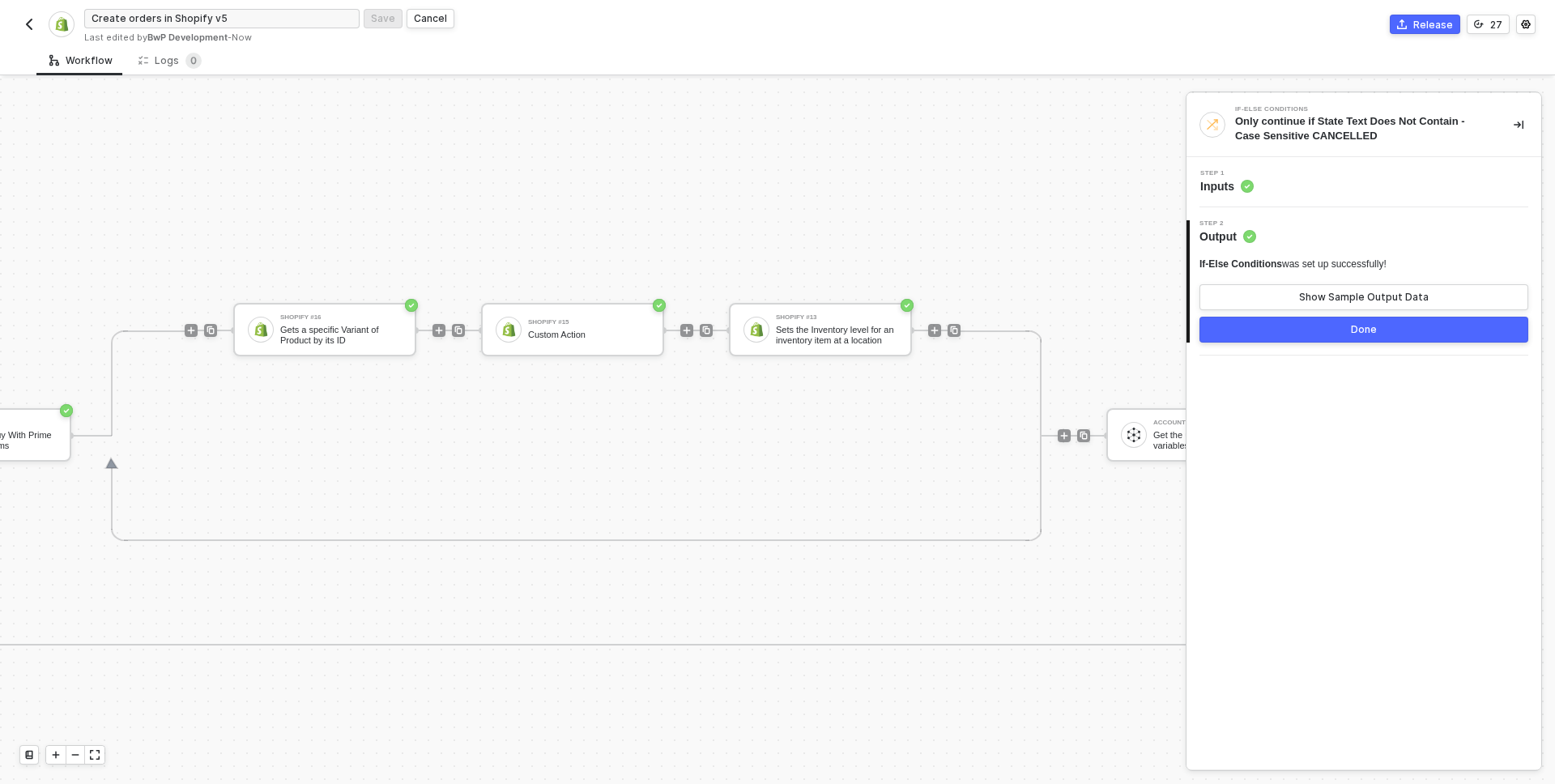
scroll to position [942, 1393]
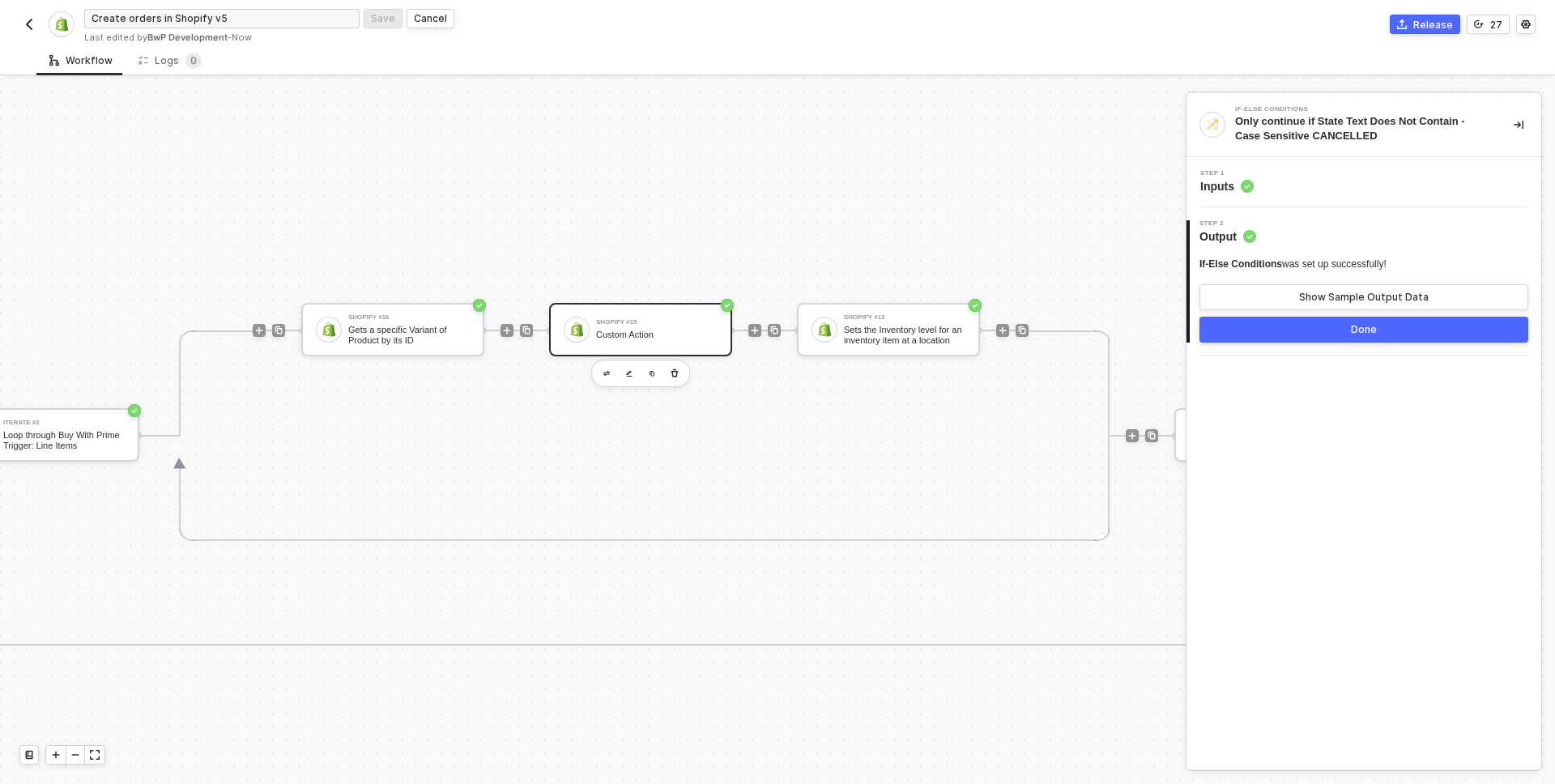
click at [625, 329] on div "Custom Action" at bounding box center [657, 334] width 122 height 11
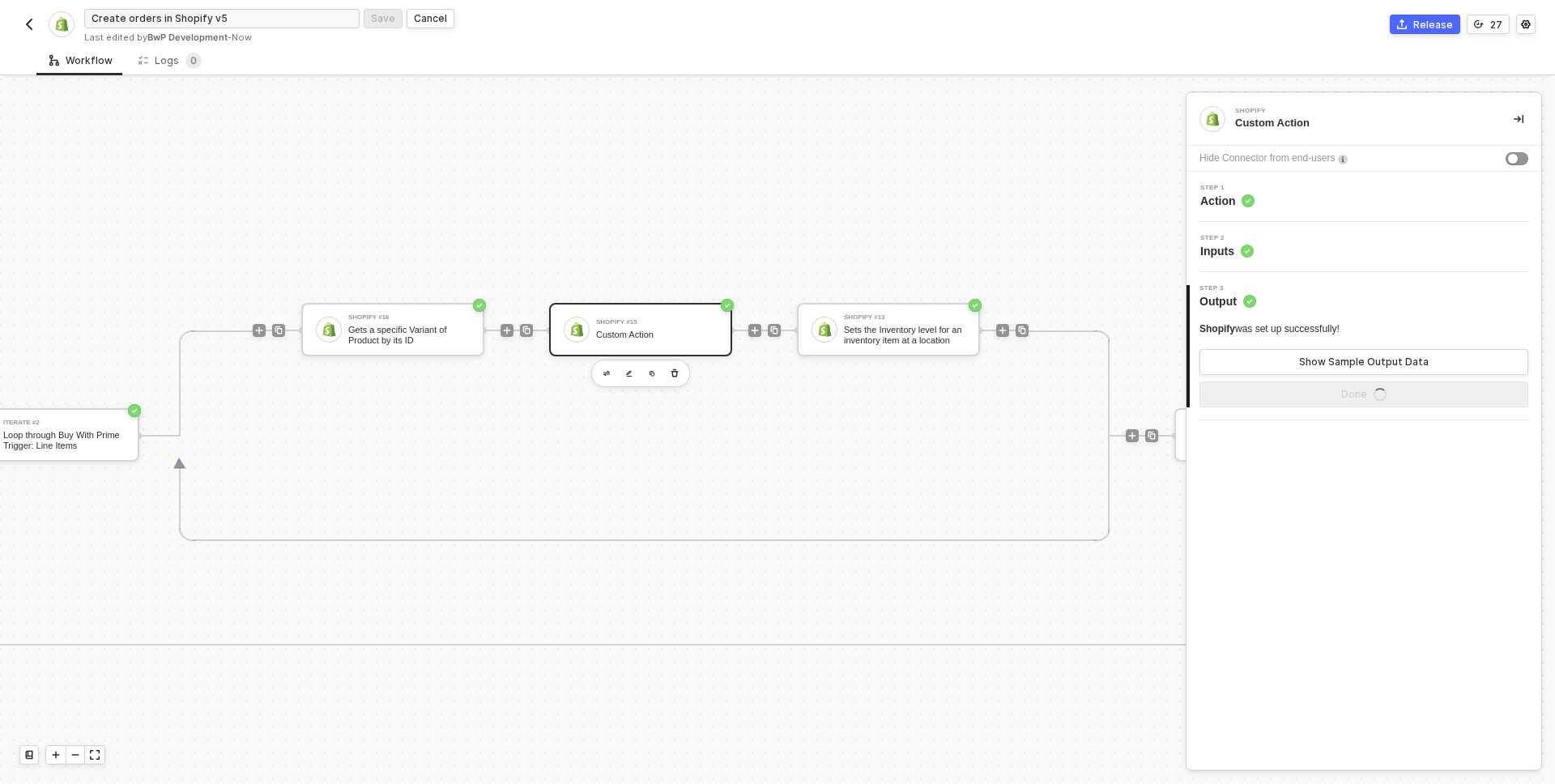
click at [1304, 202] on div "Step 1 Action" at bounding box center [1366, 197] width 351 height 25
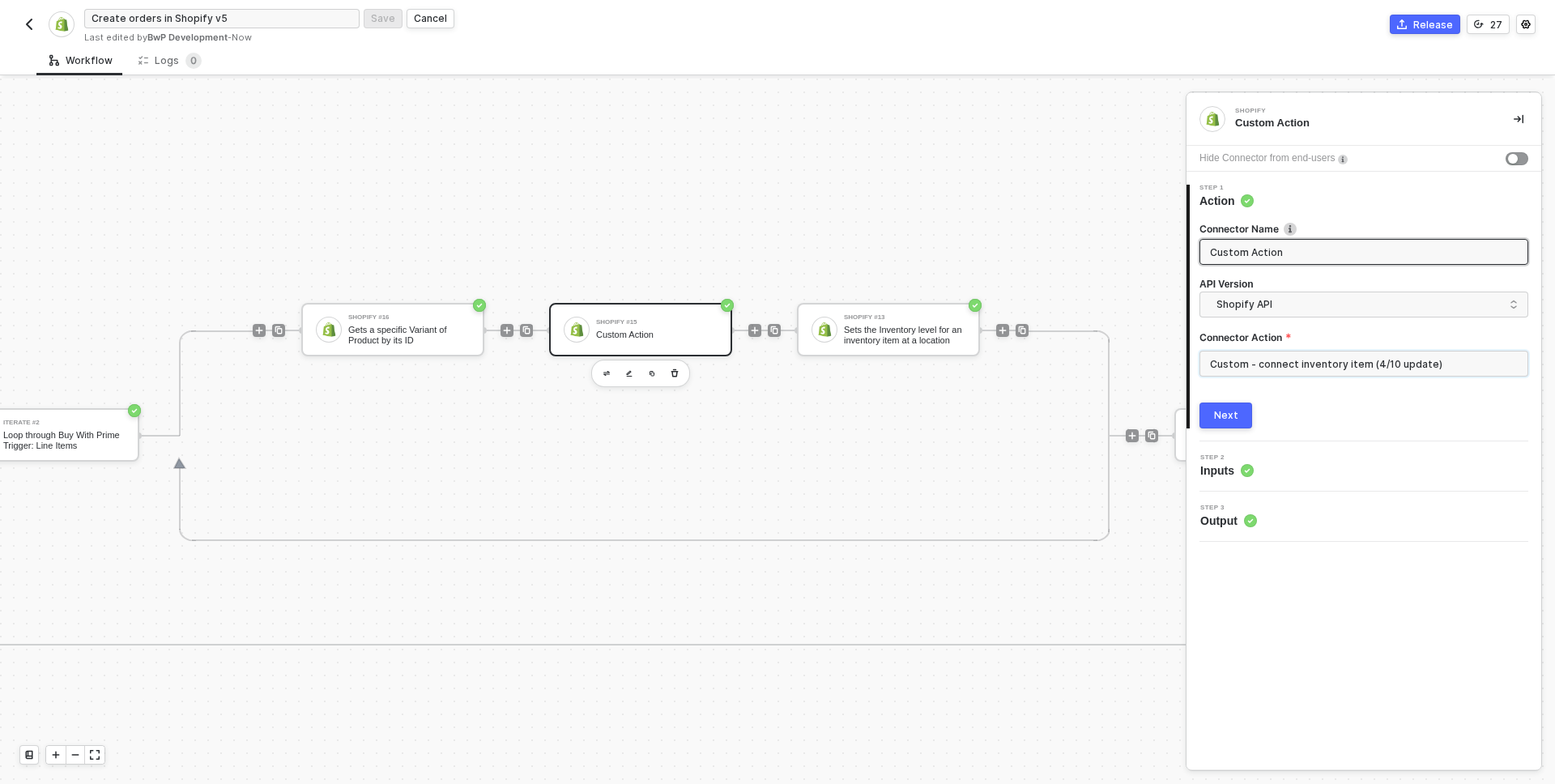
click at [1398, 356] on input "Custom - connect inventory item (4/10 update)" at bounding box center [1364, 364] width 328 height 26
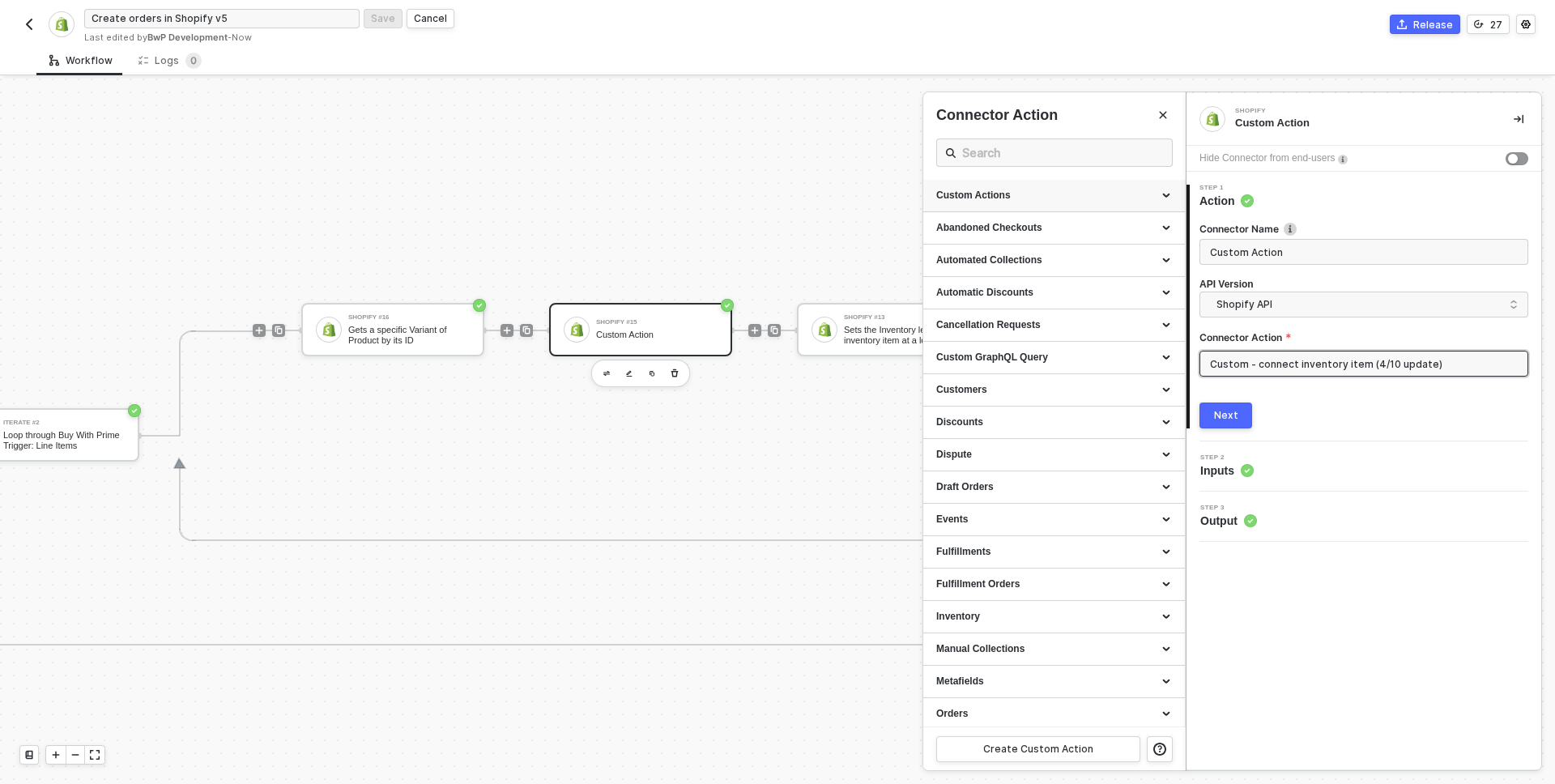
click at [1088, 195] on div "Custom Actions" at bounding box center [1054, 196] width 235 height 14
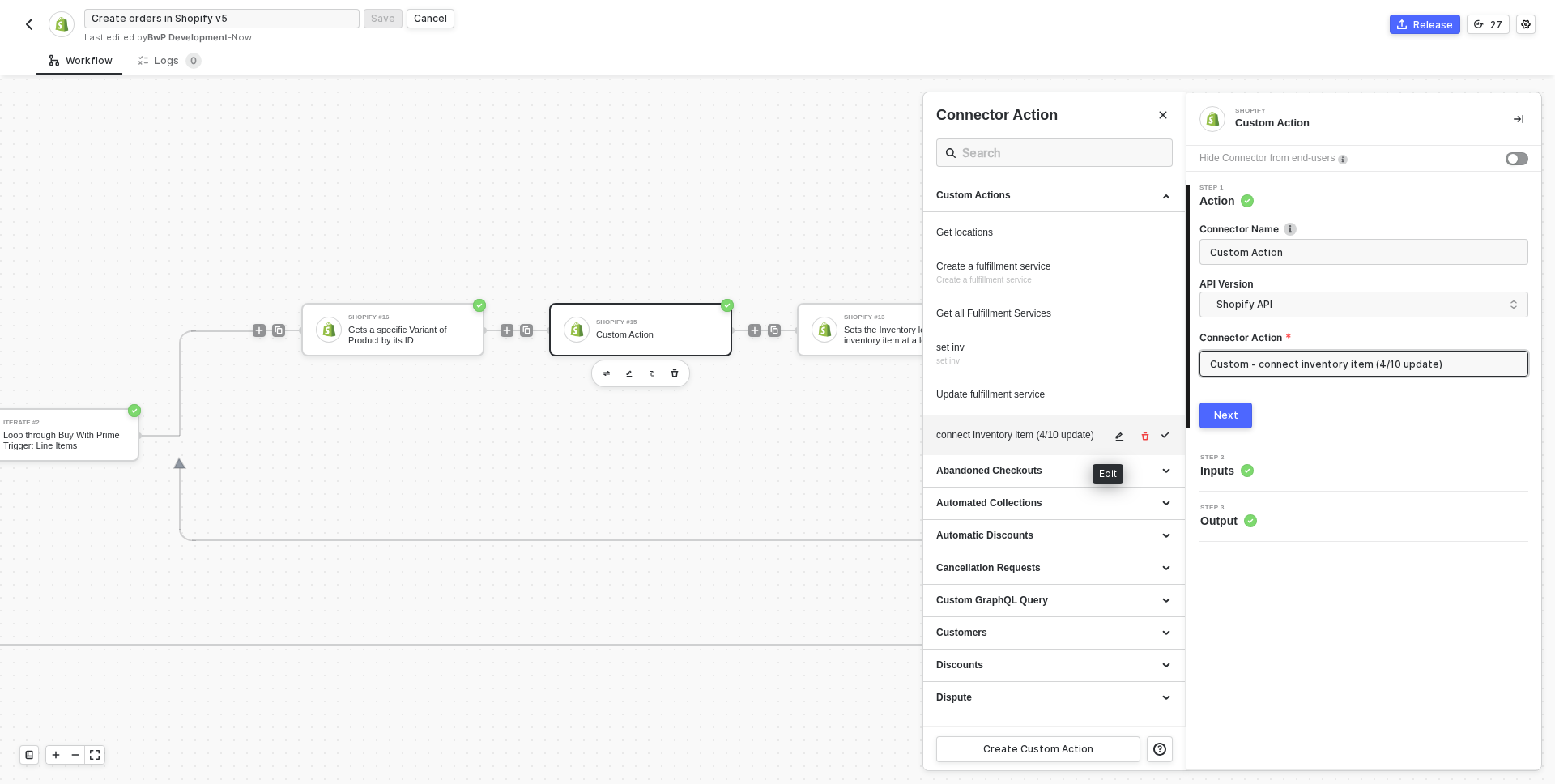
click at [1115, 437] on icon "icon-edit" at bounding box center [1120, 436] width 10 height 10
type textarea "HTTP/1.1 404 Not Found { "errors": "Not Found" }"
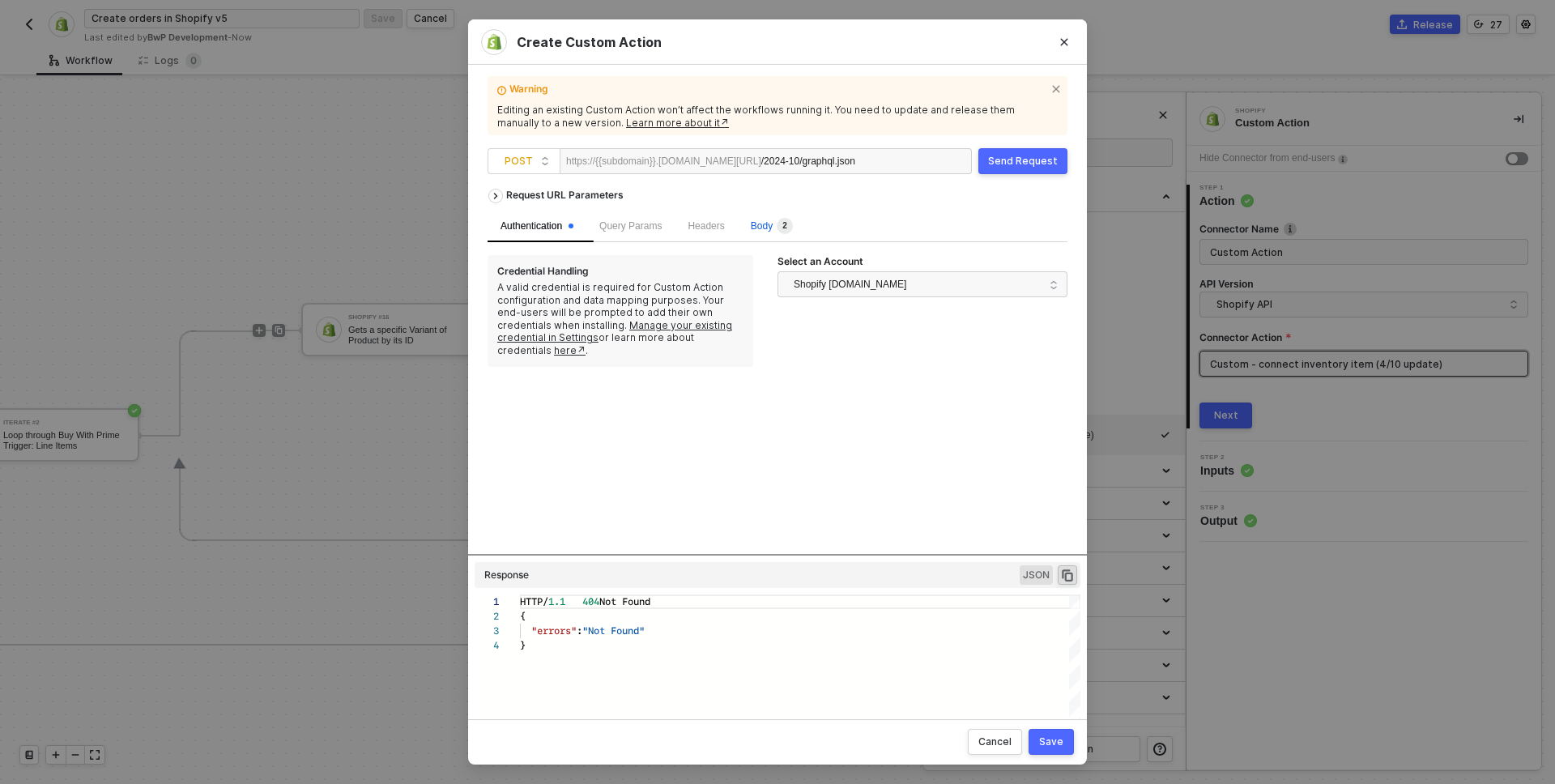
click at [775, 220] on span "Body 2" at bounding box center [772, 225] width 43 height 11
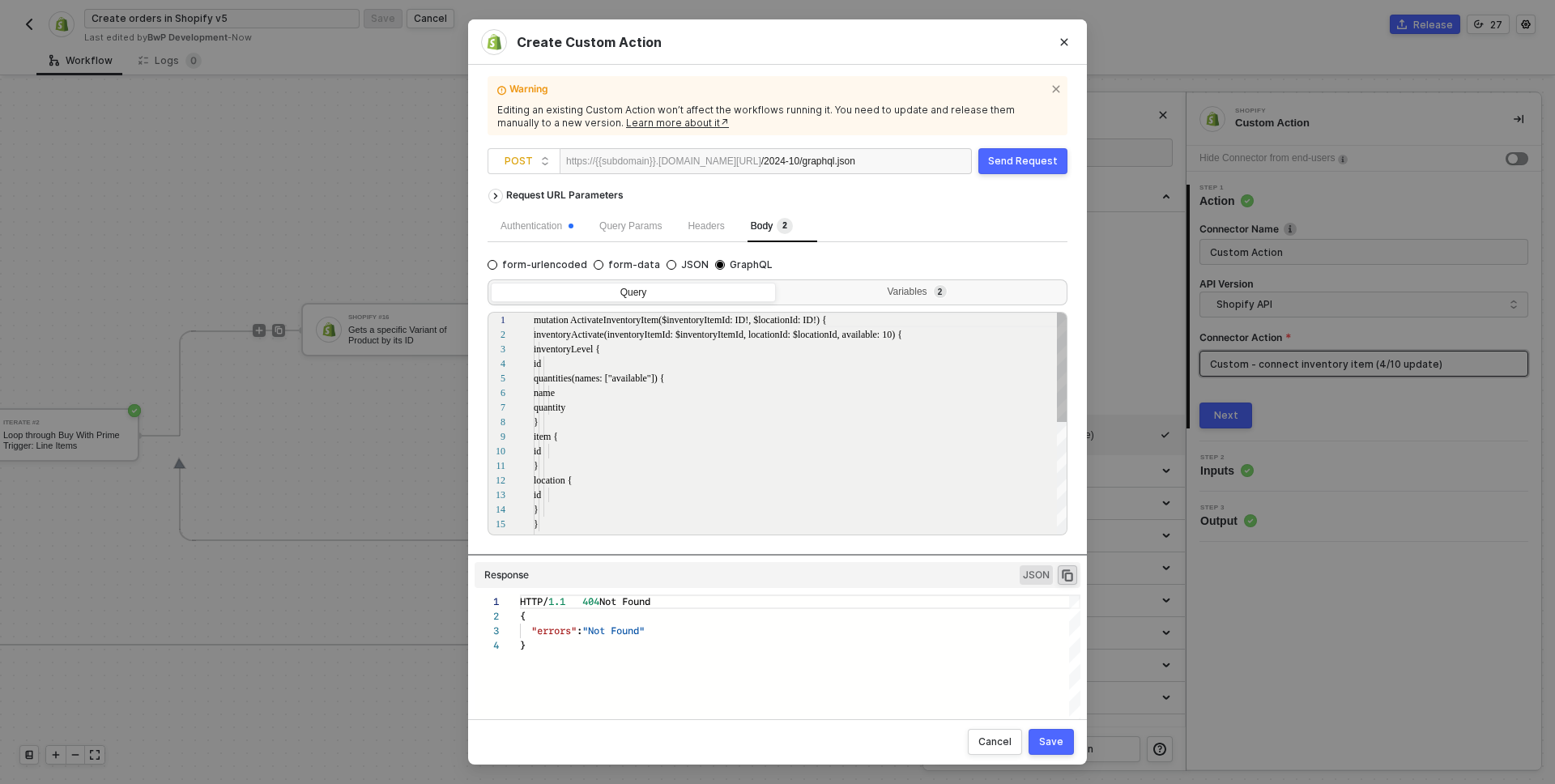
scroll to position [145, 0]
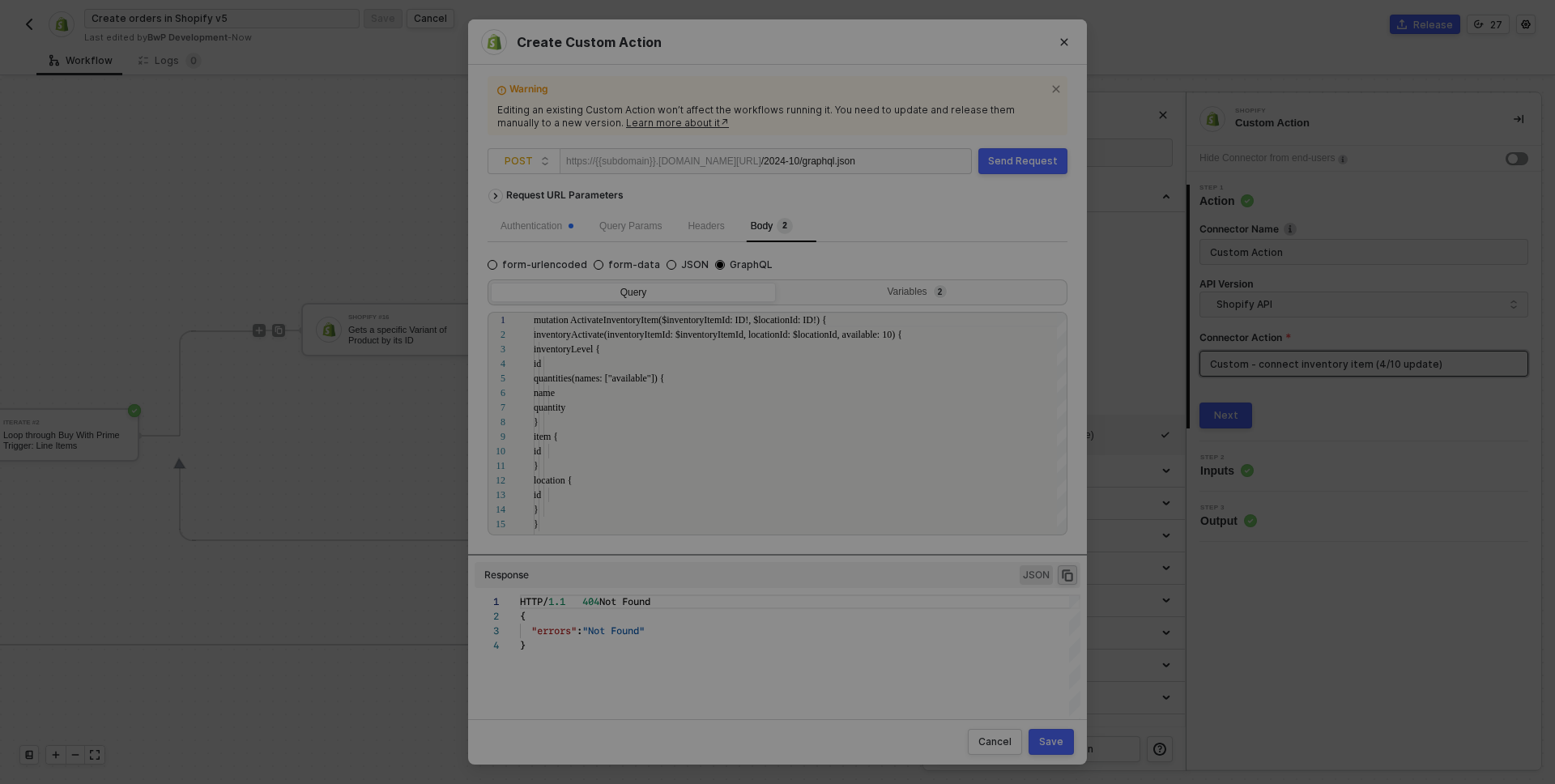
click at [330, 446] on div "Create Custom Action Warning Editing an existing Custom Action won’t affect the…" at bounding box center [778, 392] width 1555 height 784
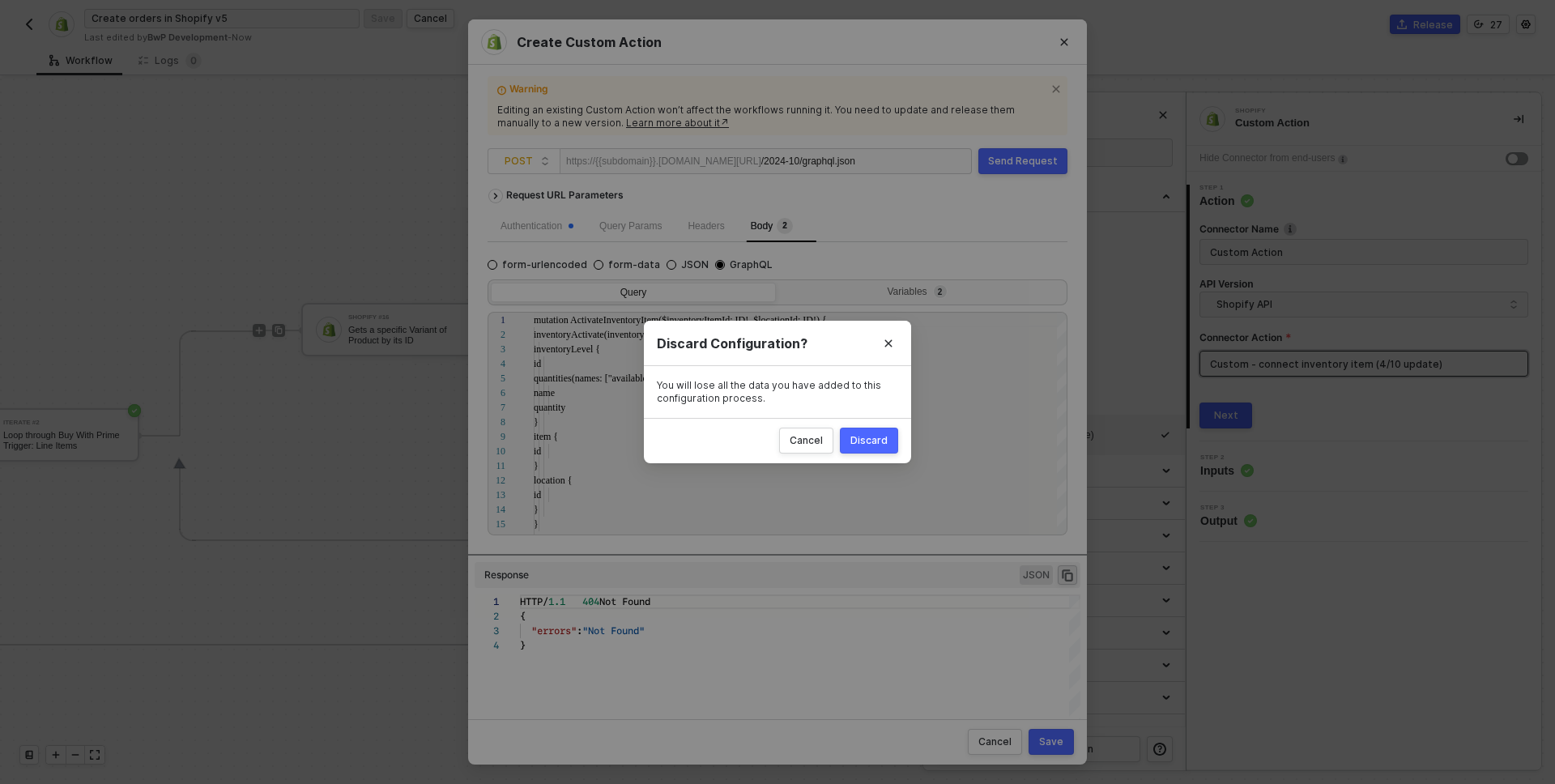
click at [882, 439] on div "Discard" at bounding box center [869, 440] width 38 height 13
radio input "true"
radio input "false"
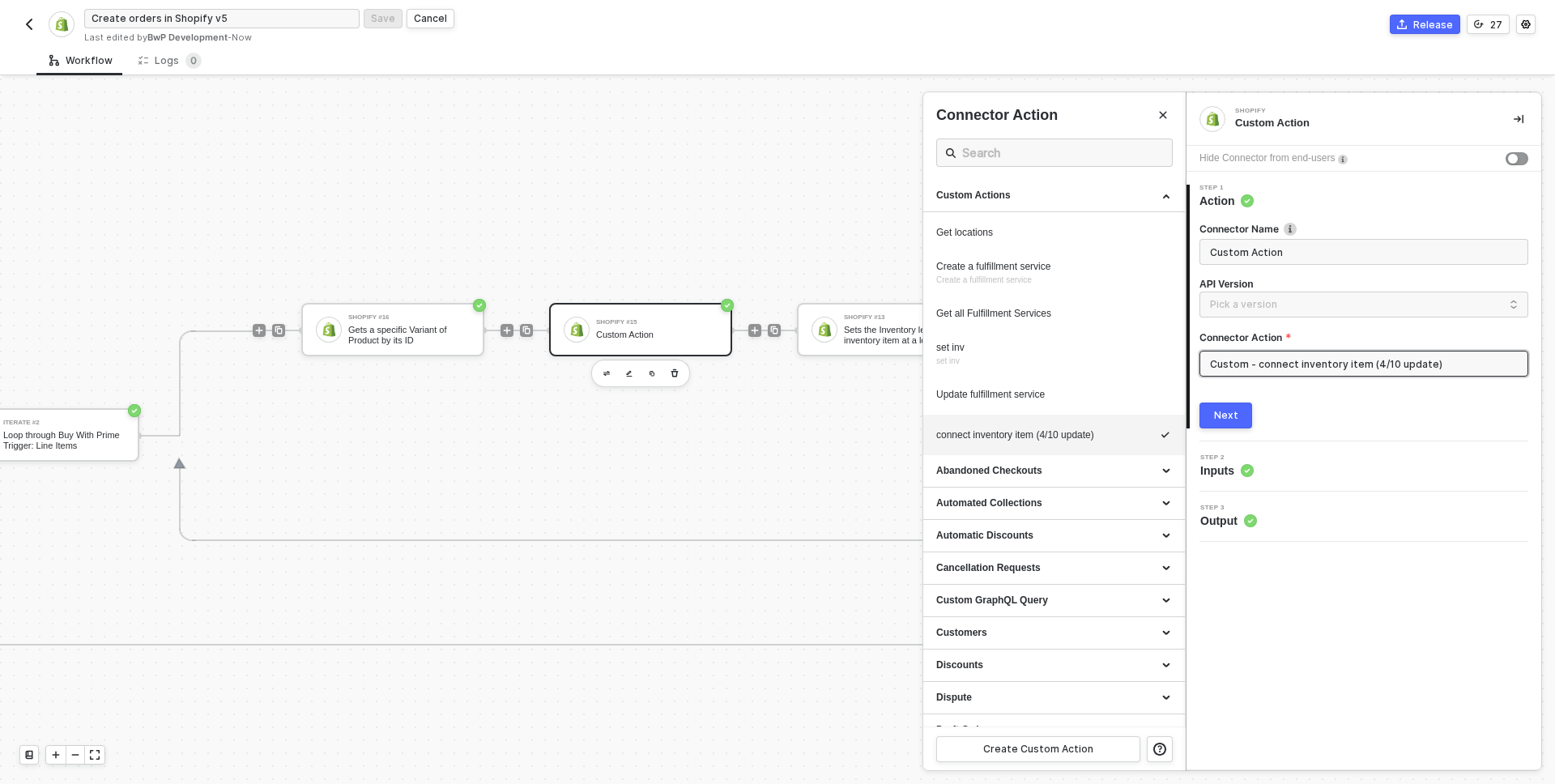
click at [847, 323] on div at bounding box center [778, 430] width 1555 height 705
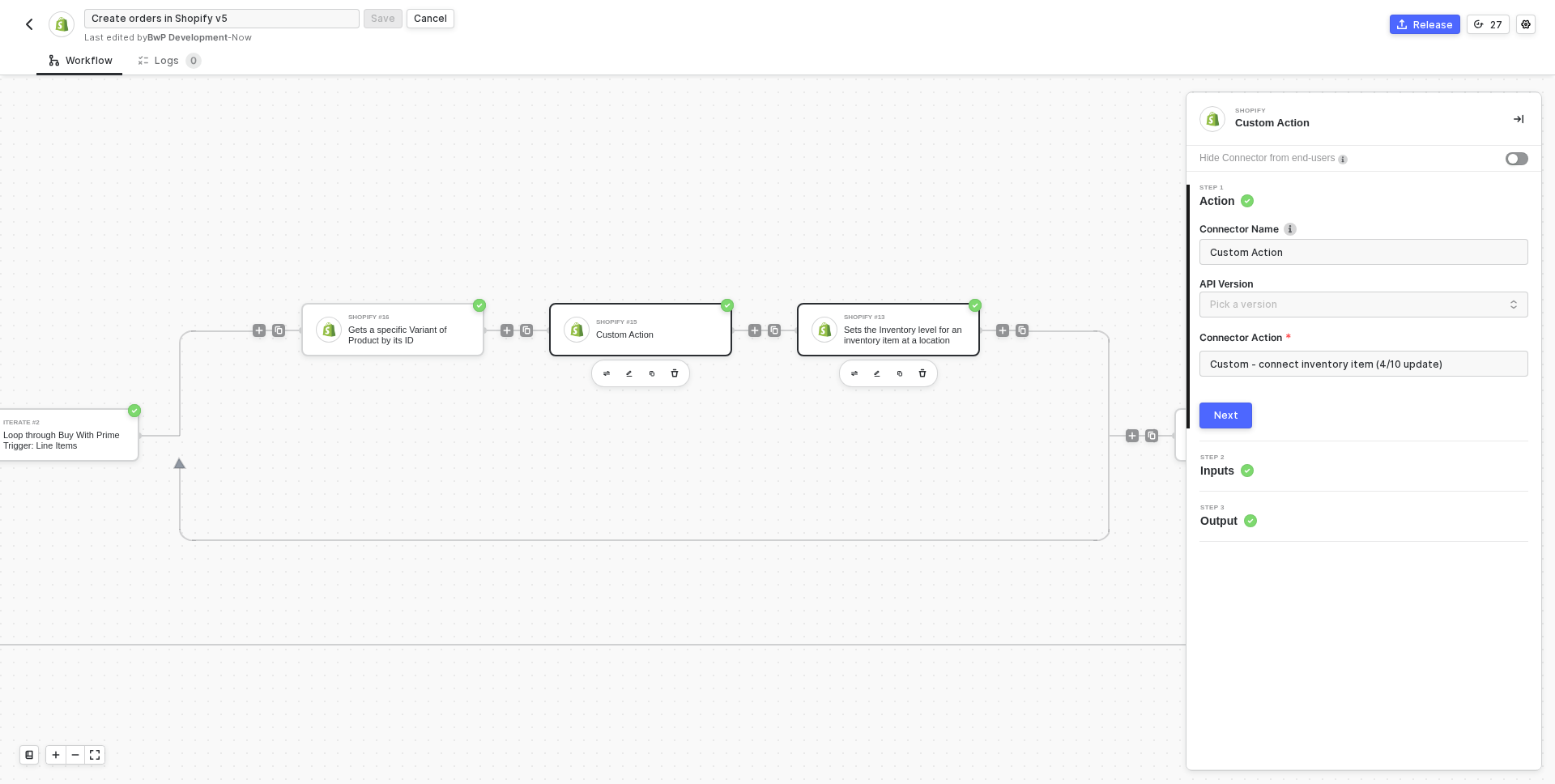
click at [874, 323] on div "Shopify #13 Sets the Inventory level for an inventory item at a location" at bounding box center [904, 329] width 122 height 31
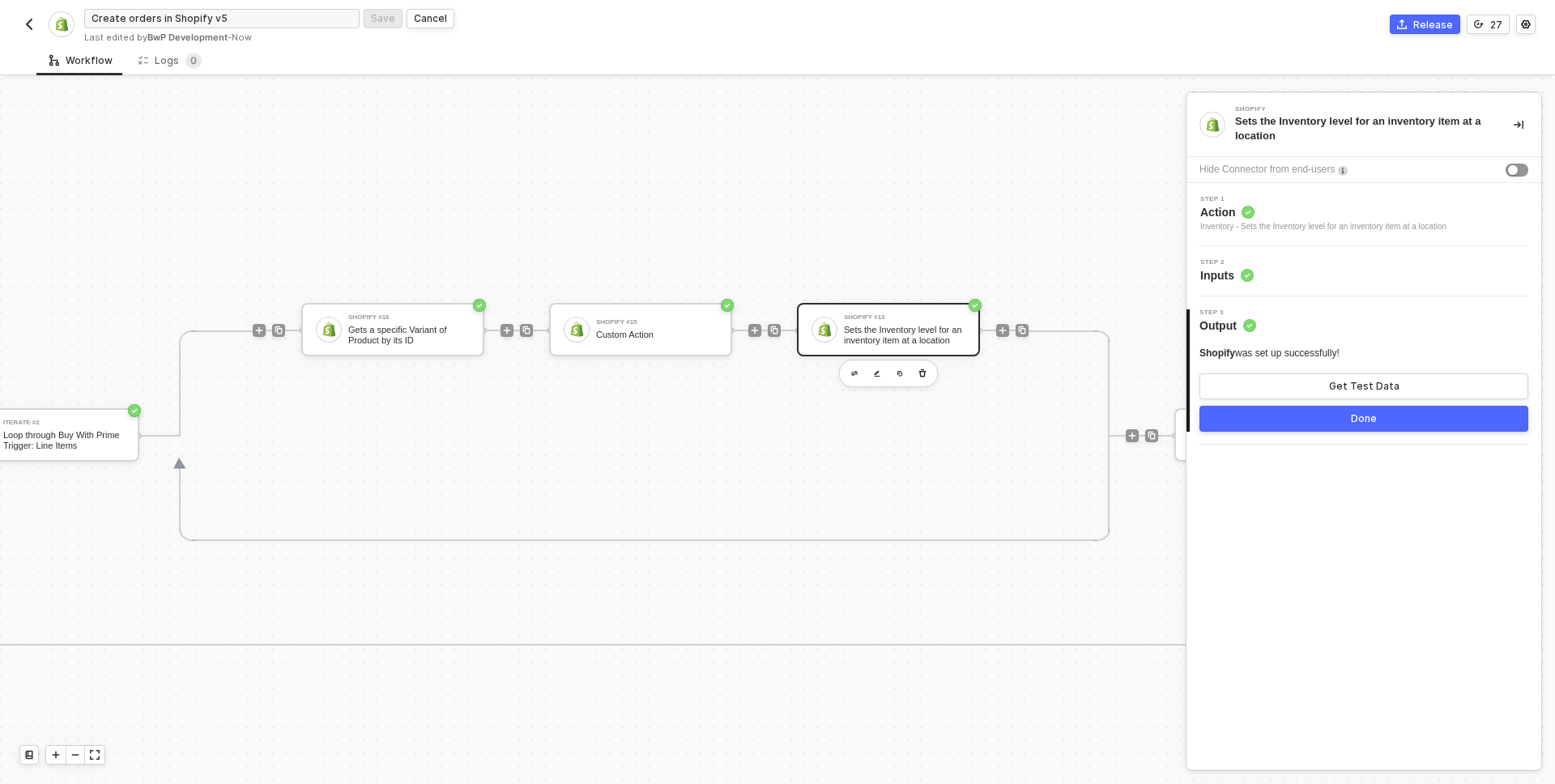
click at [1304, 265] on div "Step 2 Inputs" at bounding box center [1366, 271] width 351 height 25
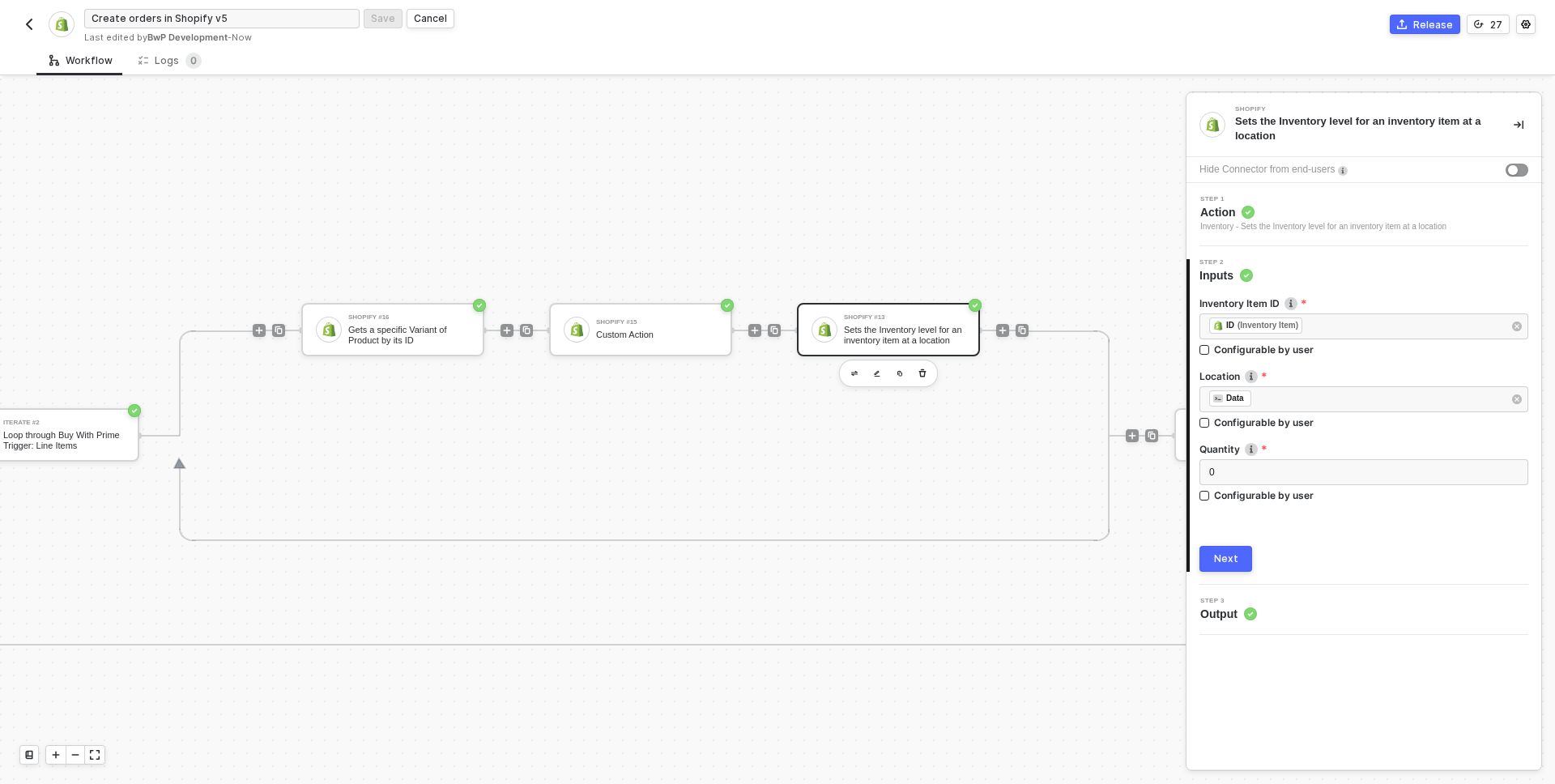
click at [1294, 217] on span "Action" at bounding box center [1323, 212] width 246 height 16
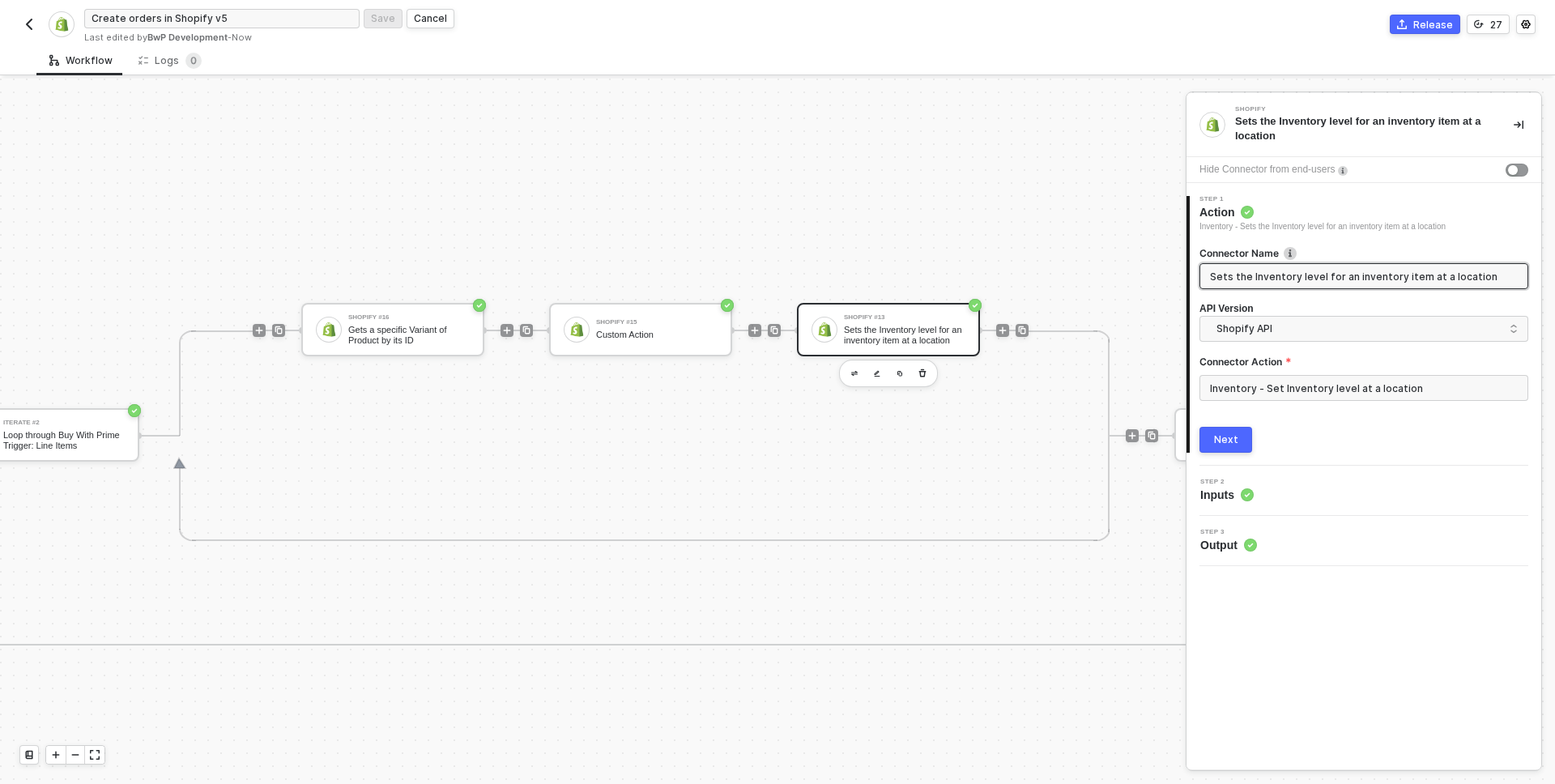
click at [1317, 275] on input "Sets the Inventory level for an inventory item at a location" at bounding box center [1362, 276] width 305 height 18
click at [1299, 387] on input "Inventory - Set Inventory level at a location" at bounding box center [1364, 388] width 328 height 26
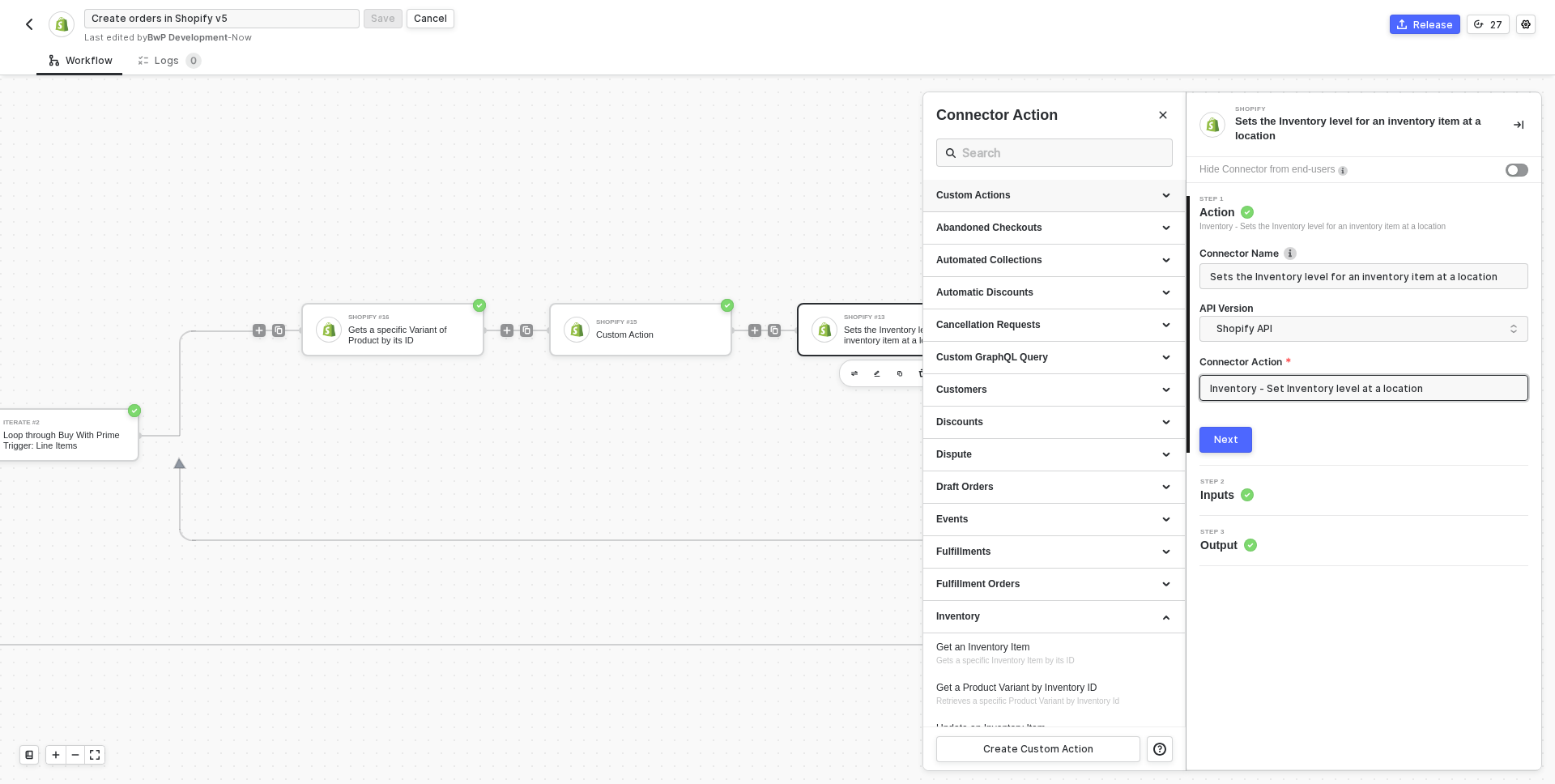
click at [1045, 189] on div "Custom Actions" at bounding box center [1054, 196] width 235 height 14
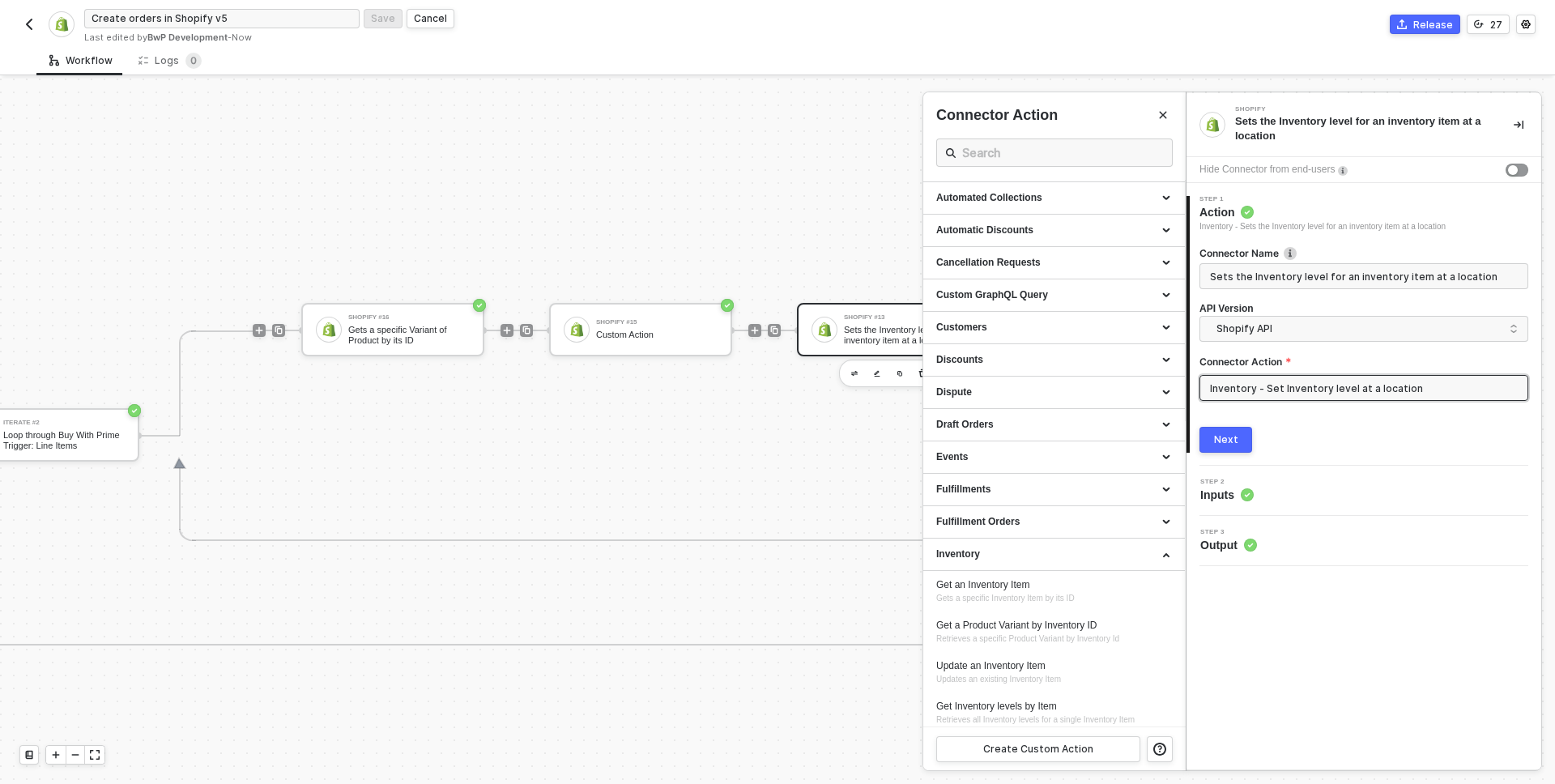
scroll to position [735, 0]
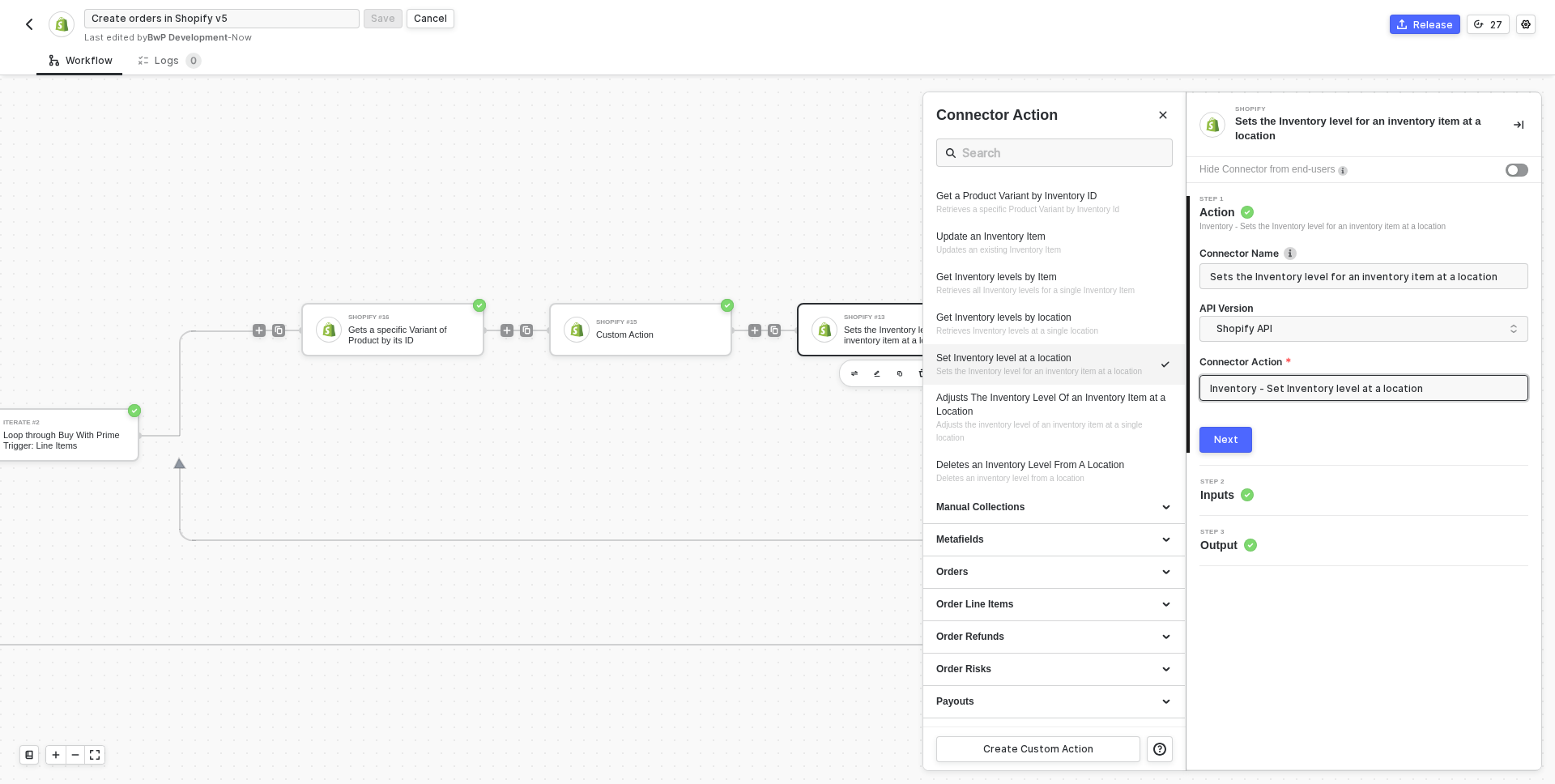
click at [628, 490] on div at bounding box center [778, 430] width 1555 height 705
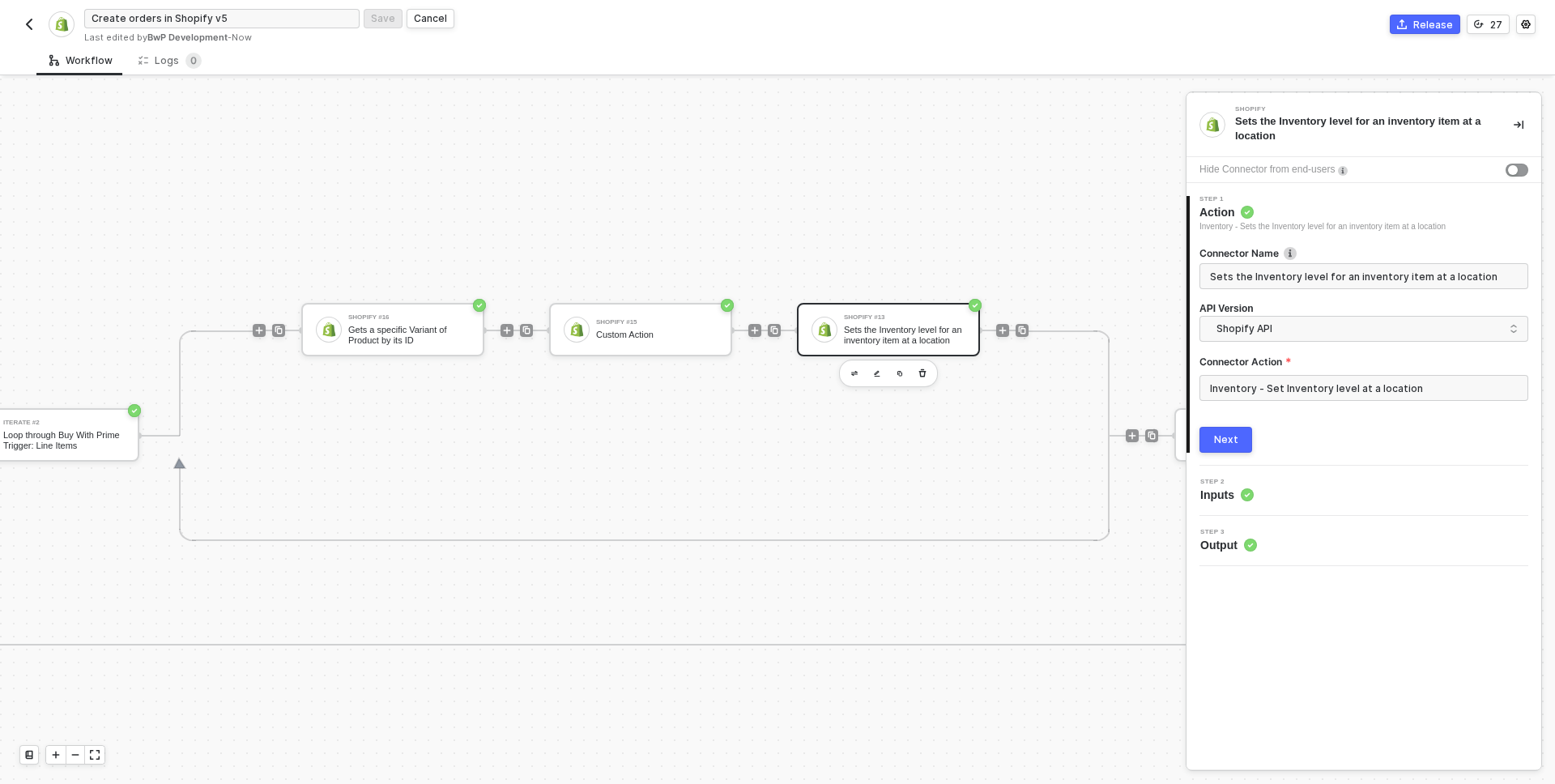
click at [641, 453] on div "Shopify #16 Gets a specific Variant of Product by its ID Shopify #15 Custom Act…" at bounding box center [640, 435] width 776 height 211
